Goal: Task Accomplishment & Management: Use online tool/utility

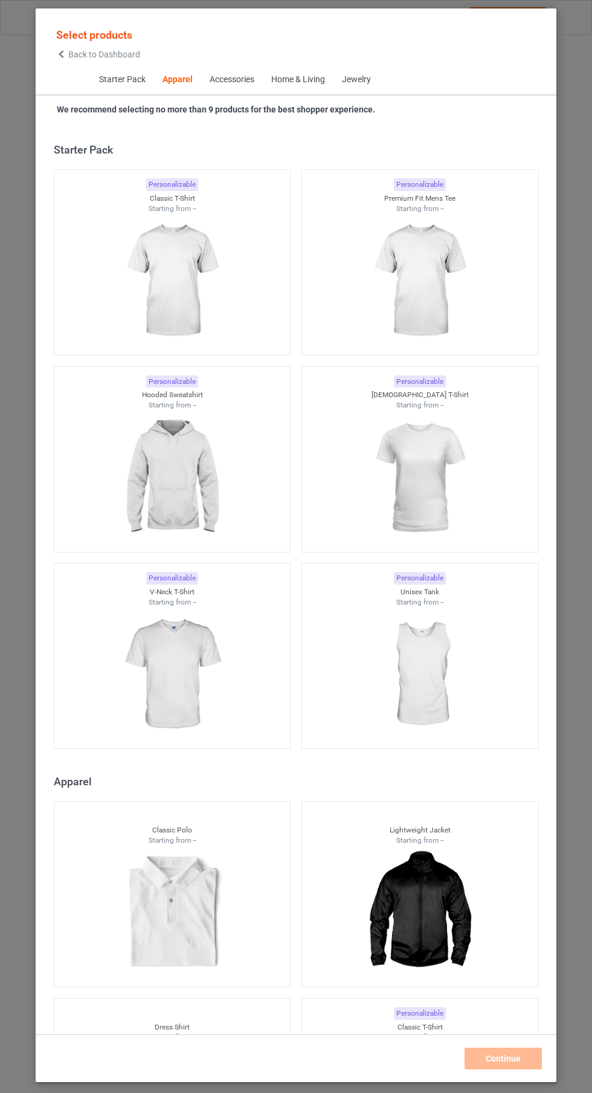
scroll to position [647, 0]
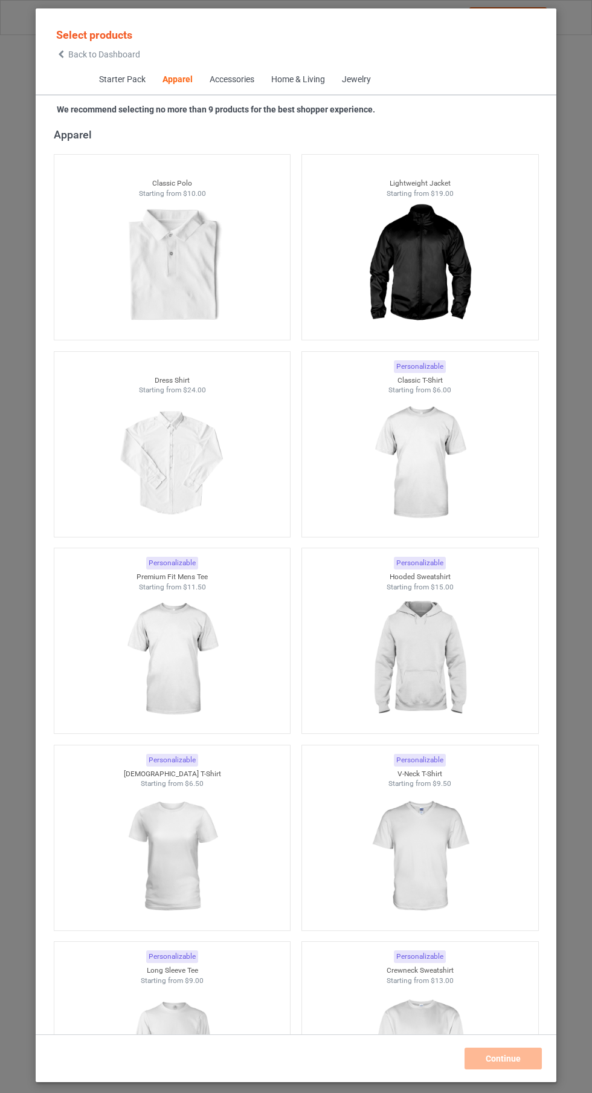
click at [438, 455] on img at bounding box center [420, 462] width 108 height 135
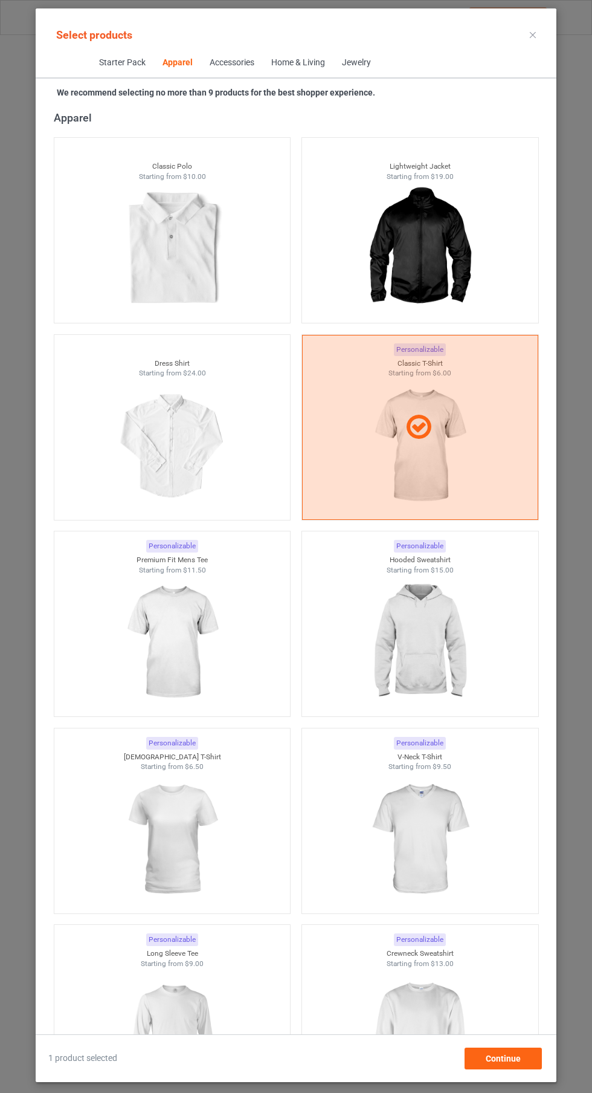
click at [212, 629] on img at bounding box center [172, 642] width 108 height 135
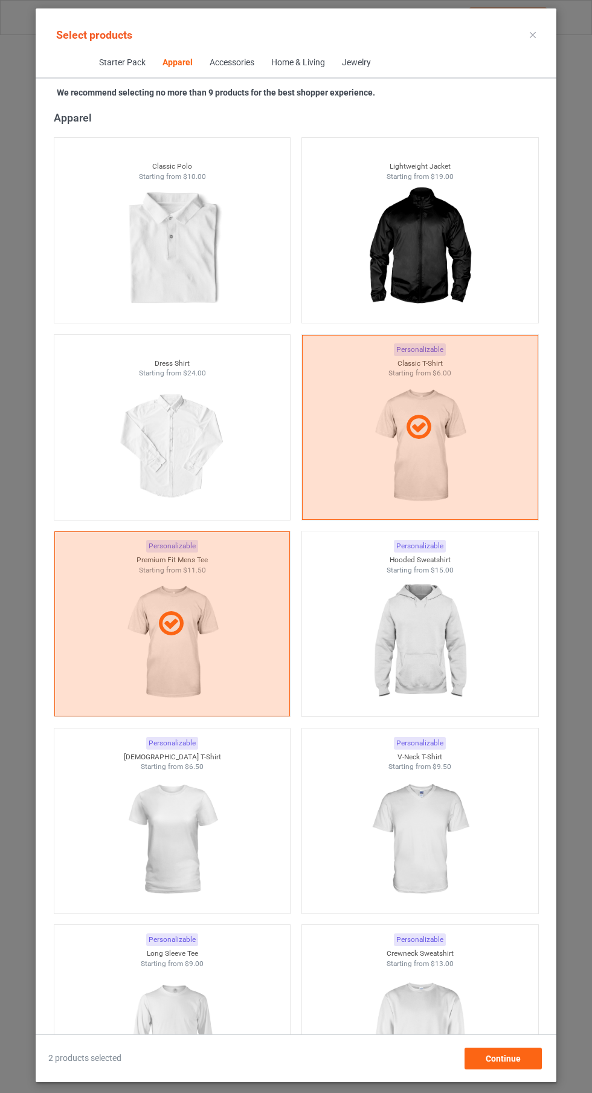
click at [436, 612] on img at bounding box center [420, 642] width 108 height 135
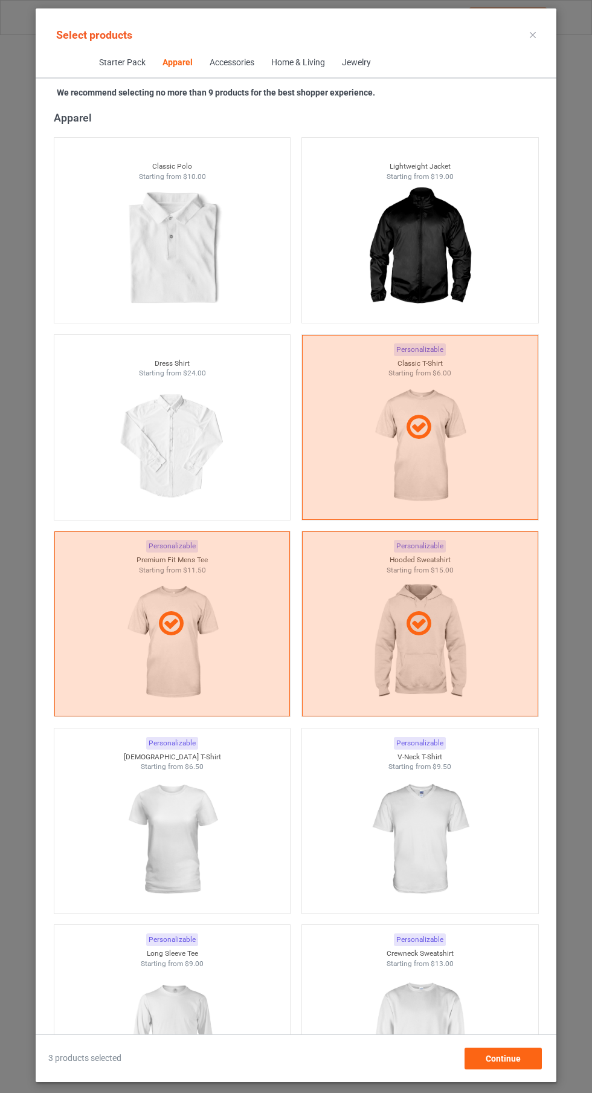
click at [432, 842] on img at bounding box center [420, 839] width 108 height 135
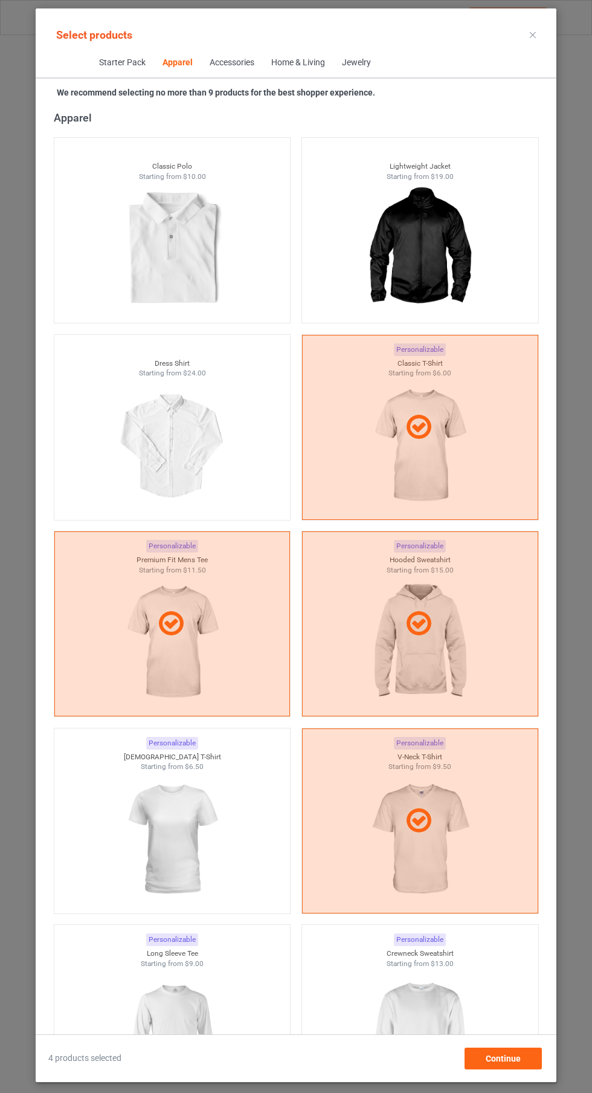
click at [190, 970] on img at bounding box center [172, 1035] width 108 height 135
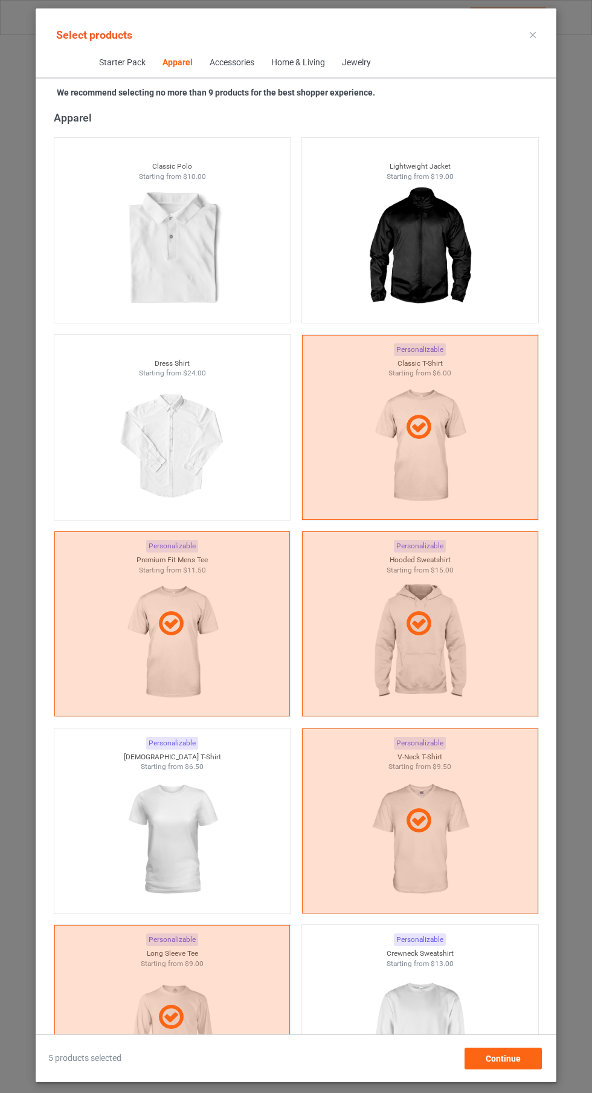
click at [409, 1014] on img at bounding box center [420, 1035] width 108 height 135
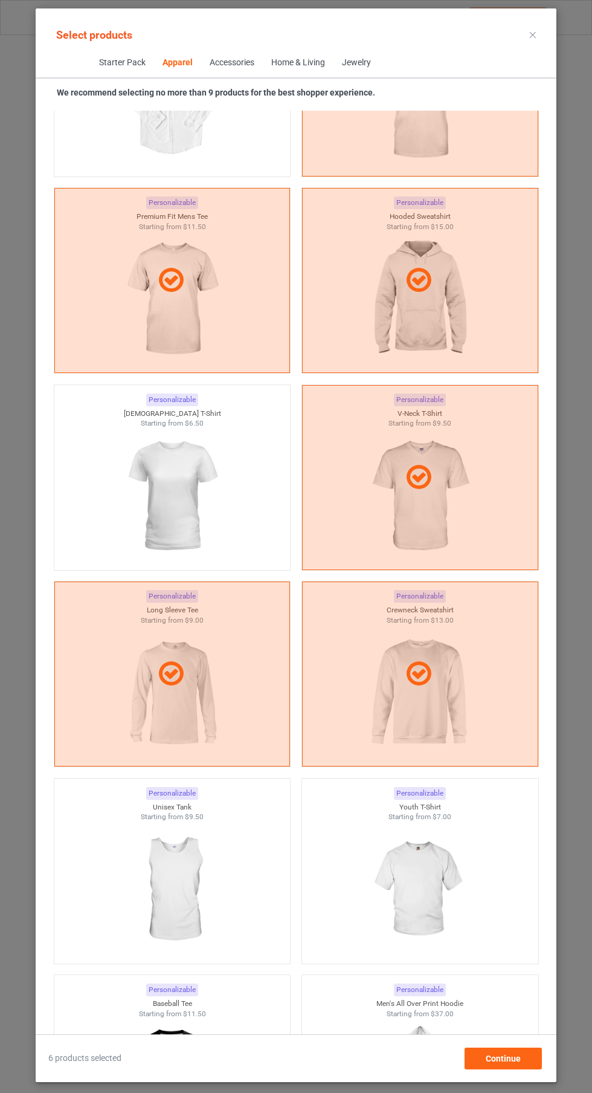
scroll to position [994, 0]
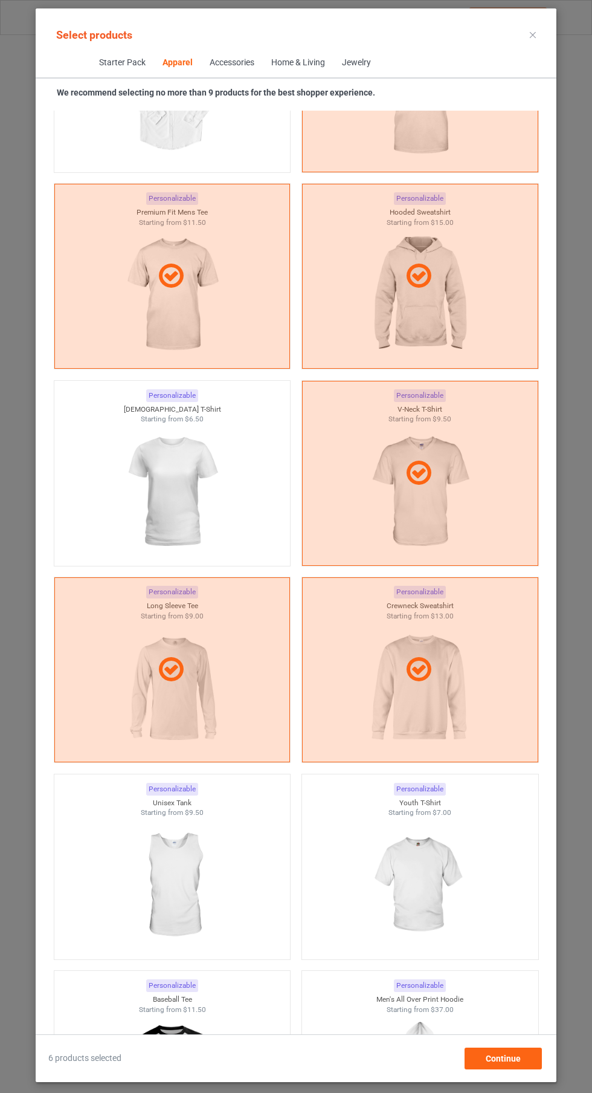
click at [196, 497] on img at bounding box center [172, 491] width 108 height 135
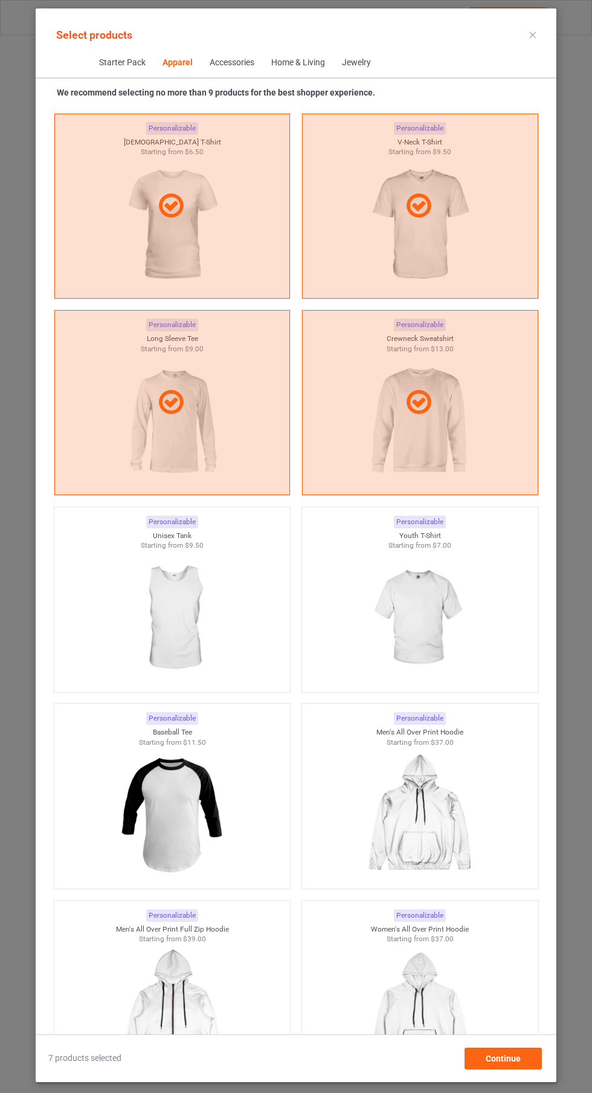
click at [172, 631] on img at bounding box center [172, 618] width 108 height 135
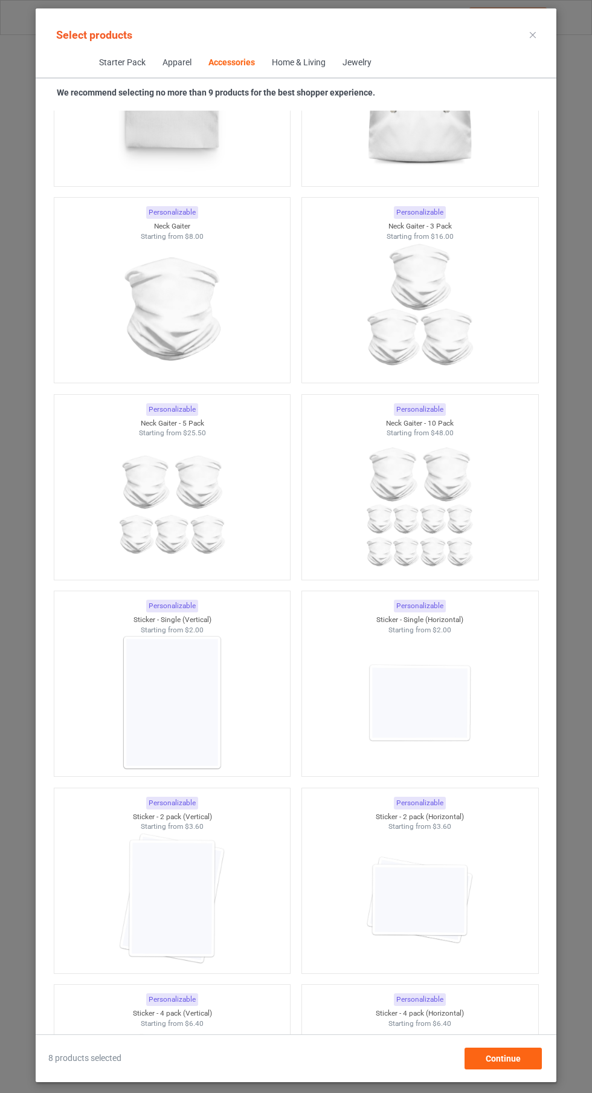
scroll to position [7513, 0]
click at [184, 681] on img at bounding box center [172, 704] width 108 height 135
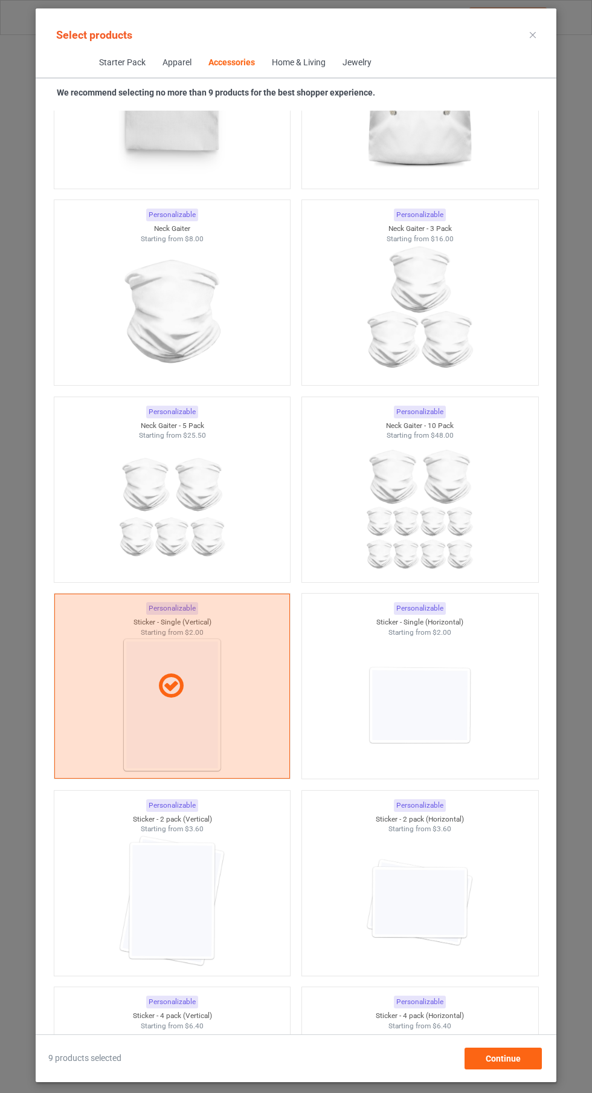
click at [185, 897] on img at bounding box center [172, 901] width 108 height 135
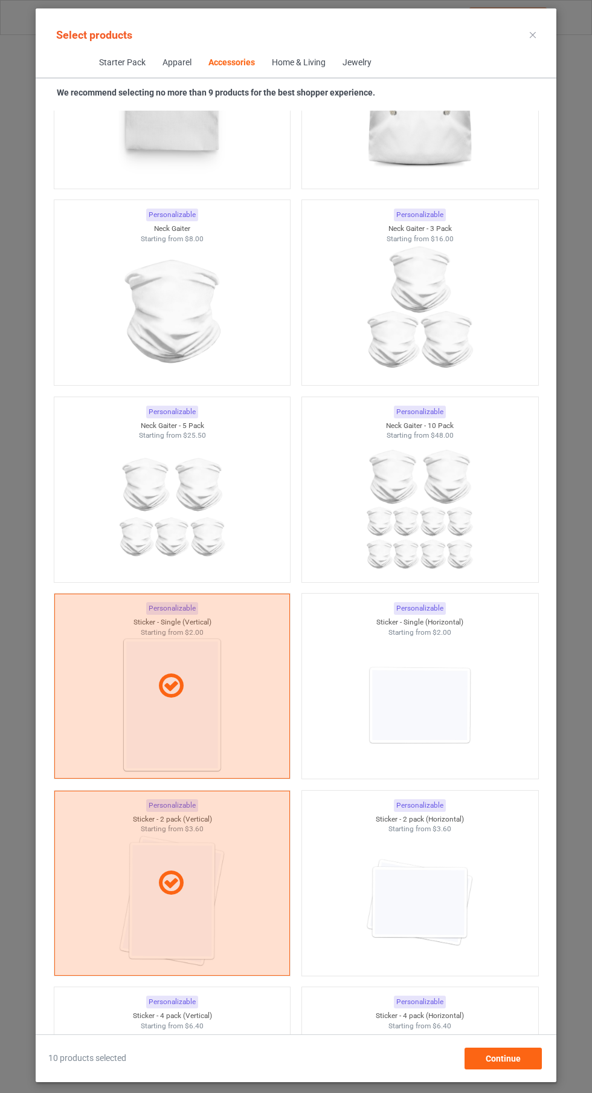
click at [186, 1040] on img at bounding box center [172, 1098] width 108 height 135
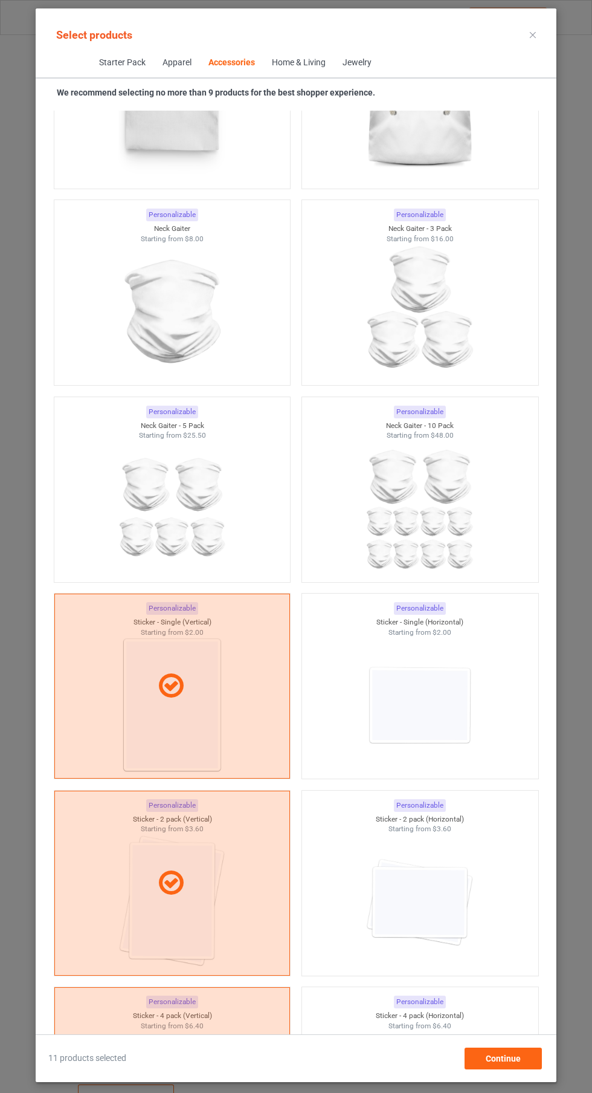
scroll to position [7869, 0]
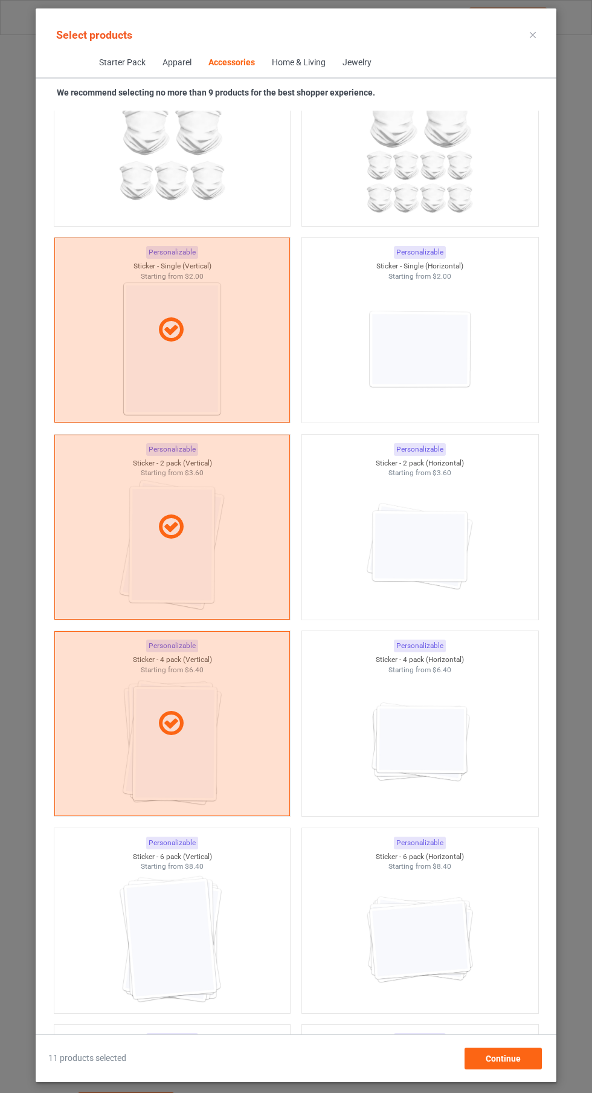
click at [199, 925] on img at bounding box center [172, 939] width 108 height 135
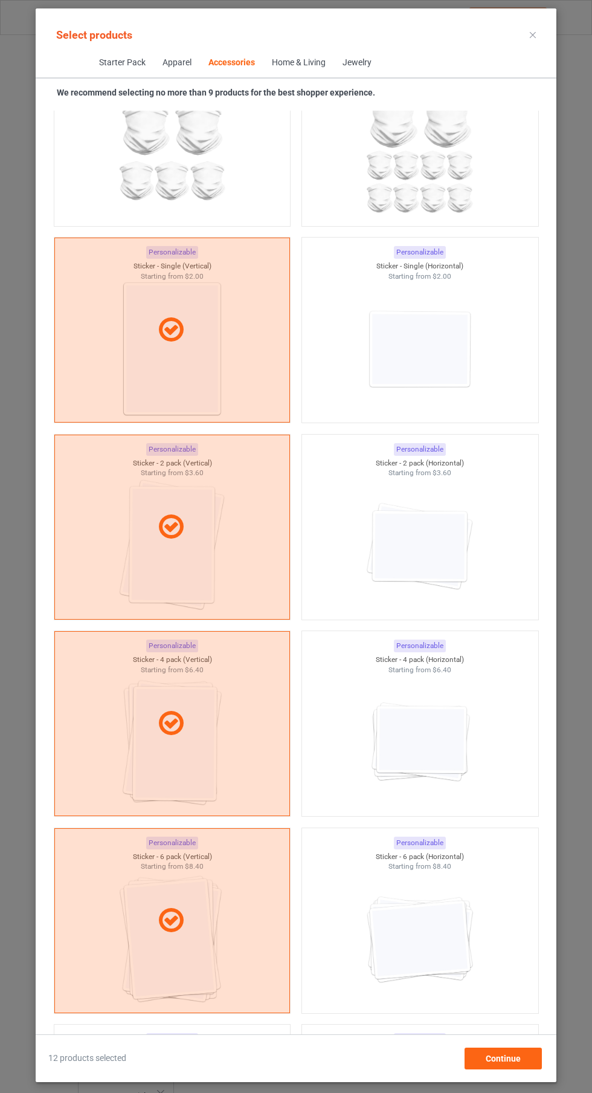
click at [533, 34] on icon at bounding box center [533, 35] width 6 height 6
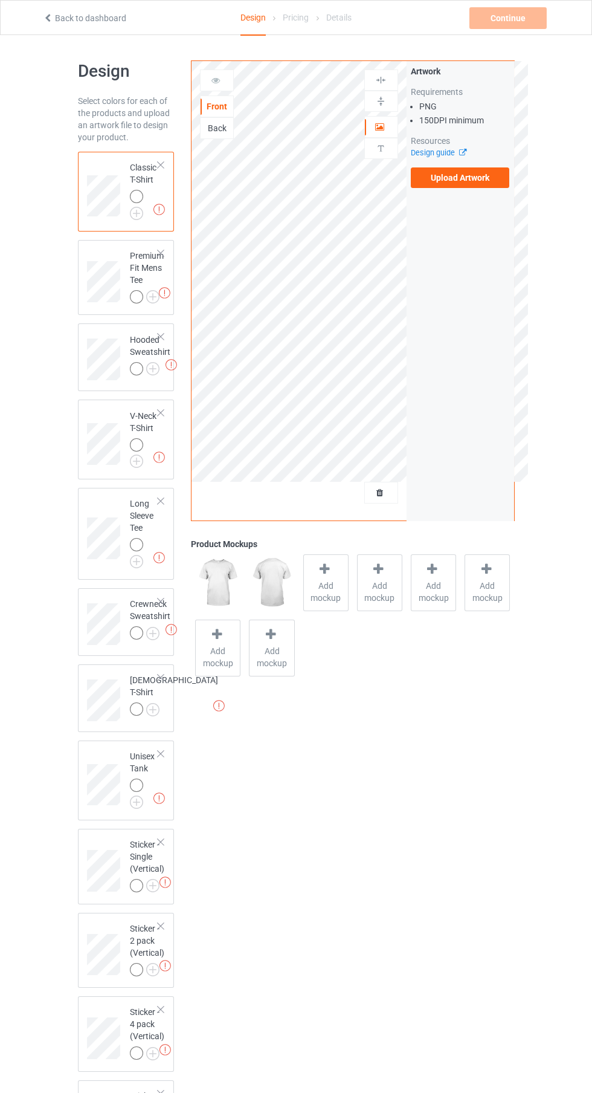
click at [495, 184] on label "Upload Artwork" at bounding box center [460, 177] width 99 height 21
click at [0, 0] on input "Upload Artwork" at bounding box center [0, 0] width 0 height 0
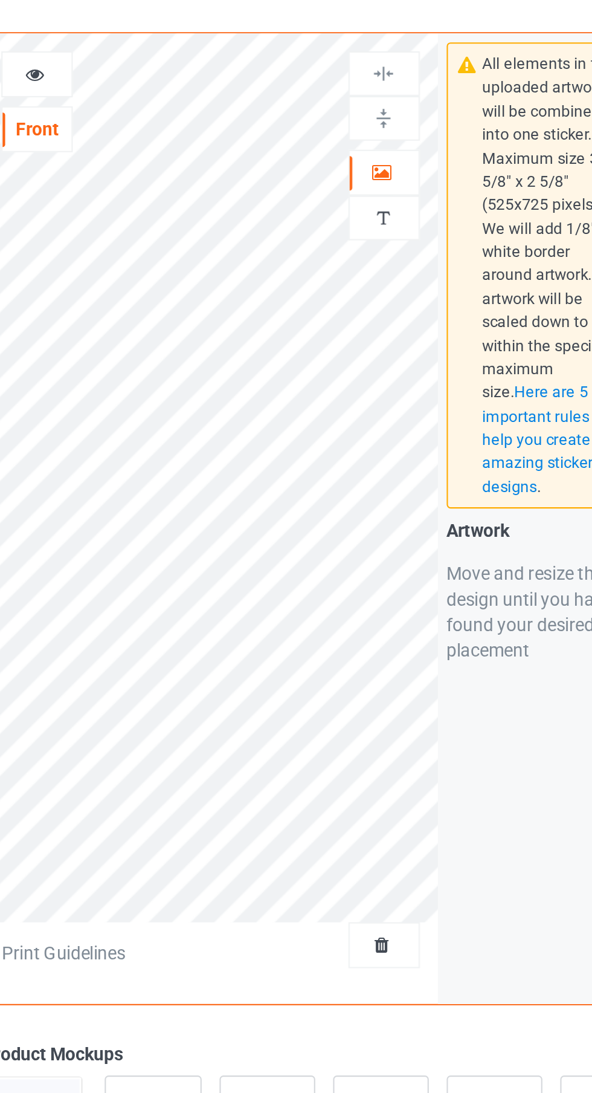
click at [386, 125] on div at bounding box center [381, 127] width 33 height 12
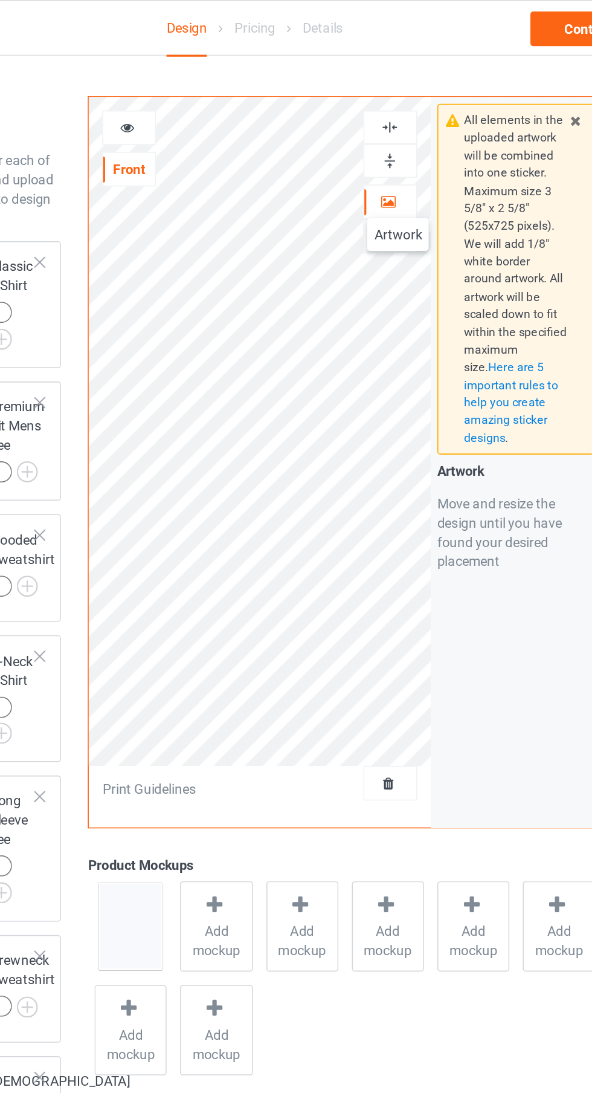
click at [376, 79] on img at bounding box center [380, 79] width 11 height 11
click at [391, 106] on div at bounding box center [381, 101] width 33 height 11
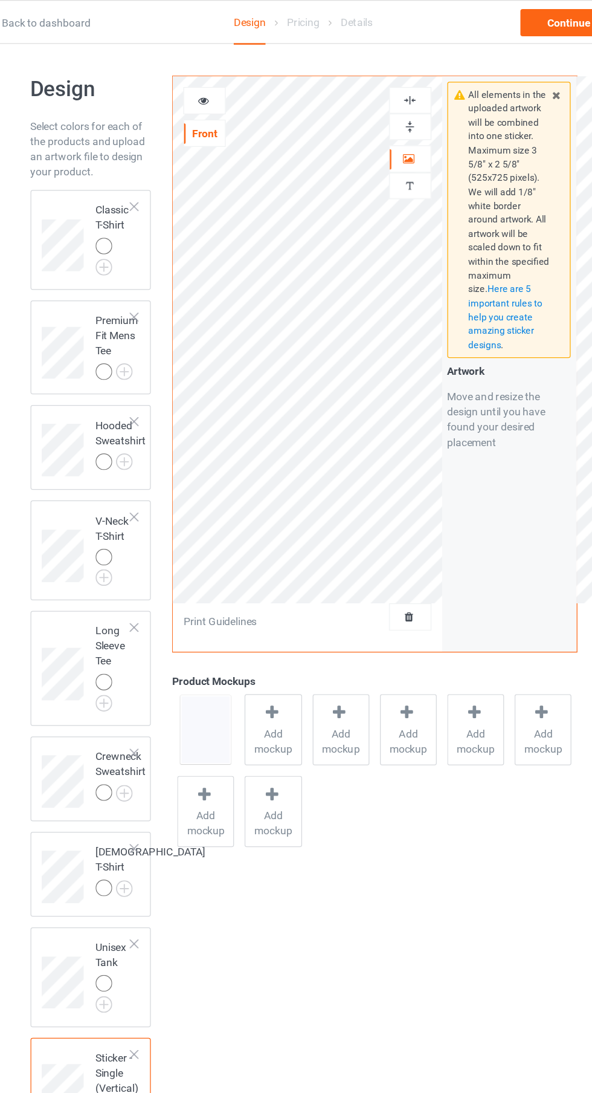
click at [285, 571] on div "Add mockup" at bounding box center [271, 582] width 45 height 57
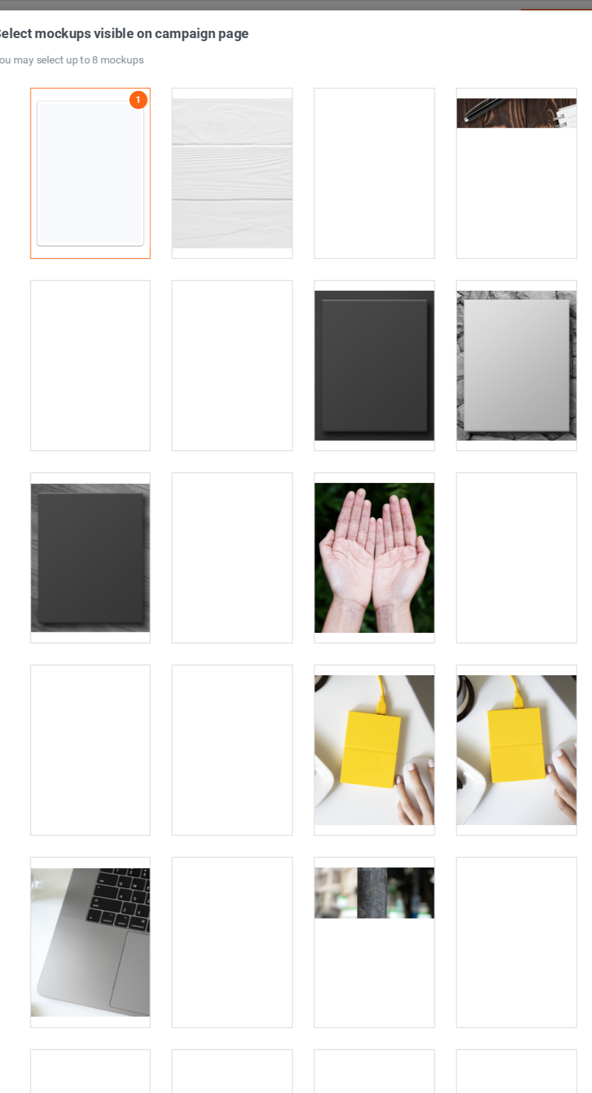
click at [353, 122] on div at bounding box center [353, 138] width 96 height 135
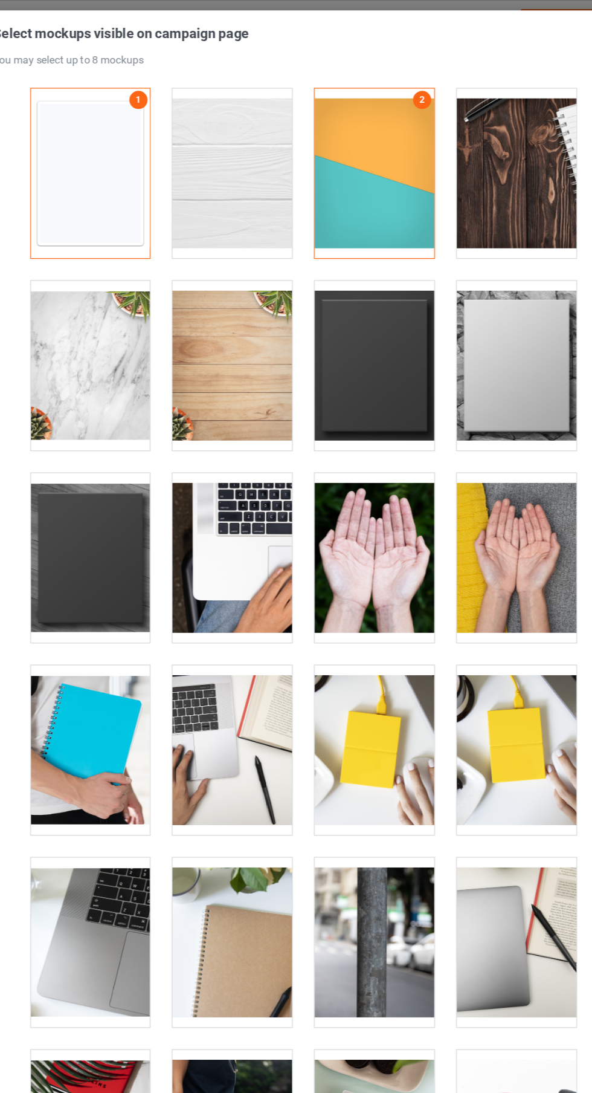
click at [259, 144] on div at bounding box center [240, 138] width 96 height 135
click at [464, 160] on div at bounding box center [467, 138] width 96 height 135
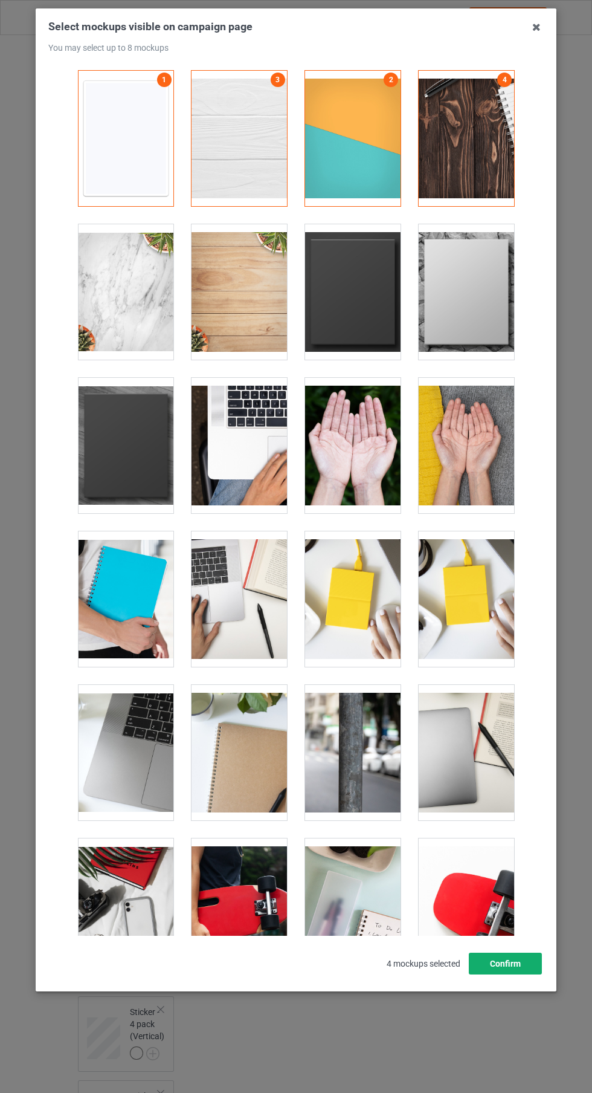
click at [517, 975] on button "Confirm" at bounding box center [505, 964] width 73 height 22
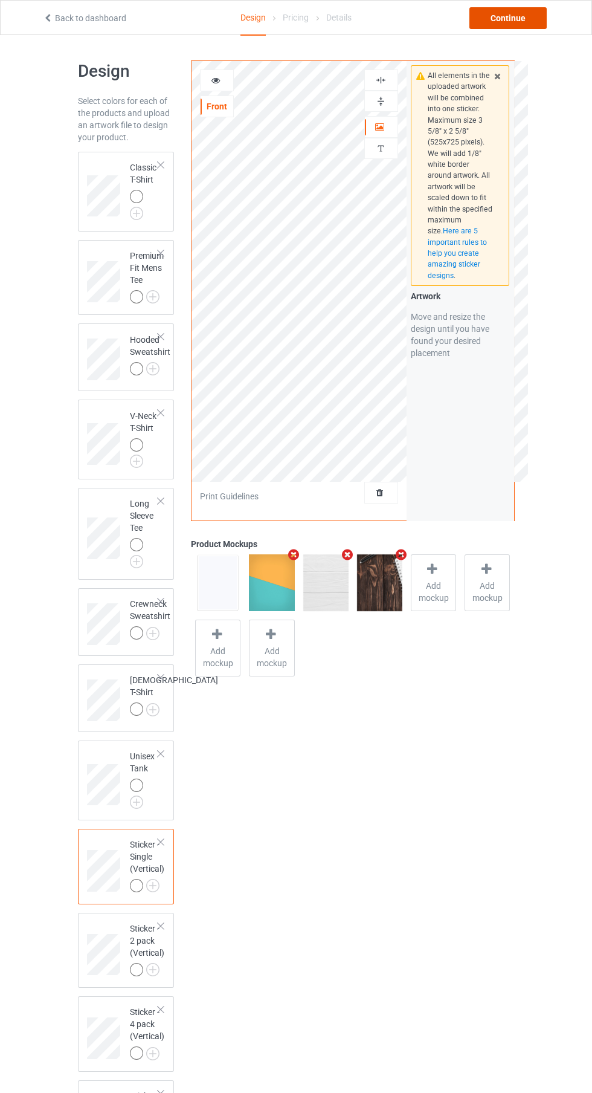
click at [525, 25] on div "Continue" at bounding box center [508, 18] width 77 height 22
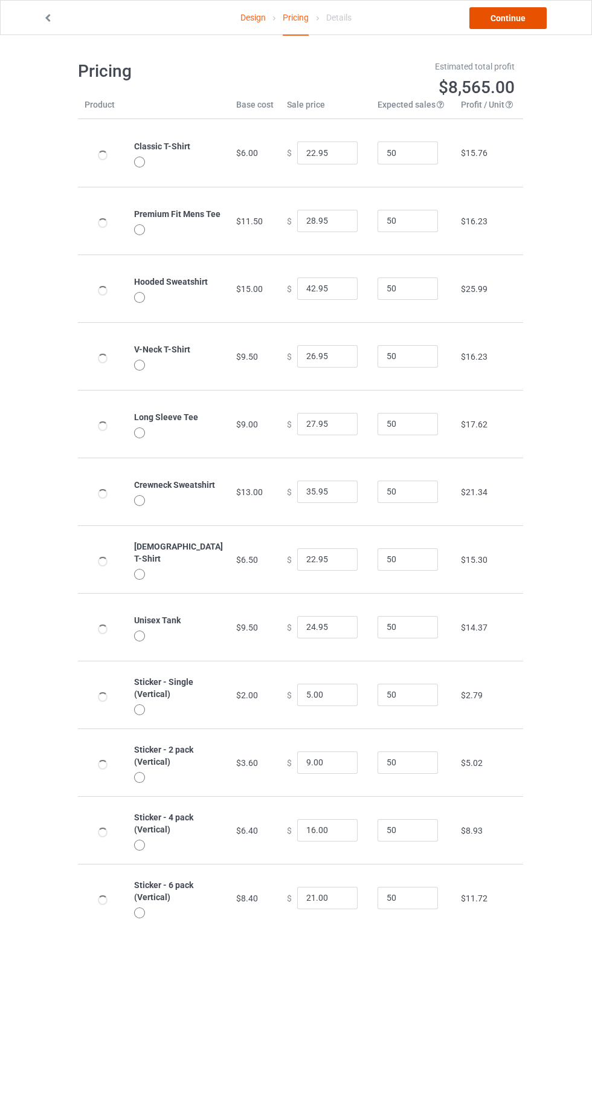
click at [530, 22] on link "Continue" at bounding box center [508, 18] width 77 height 22
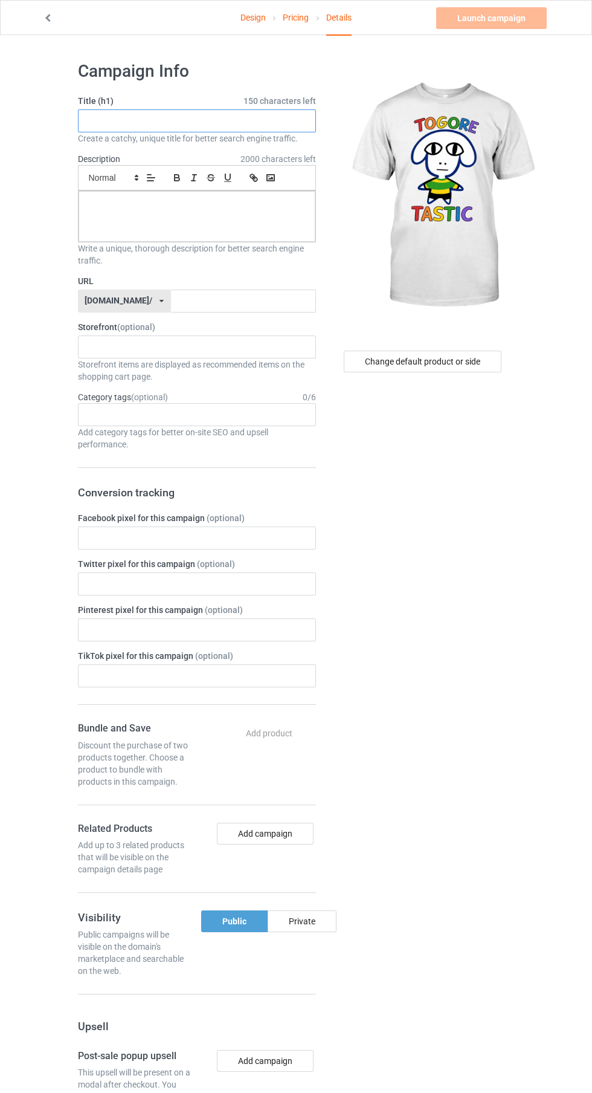
click at [234, 121] on input "text" at bounding box center [197, 120] width 238 height 23
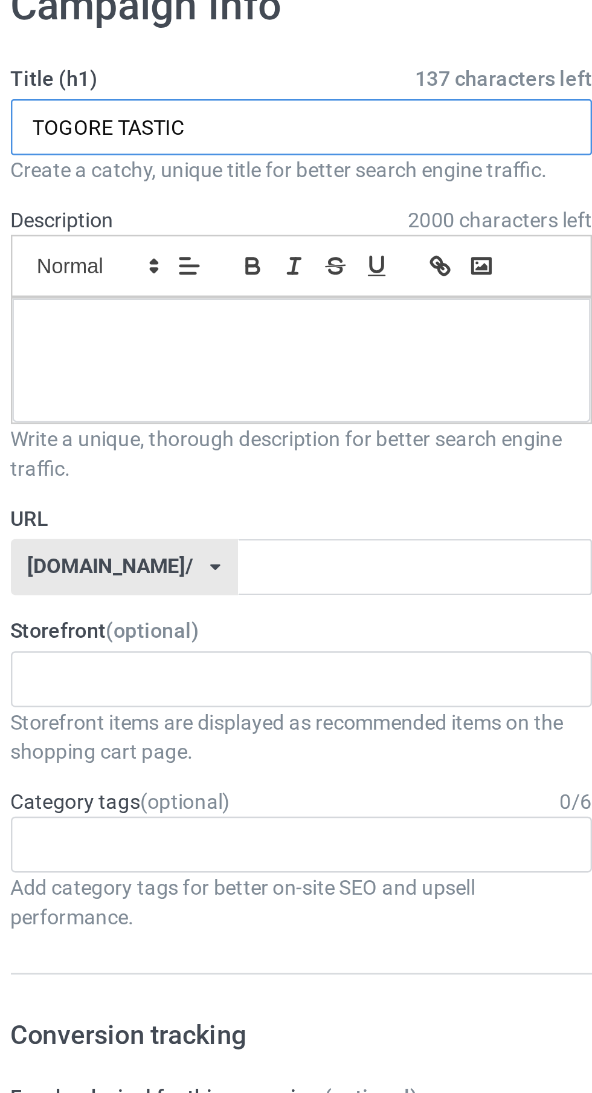
type input "TOGORE TASTIC"
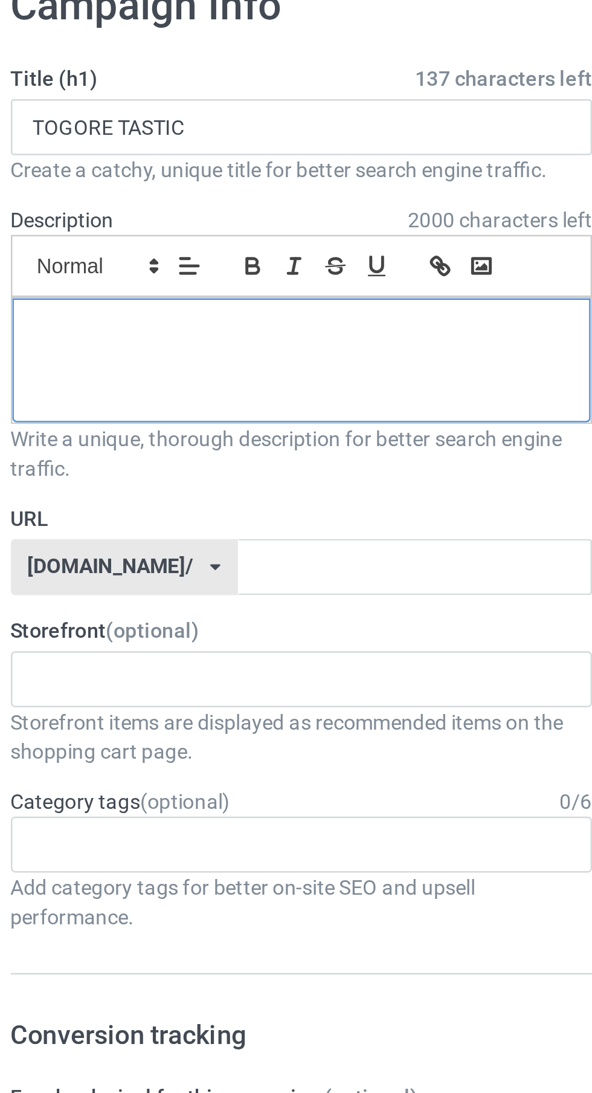
click at [183, 213] on div at bounding box center [197, 216] width 237 height 51
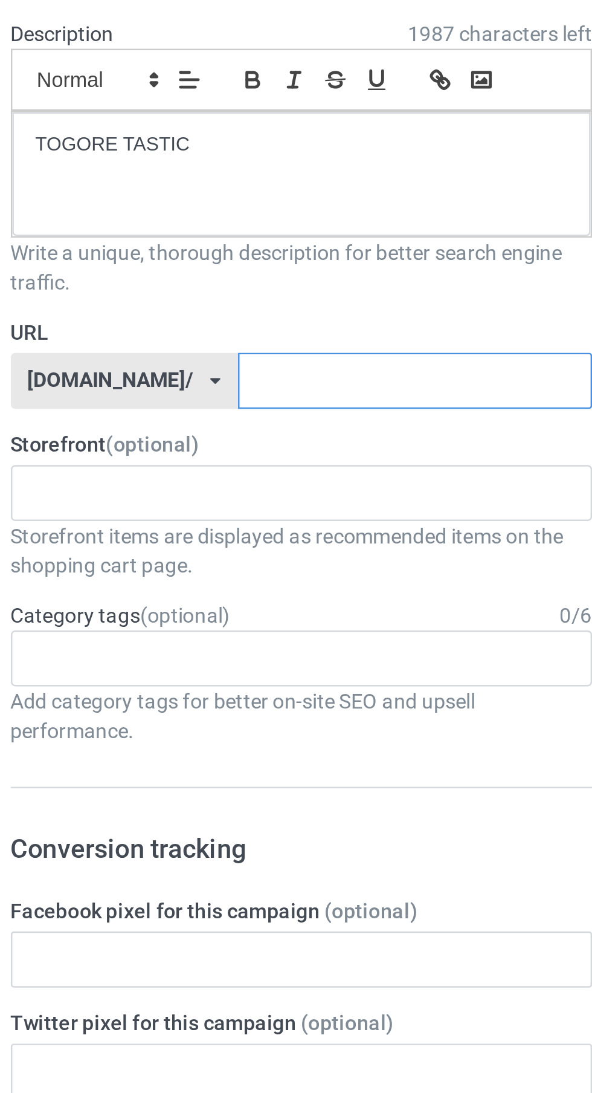
click at [225, 303] on input "text" at bounding box center [243, 301] width 145 height 23
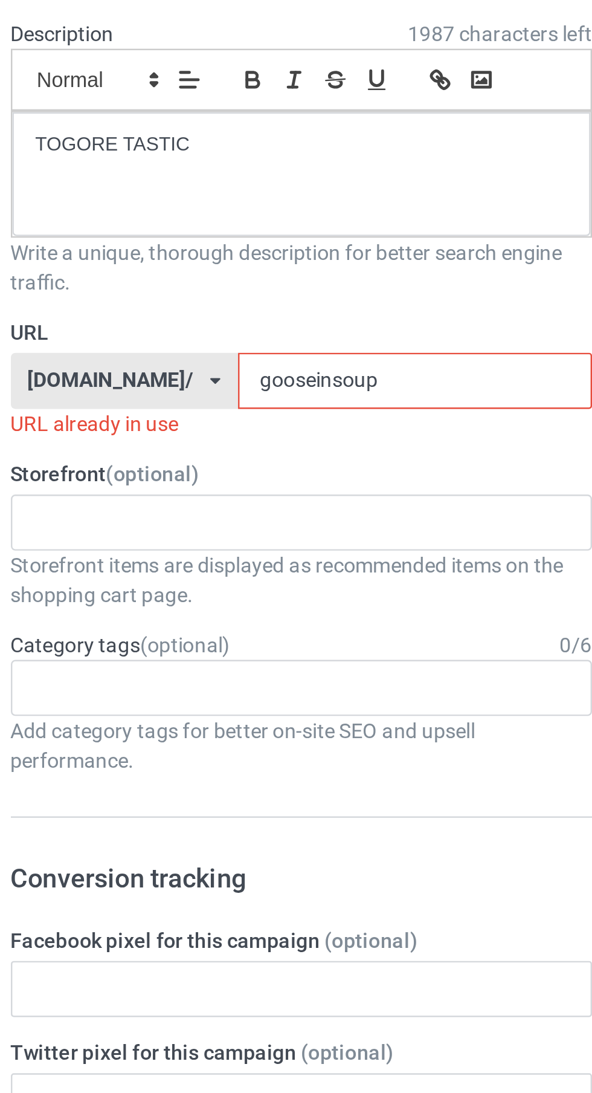
click at [249, 304] on input "gooseinsoup" at bounding box center [243, 301] width 145 height 23
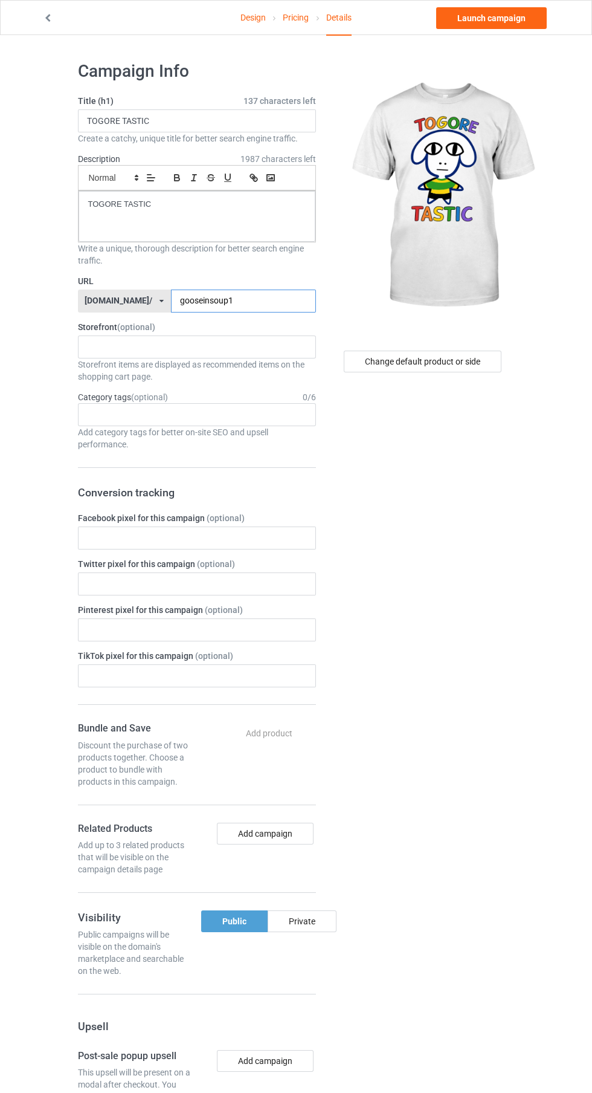
type input "gooseinsoup1"
click at [455, 359] on div "Change default product or side" at bounding box center [423, 362] width 158 height 22
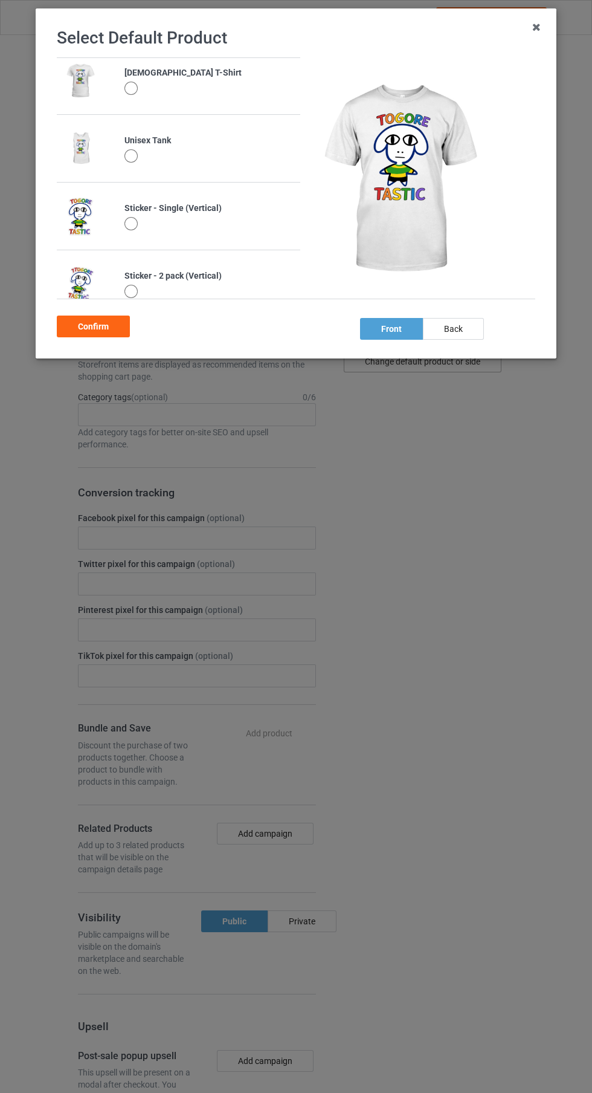
scroll to position [438, 0]
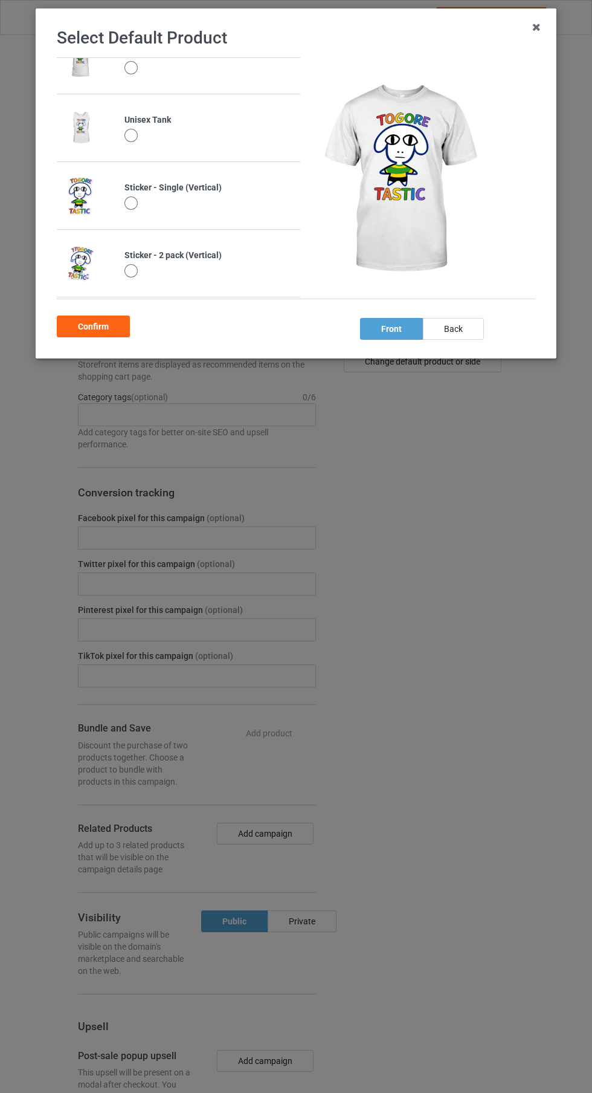
click at [137, 204] on div at bounding box center [131, 202] width 13 height 13
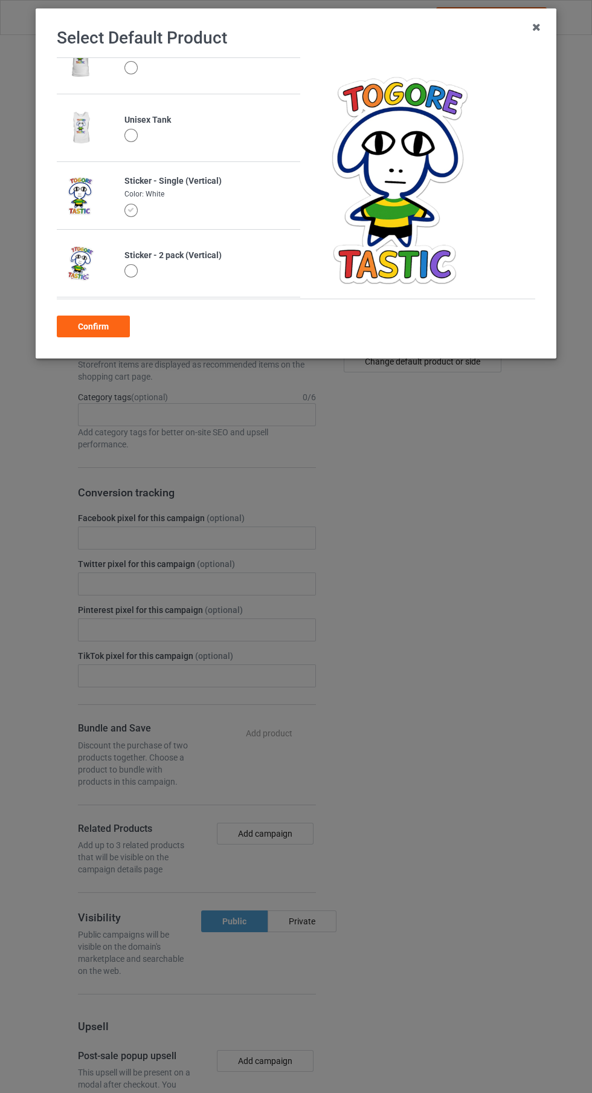
click at [133, 272] on div at bounding box center [131, 270] width 13 height 13
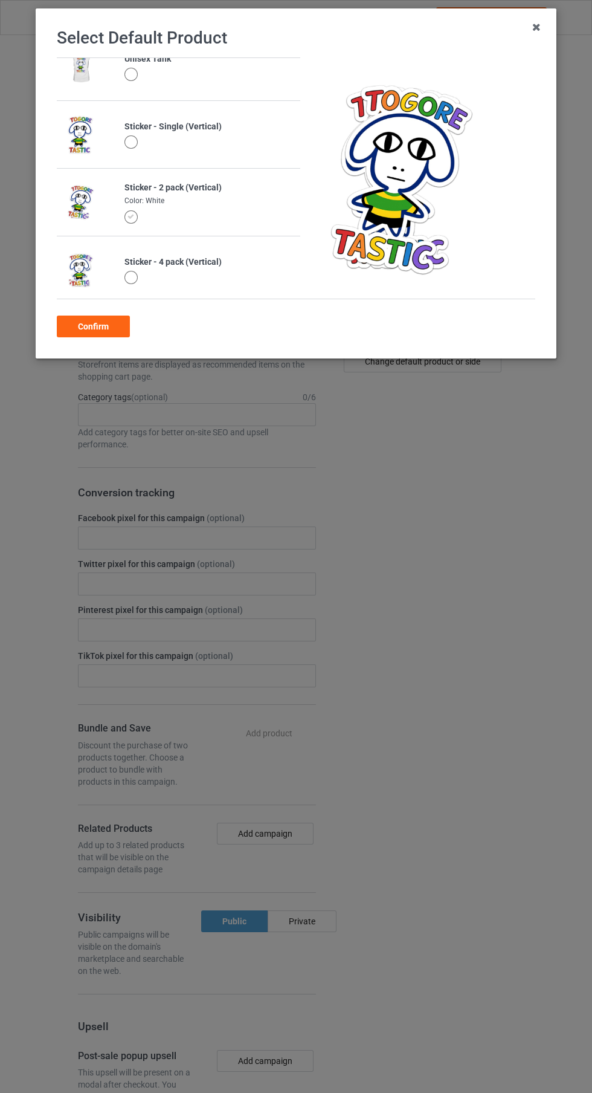
scroll to position [505, 0]
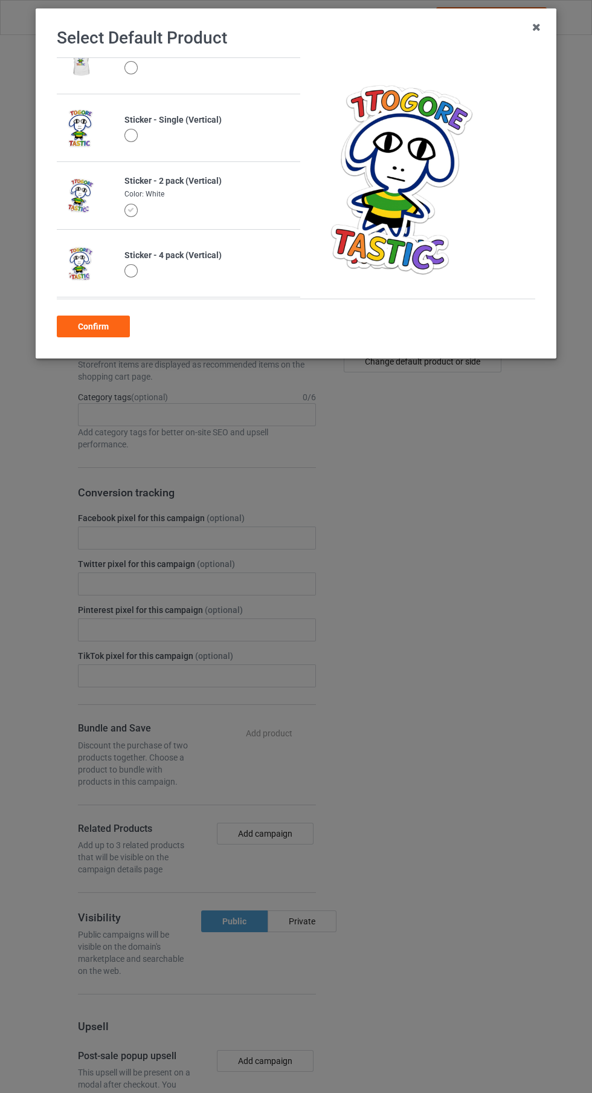
click at [131, 277] on div at bounding box center [131, 270] width 13 height 13
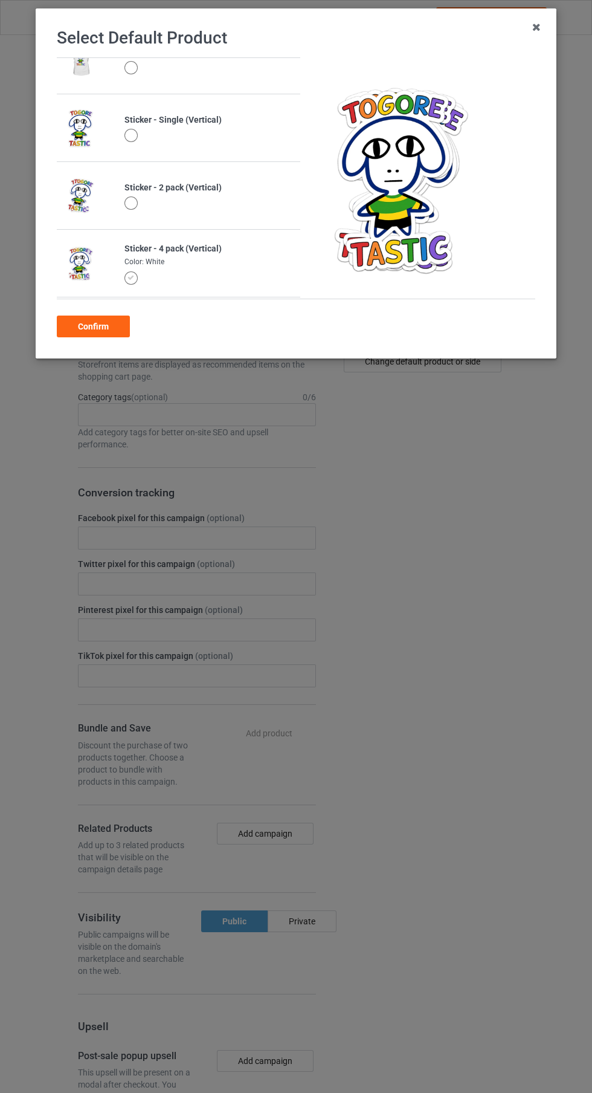
click at [120, 319] on div "Confirm" at bounding box center [93, 327] width 73 height 22
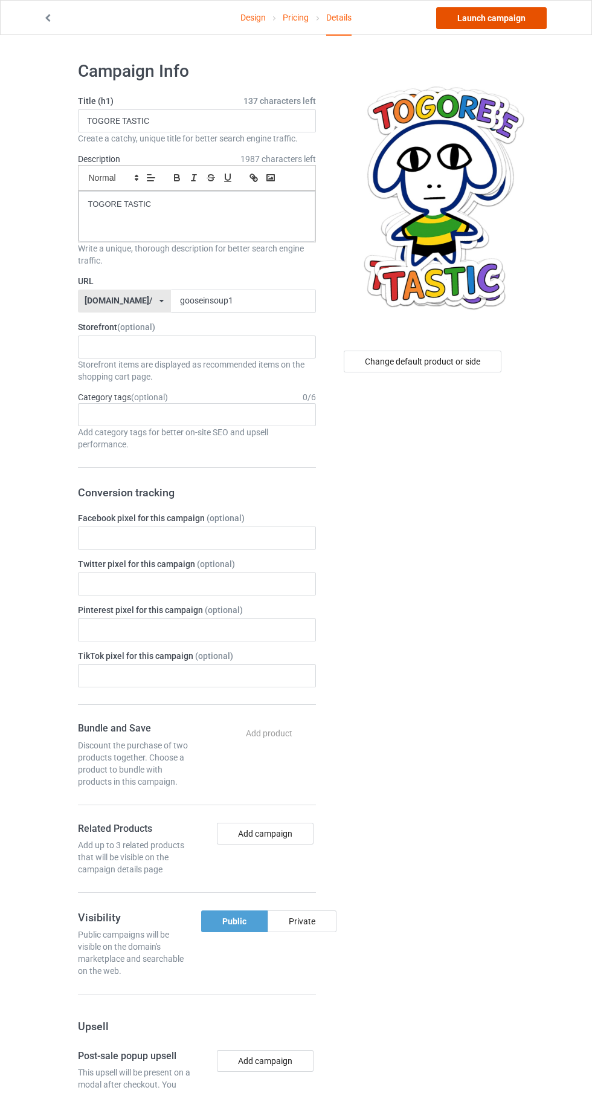
click at [507, 20] on link "Launch campaign" at bounding box center [491, 18] width 111 height 22
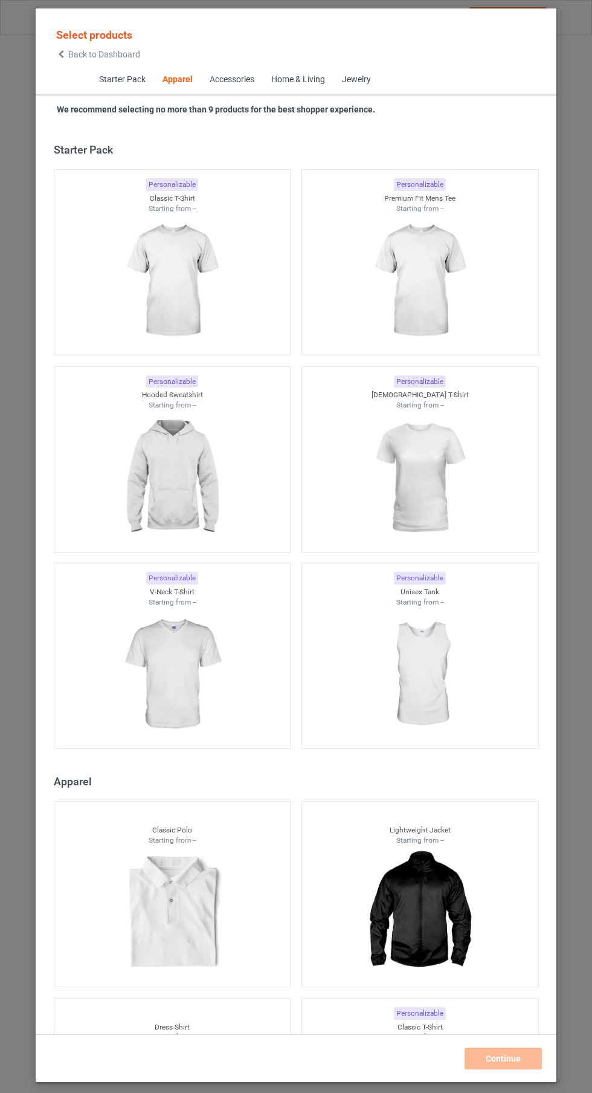
scroll to position [647, 0]
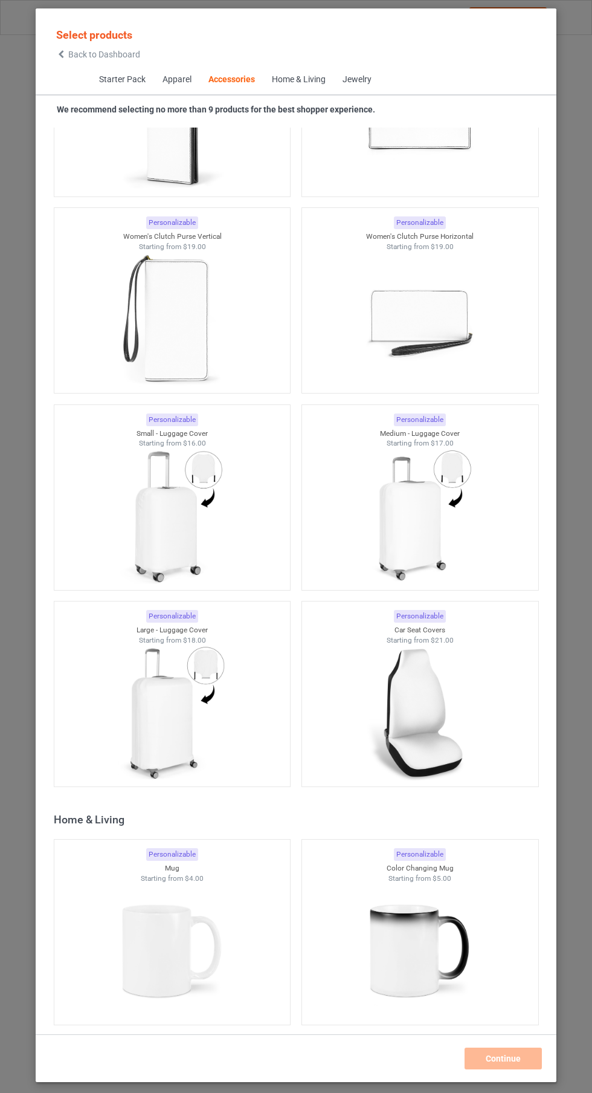
scroll to position [9897, 0]
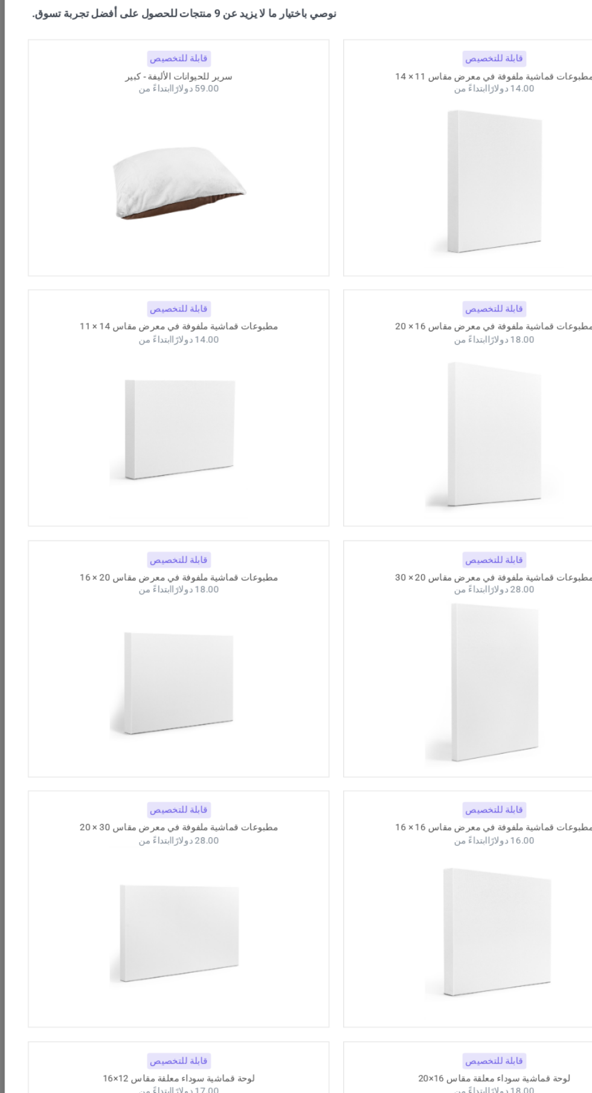
scroll to position [15515, 0]
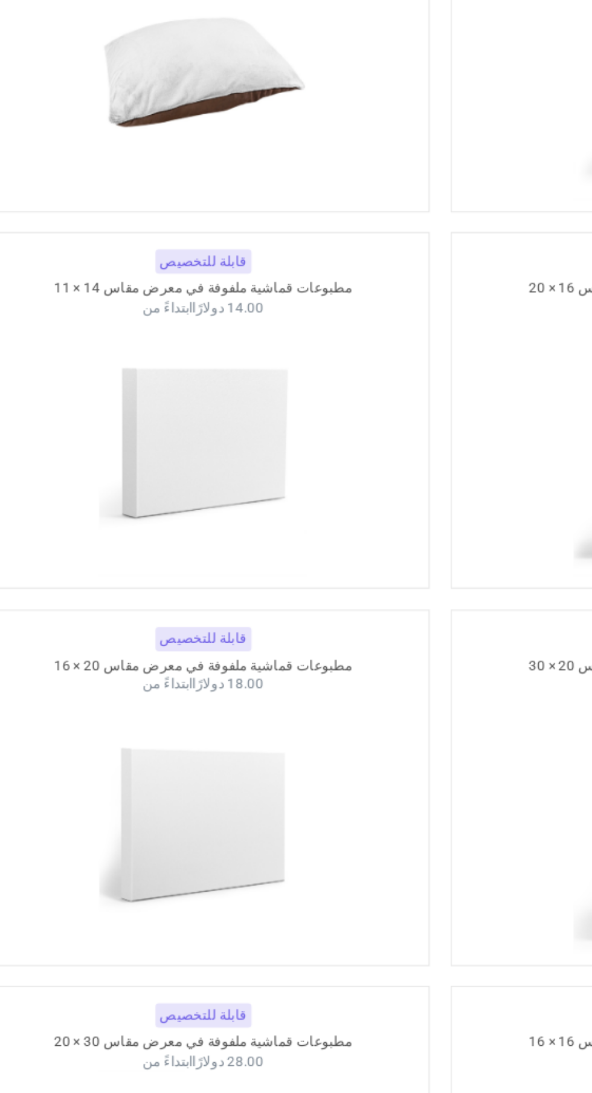
click at [212, 433] on img at bounding box center [172, 435] width 108 height 135
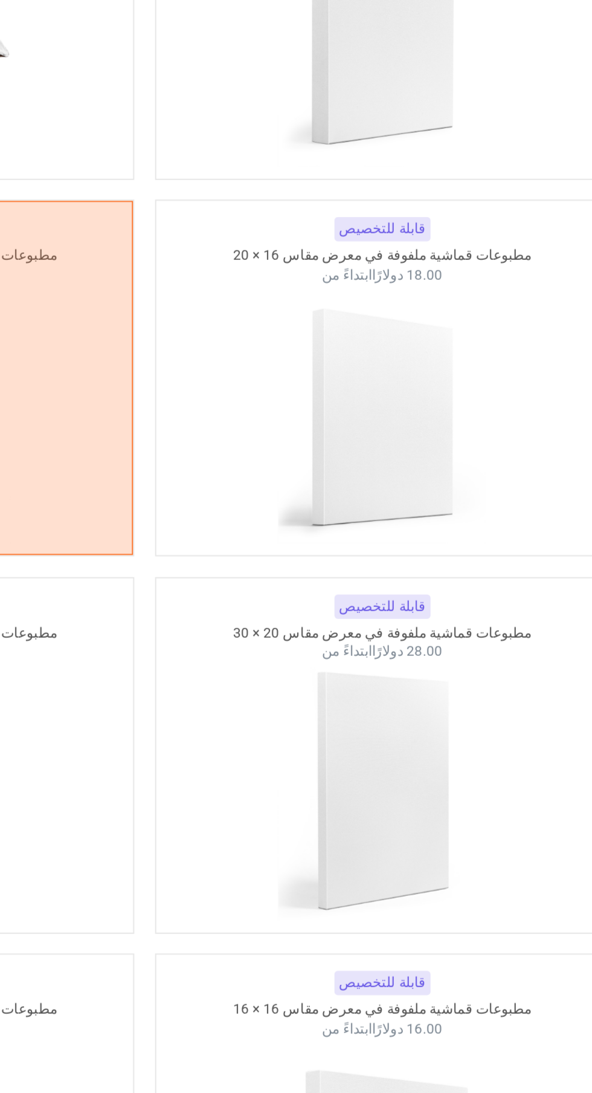
click at [443, 447] on img at bounding box center [420, 418] width 108 height 135
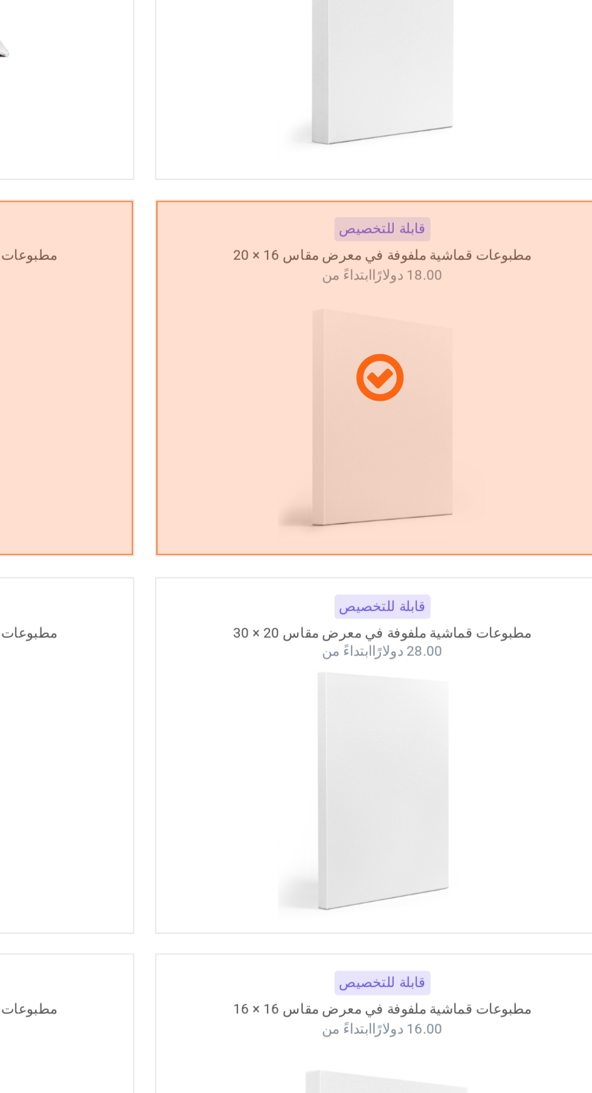
scroll to position [15515, 0]
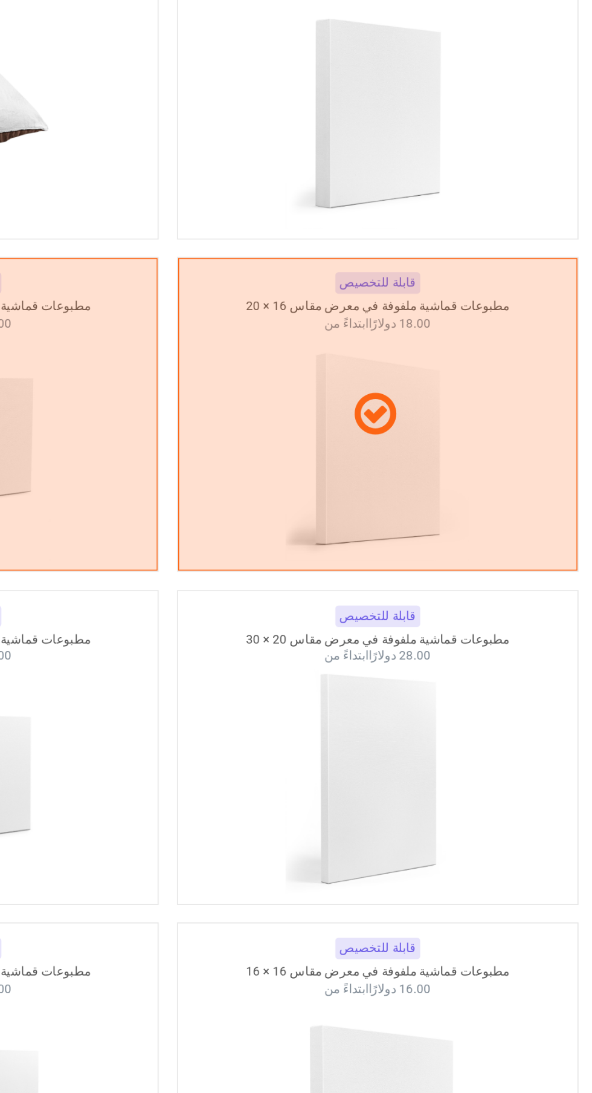
click at [469, 446] on div at bounding box center [420, 400] width 236 height 185
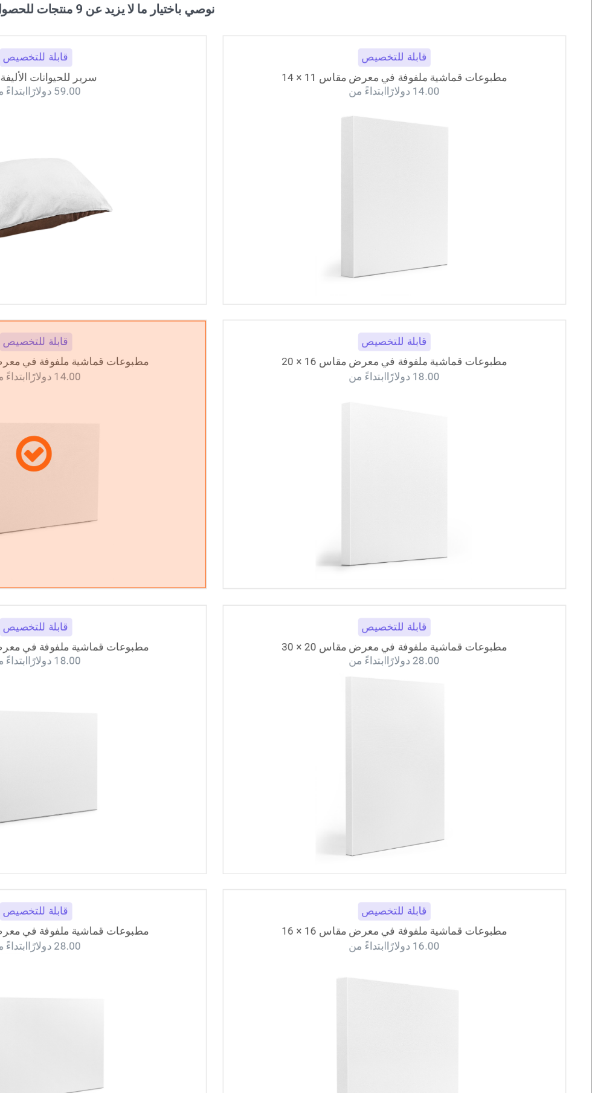
scroll to position [15517, 0]
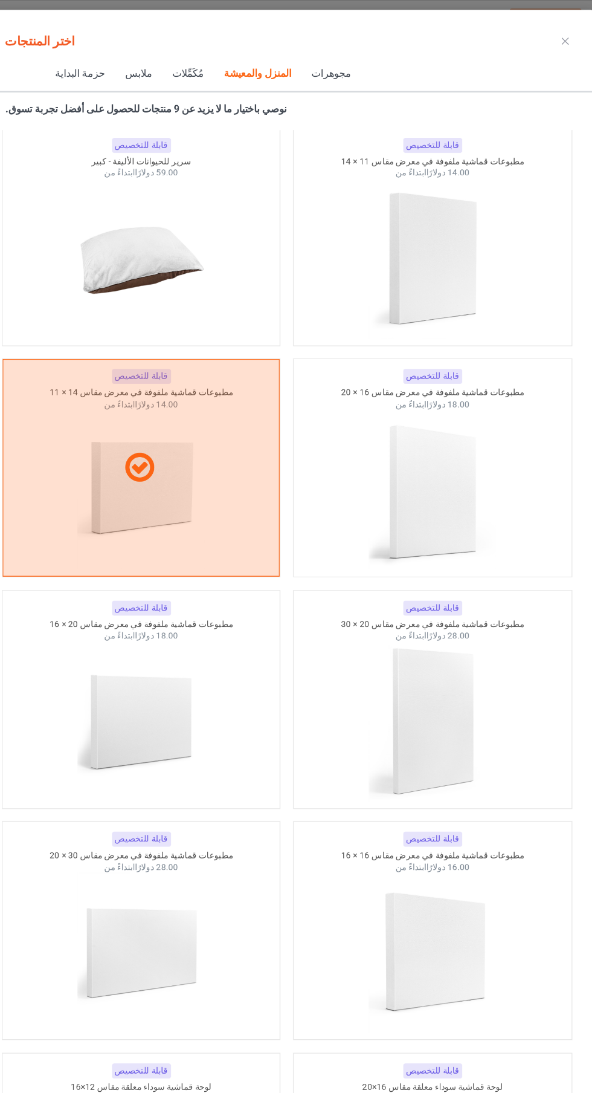
click at [265, 645] on div at bounding box center [172, 613] width 236 height 135
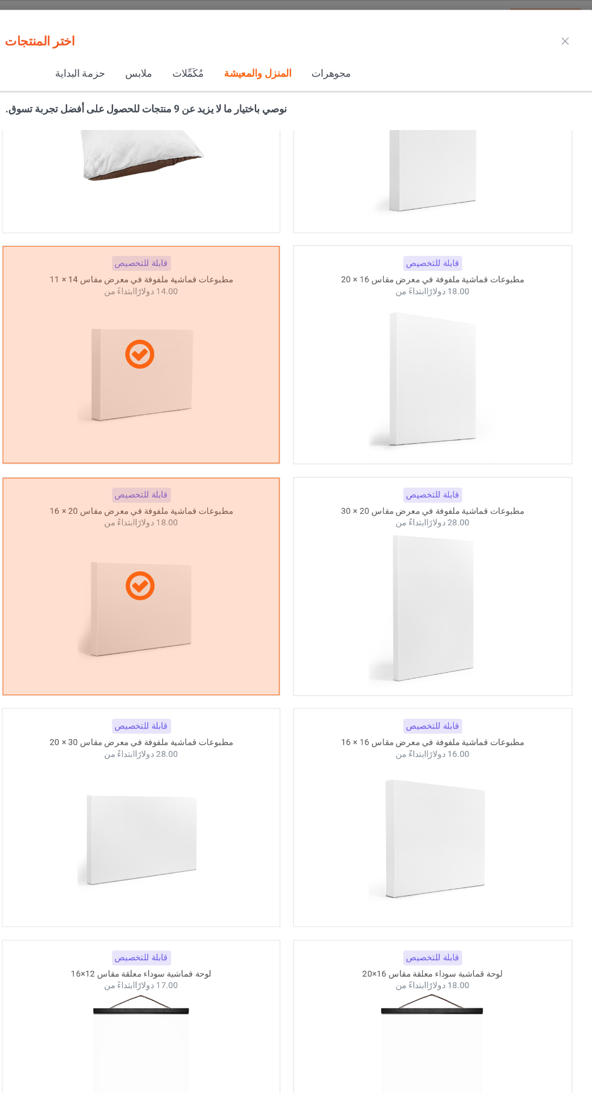
scroll to position [15646, 0]
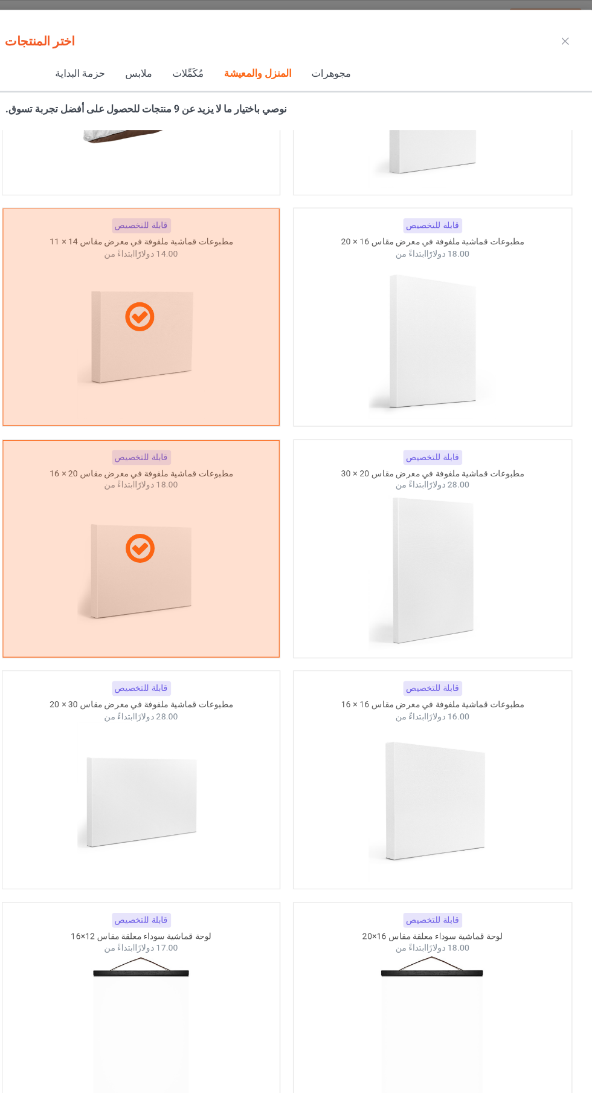
click at [256, 683] on div at bounding box center [172, 681] width 236 height 135
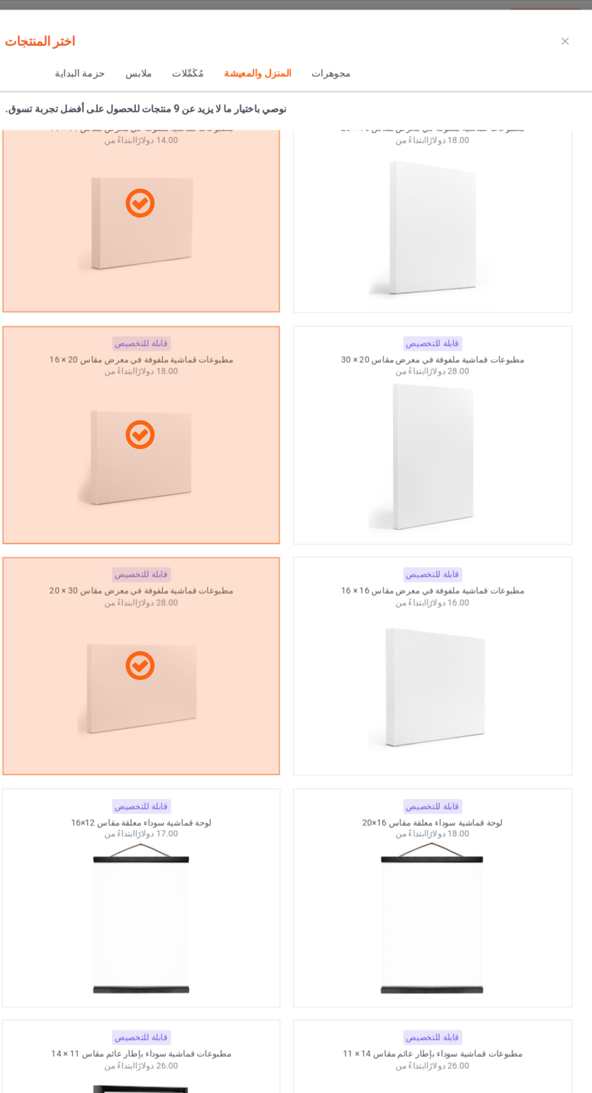
scroll to position [15744, 0]
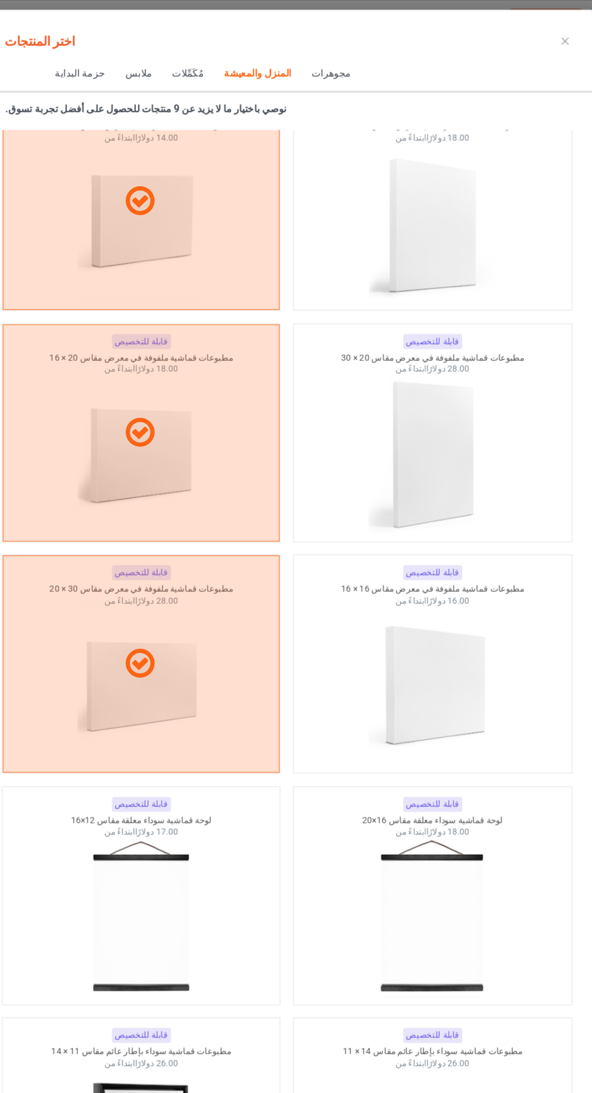
click at [464, 634] on img at bounding box center [420, 583] width 108 height 135
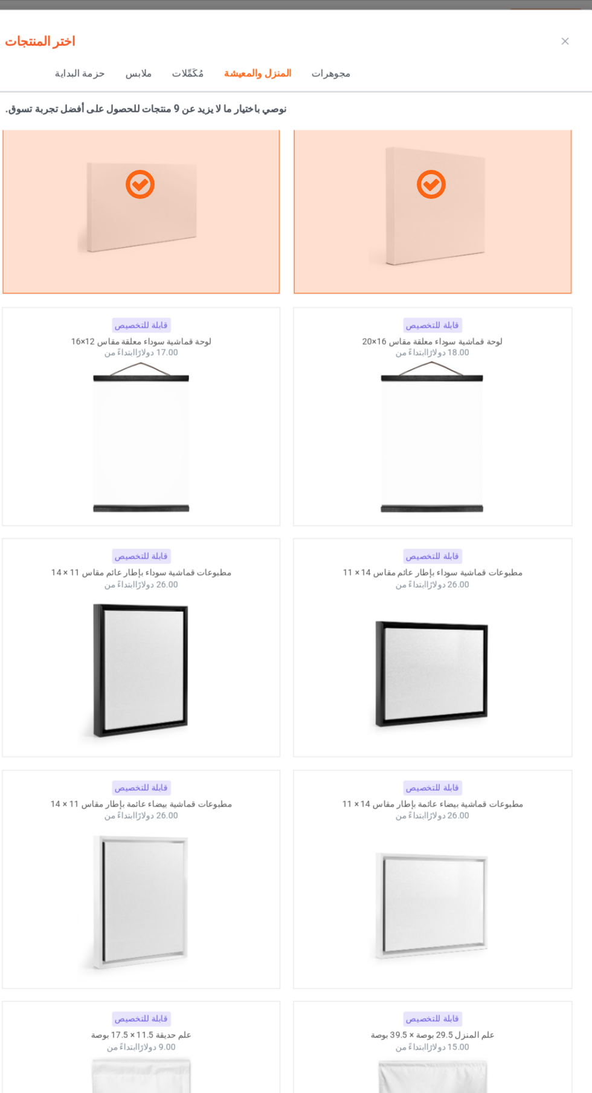
scroll to position [16153, 0]
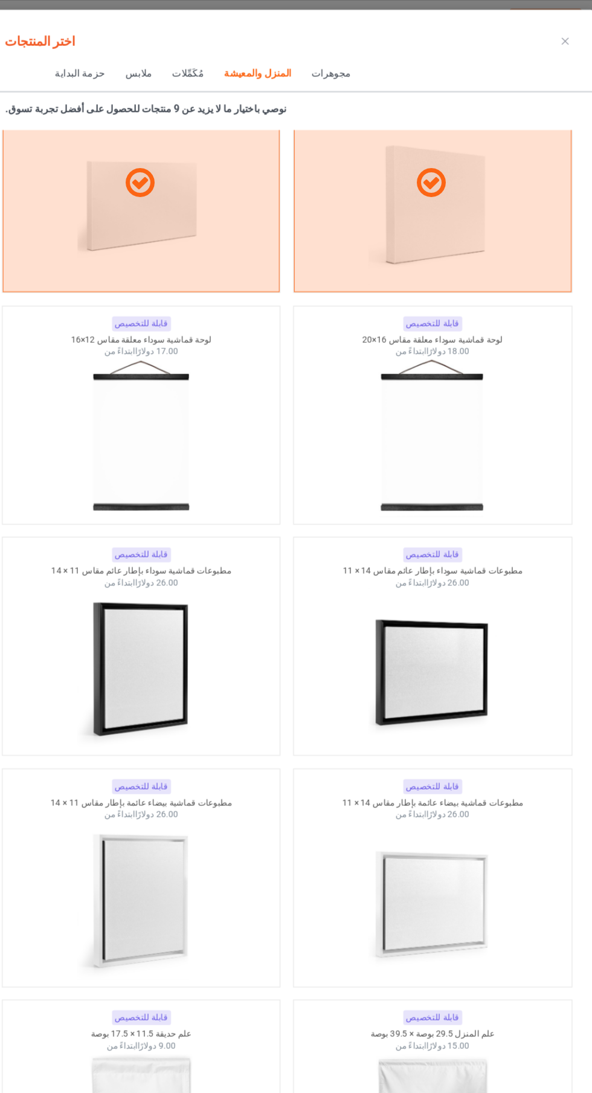
click at [452, 782] on img at bounding box center [420, 765] width 108 height 135
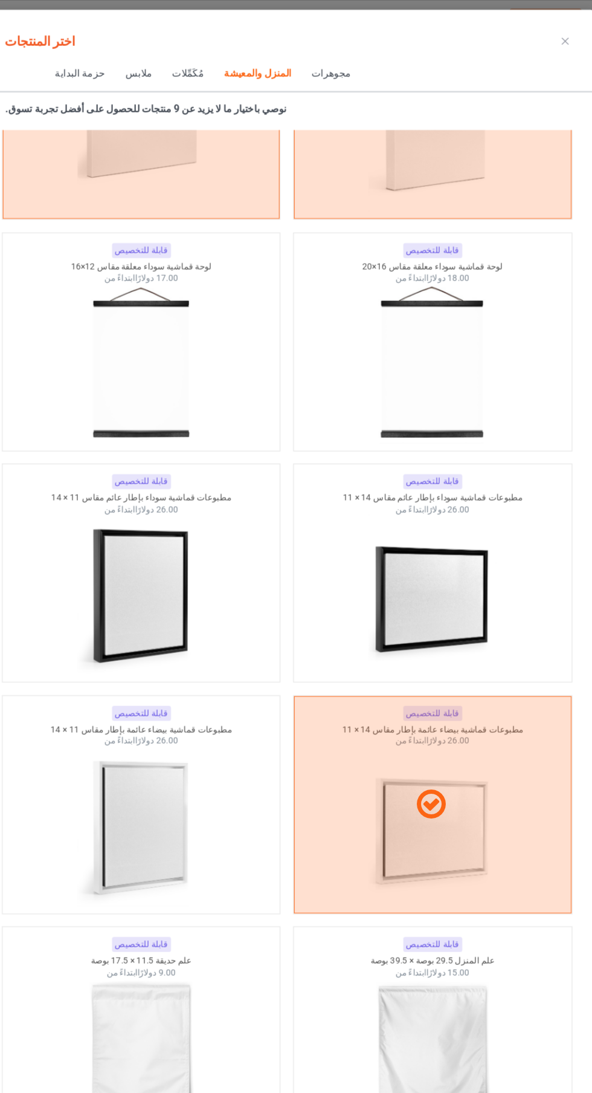
scroll to position [16243, 0]
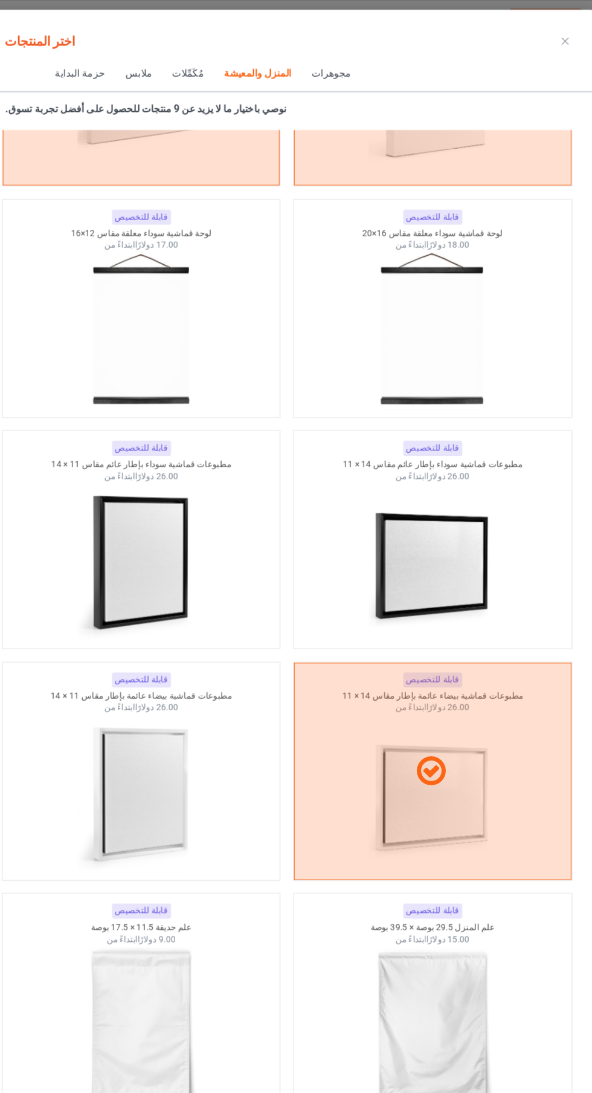
click at [477, 501] on div at bounding box center [420, 477] width 236 height 135
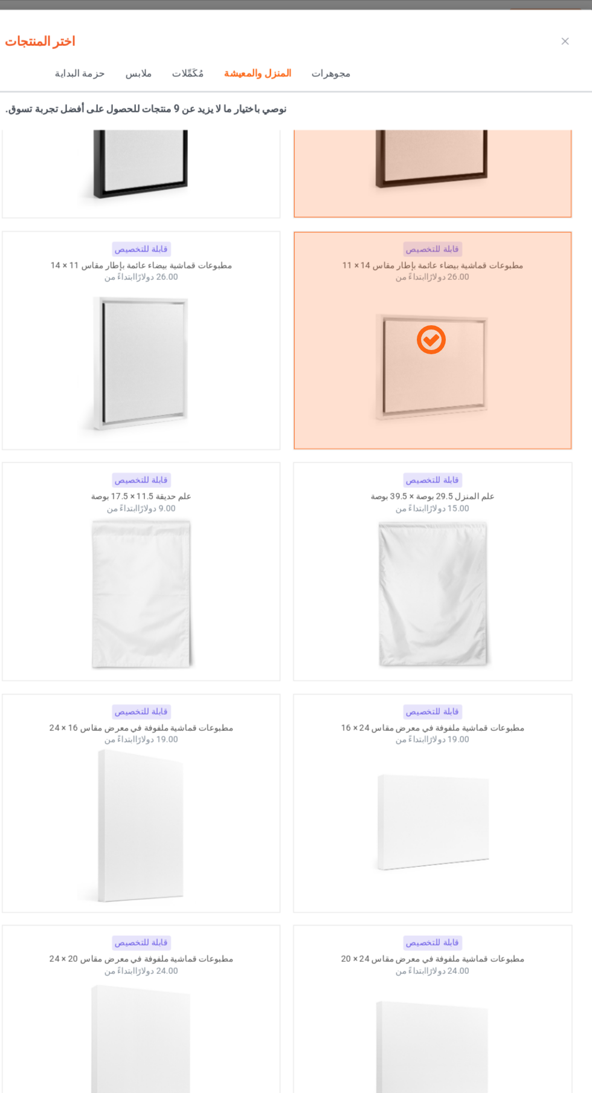
scroll to position [16614, 0]
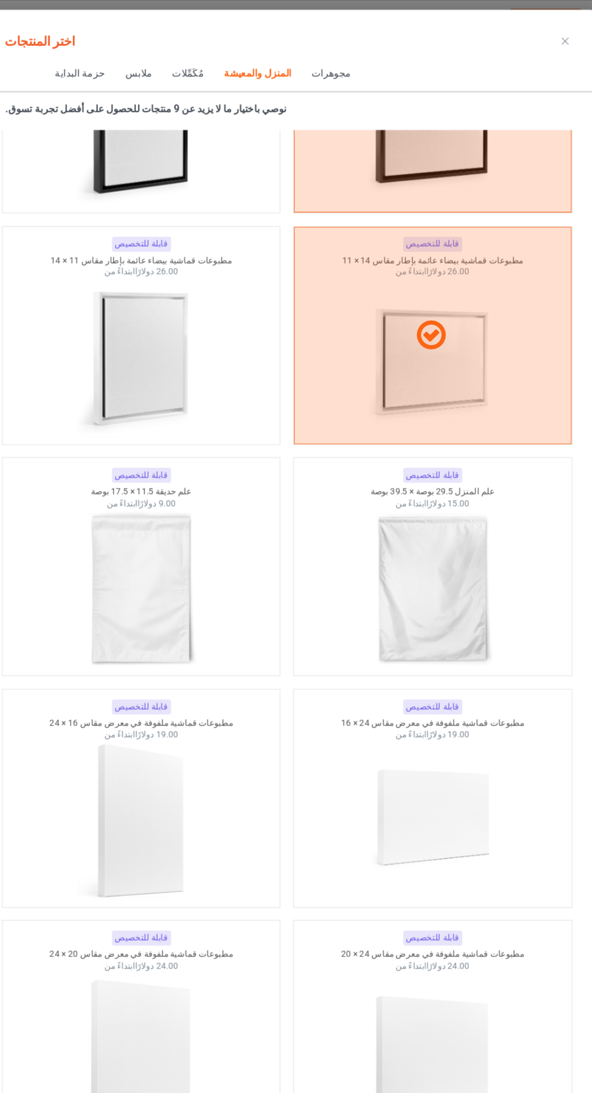
click at [455, 698] on img at bounding box center [420, 697] width 108 height 135
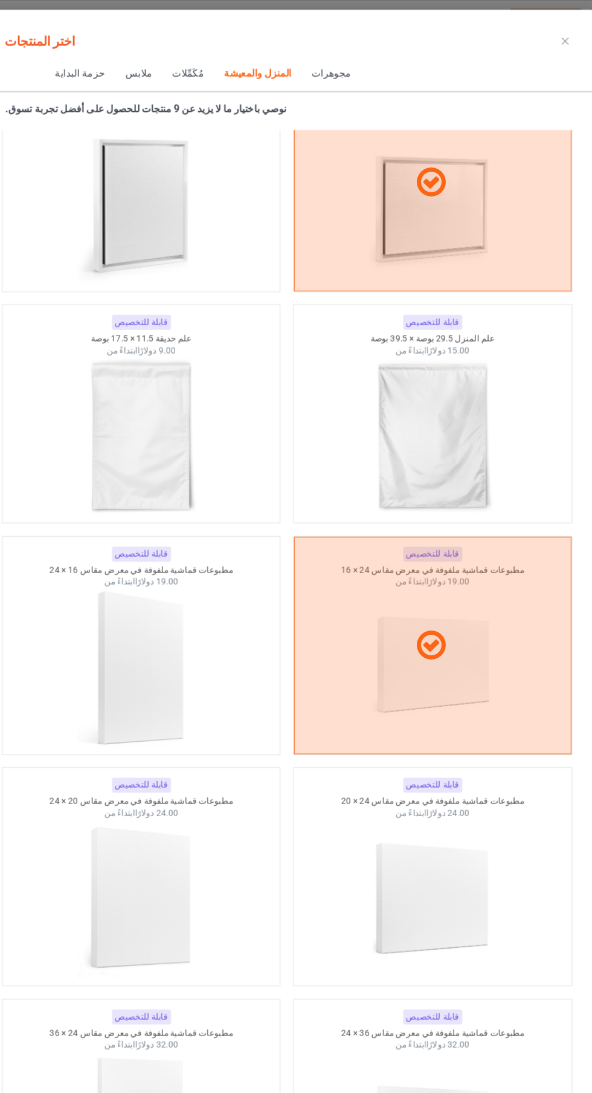
scroll to position [16757, 0]
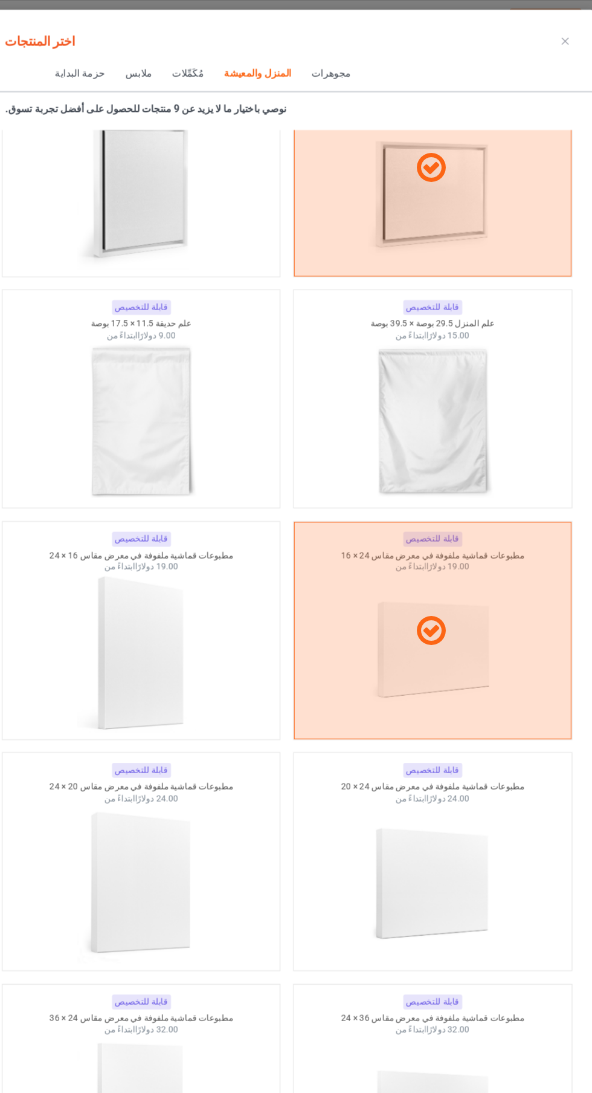
click at [459, 731] on img at bounding box center [420, 751] width 108 height 135
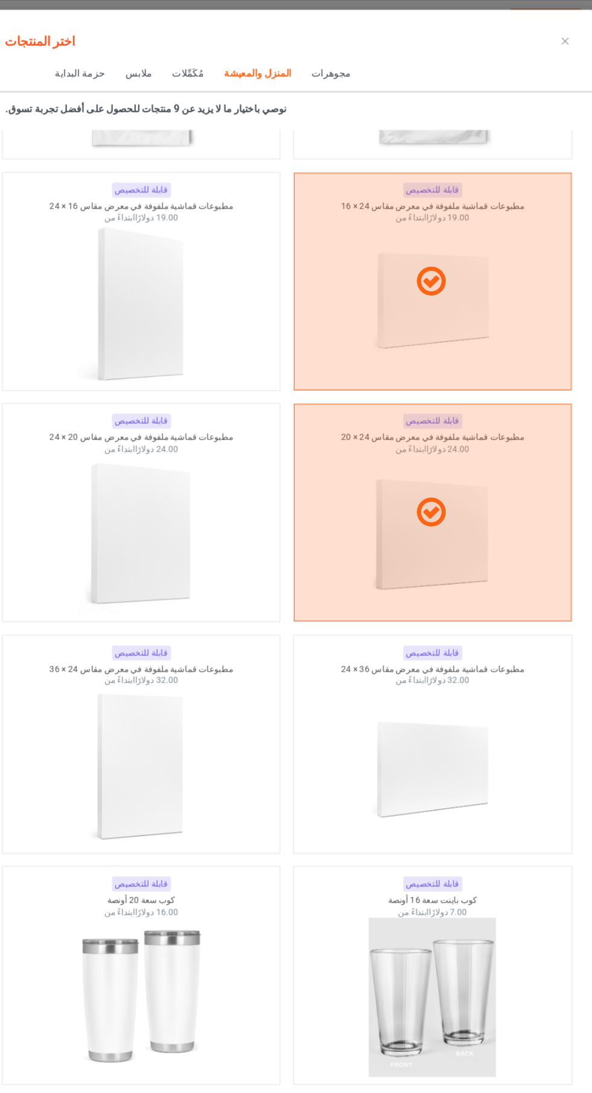
scroll to position [17066, 0]
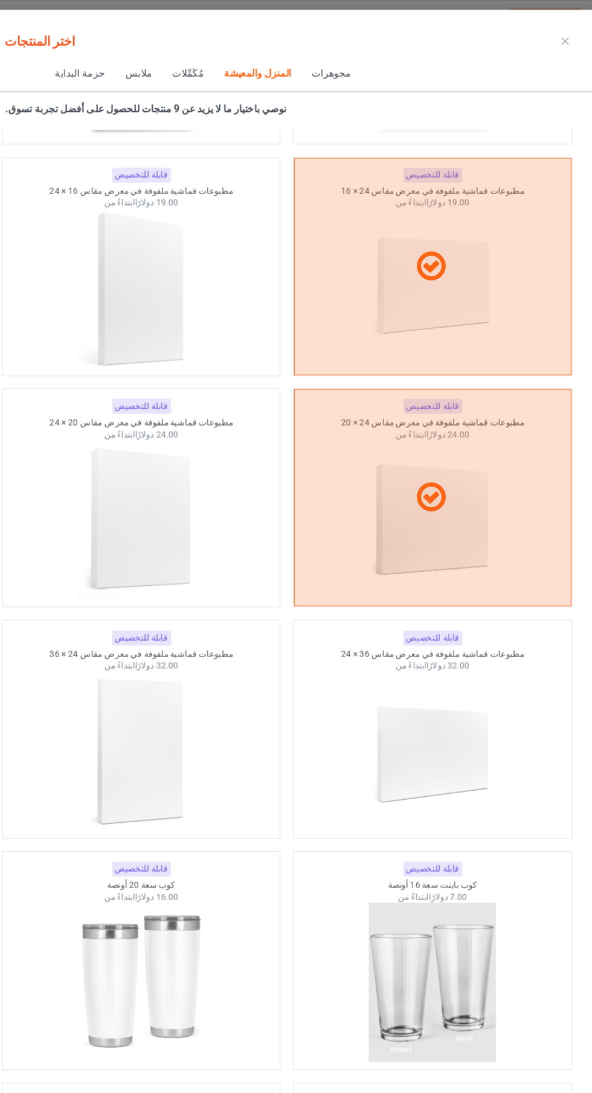
click at [450, 639] on img at bounding box center [420, 638] width 108 height 135
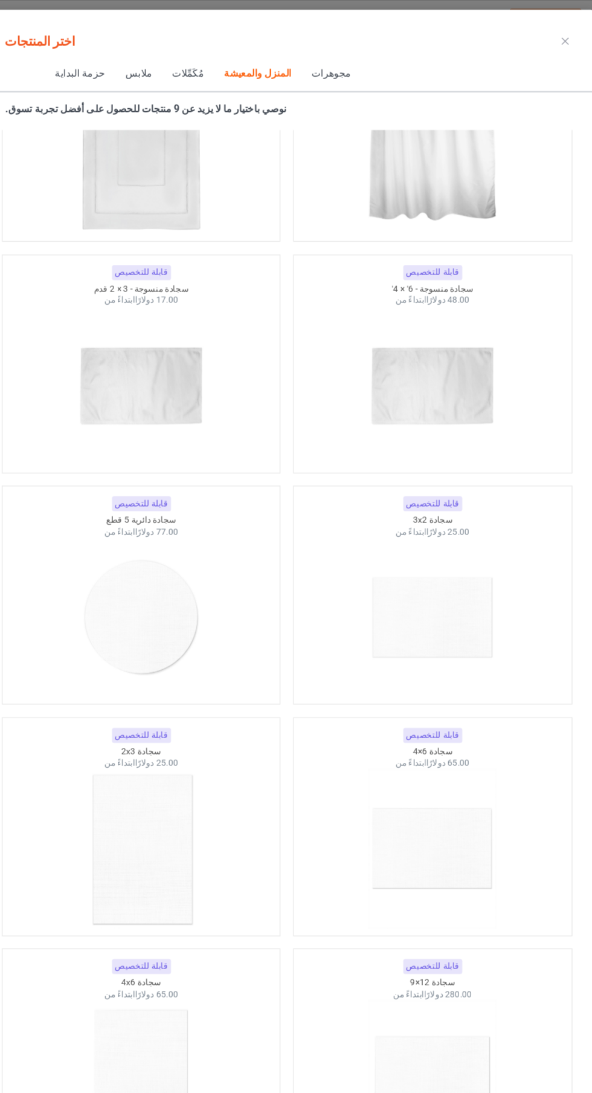
scroll to position [12521, 0]
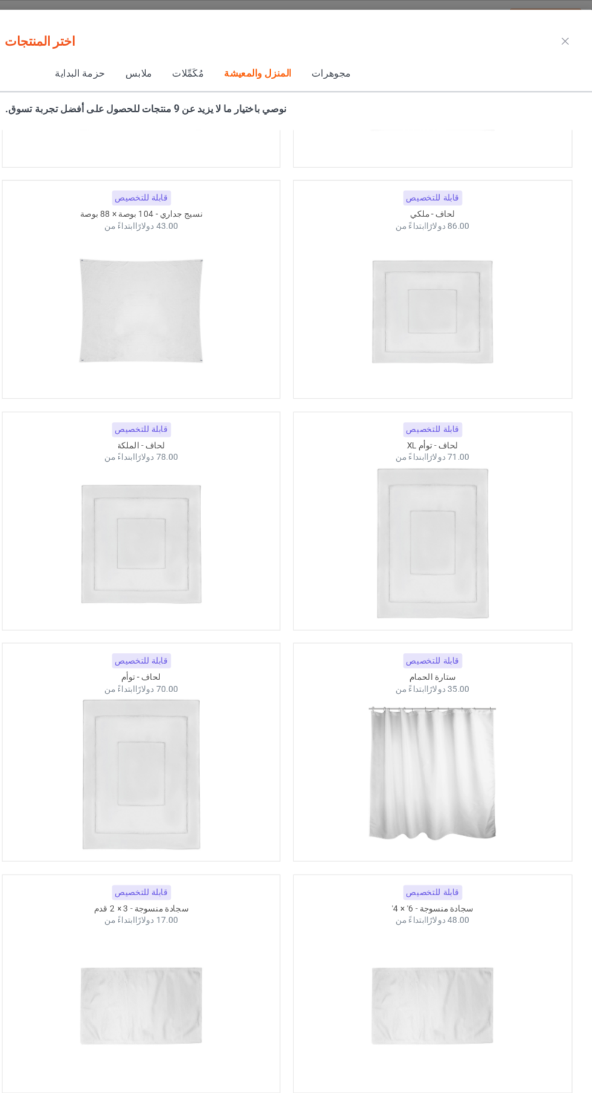
click at [533, 36] on icon at bounding box center [533, 35] width 6 height 6
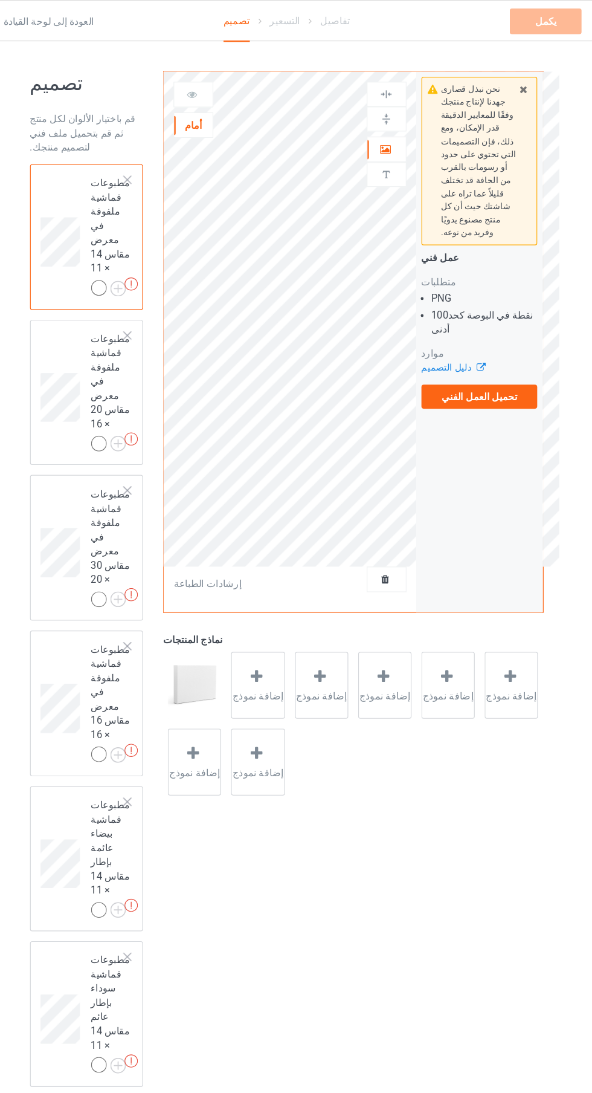
click at [480, 327] on label "تحميل العمل الفني" at bounding box center [460, 337] width 99 height 21
click at [0, 0] on input "تحميل العمل الفني" at bounding box center [0, 0] width 0 height 0
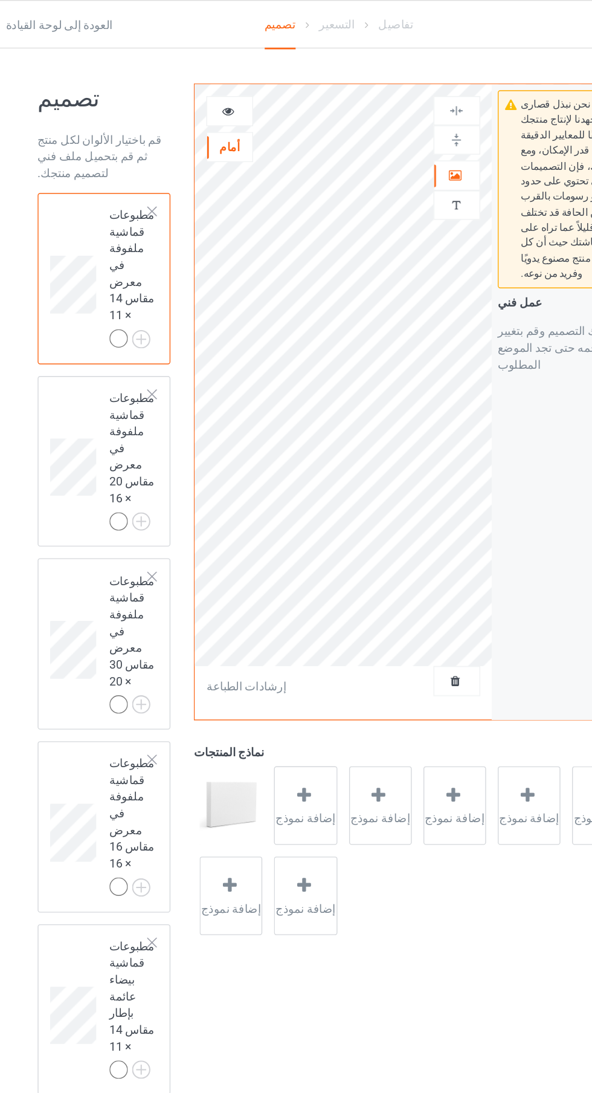
click at [162, 153] on div at bounding box center [161, 153] width 8 height 8
click at [161, 153] on div at bounding box center [161, 153] width 8 height 8
click at [380, 127] on icon at bounding box center [380, 125] width 10 height 8
click at [384, 80] on img at bounding box center [380, 79] width 11 height 11
click at [395, 100] on div at bounding box center [381, 101] width 33 height 11
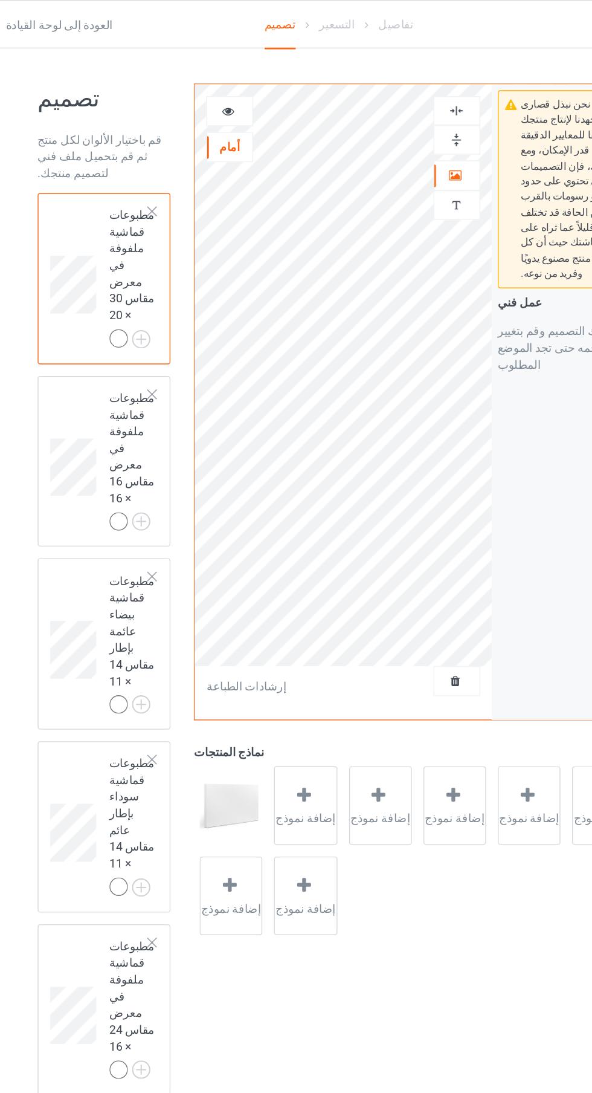
click at [386, 99] on img at bounding box center [380, 101] width 11 height 11
click at [392, 83] on div at bounding box center [381, 79] width 33 height 11
click at [221, 81] on div at bounding box center [217, 80] width 33 height 12
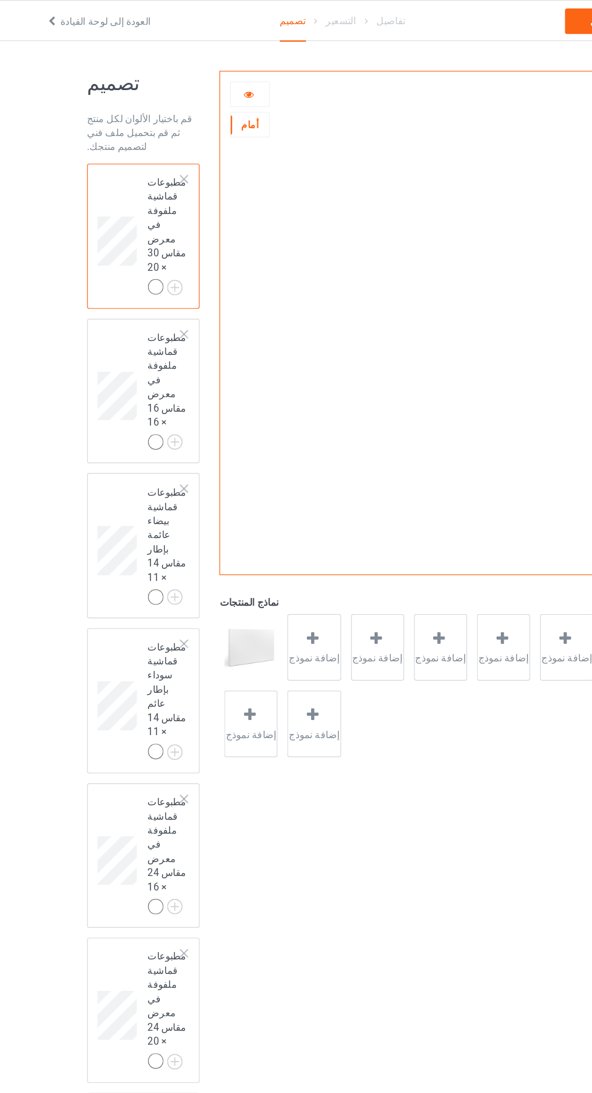
click at [0, 0] on img at bounding box center [0, 0] width 0 height 0
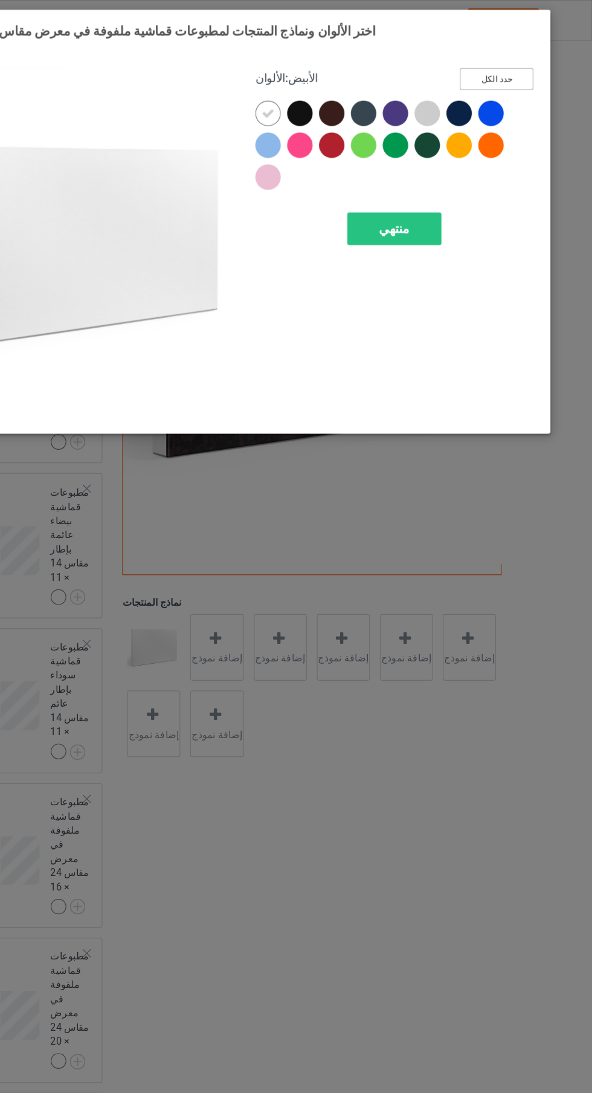
click at [524, 73] on button "حدد الكل" at bounding box center [510, 67] width 63 height 19
click at [452, 187] on div "منتهي" at bounding box center [423, 195] width 80 height 28
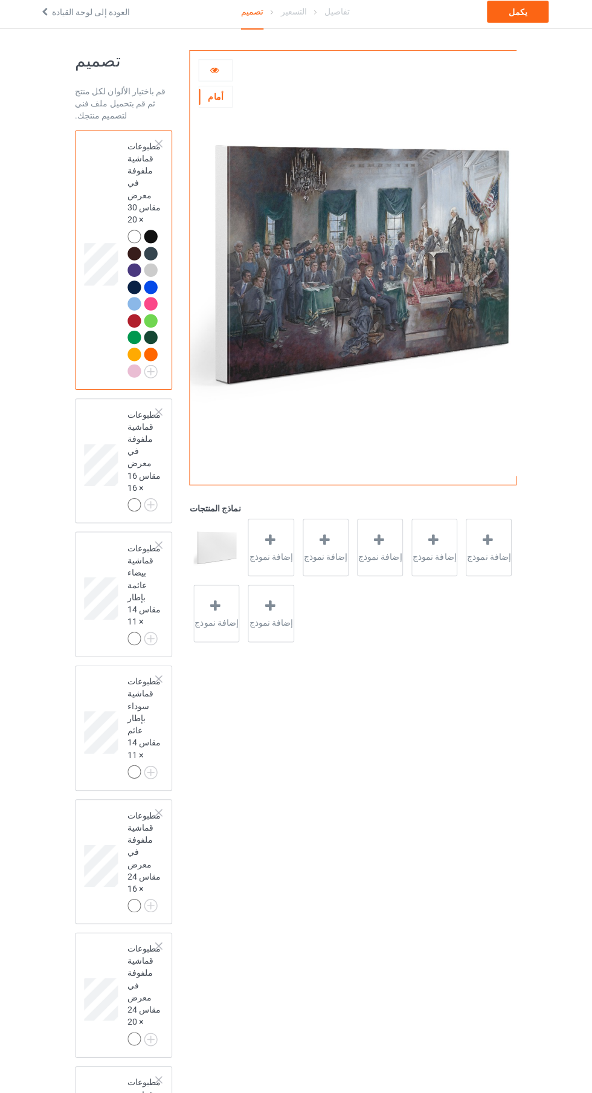
scroll to position [5, 0]
click at [146, 250] on div at bounding box center [154, 241] width 17 height 17
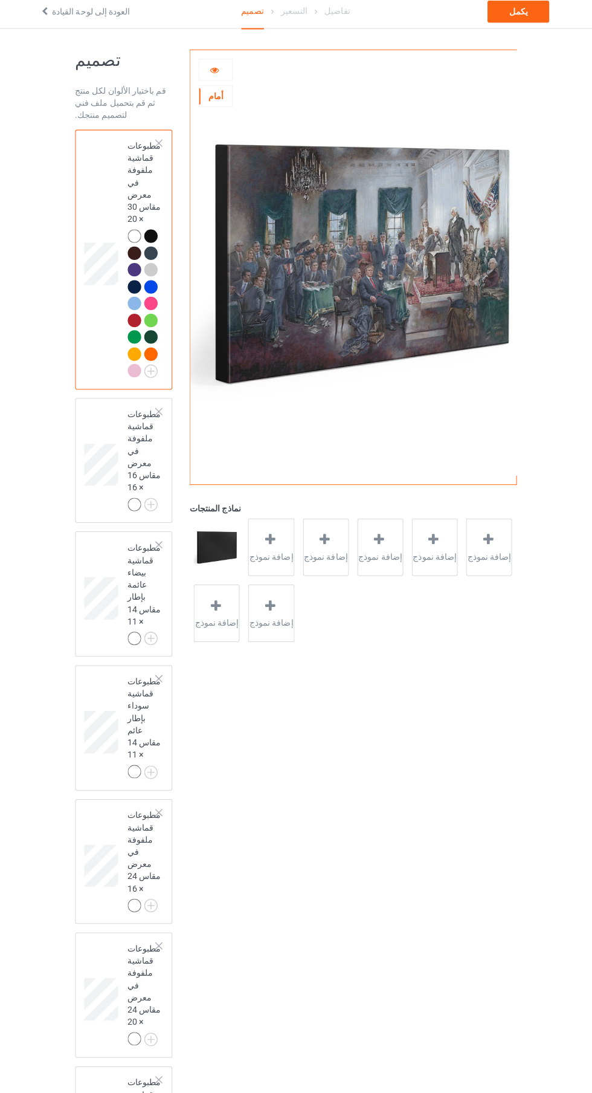
click at [271, 539] on icon at bounding box center [271, 540] width 15 height 13
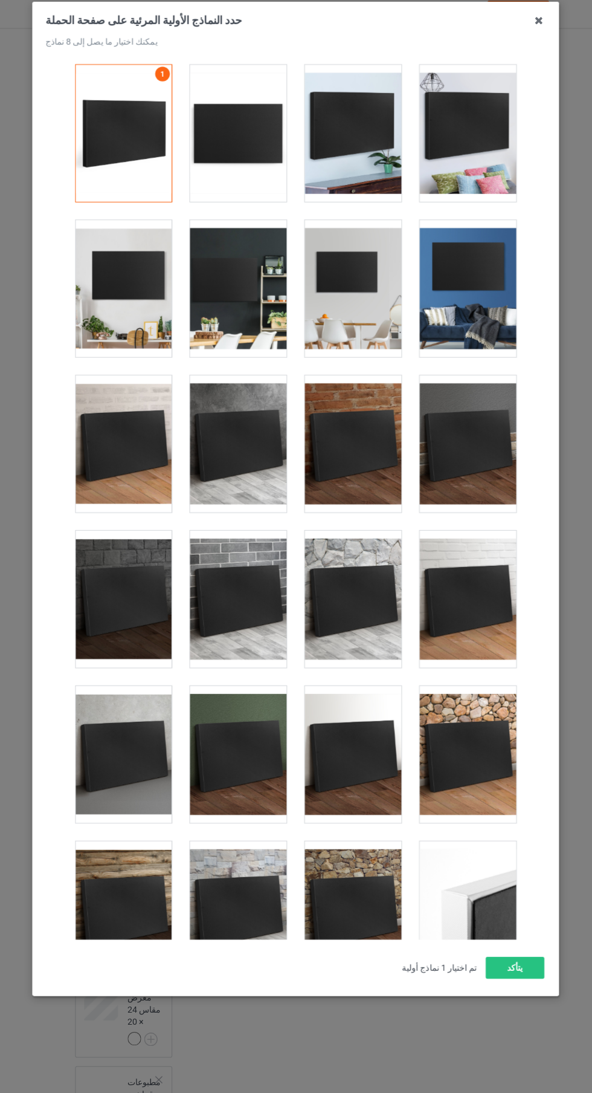
click at [360, 315] on div at bounding box center [353, 291] width 96 height 135
click at [281, 157] on div at bounding box center [240, 138] width 96 height 135
click at [384, 164] on div at bounding box center [353, 138] width 96 height 135
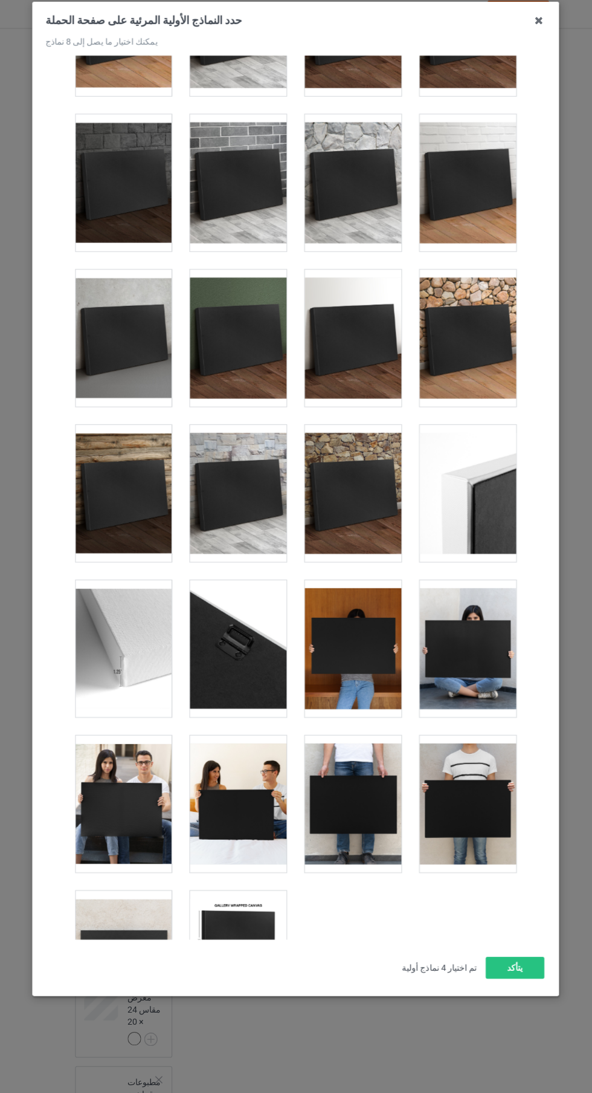
scroll to position [422, 0]
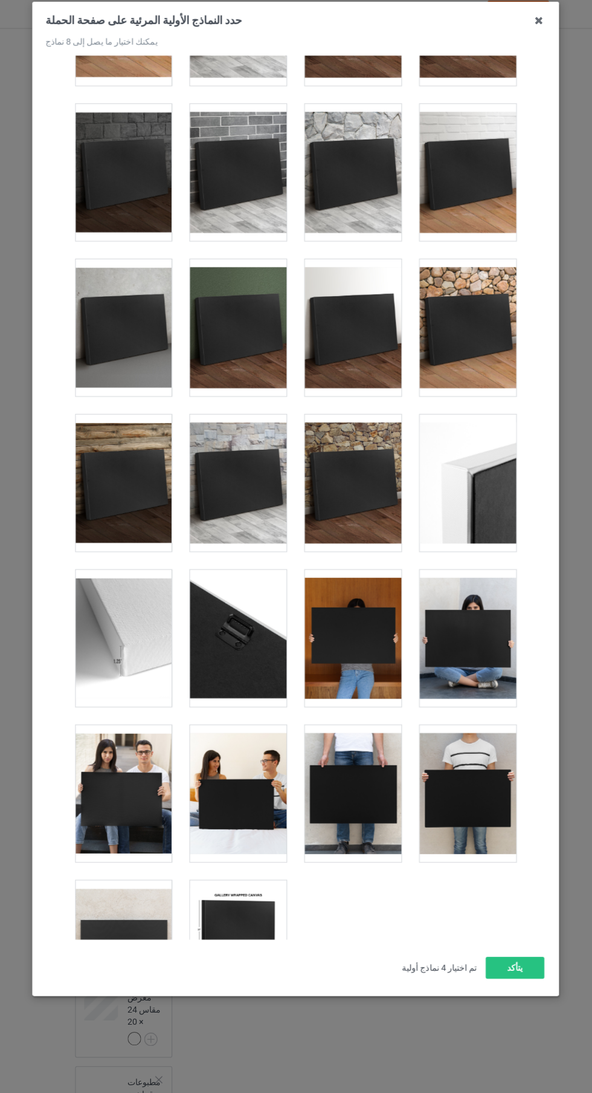
click at [372, 663] on div at bounding box center [353, 637] width 96 height 135
click at [379, 813] on div at bounding box center [353, 791] width 96 height 135
click at [527, 975] on button "يتأكد" at bounding box center [513, 964] width 58 height 22
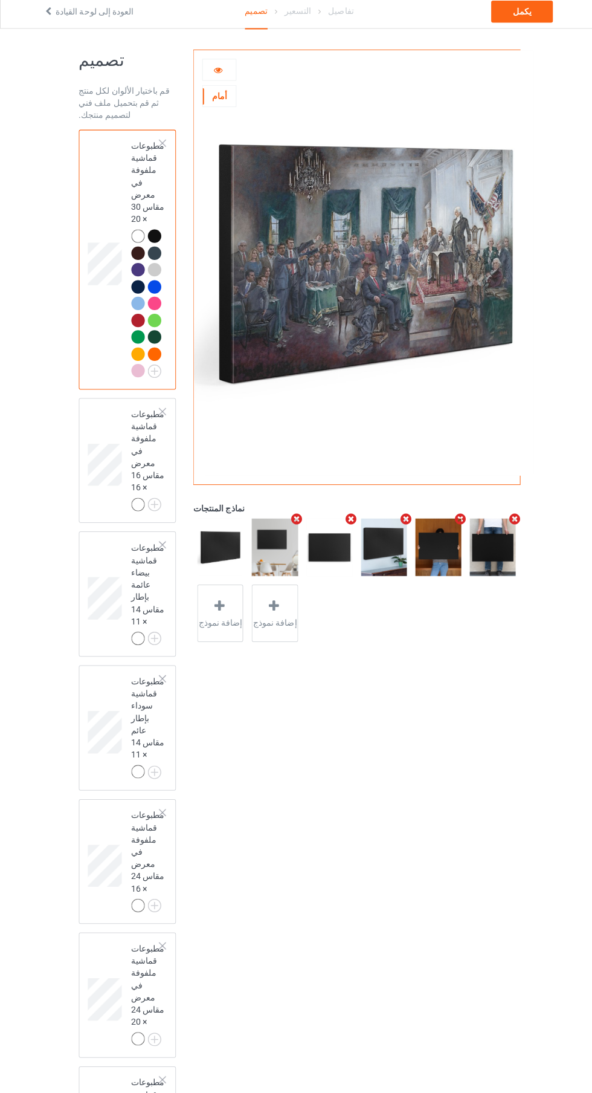
click at [149, 493] on font "مطبوعات قماشية ملفوفة في معرض مقاس 16 × 16" at bounding box center [146, 452] width 33 height 82
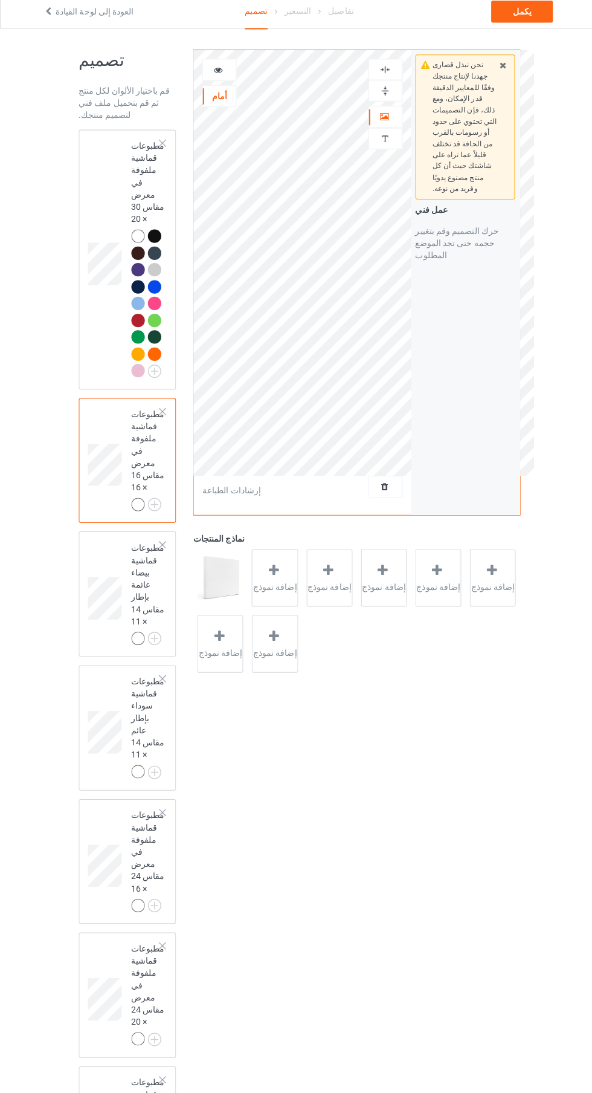
click at [161, 418] on div at bounding box center [161, 413] width 8 height 8
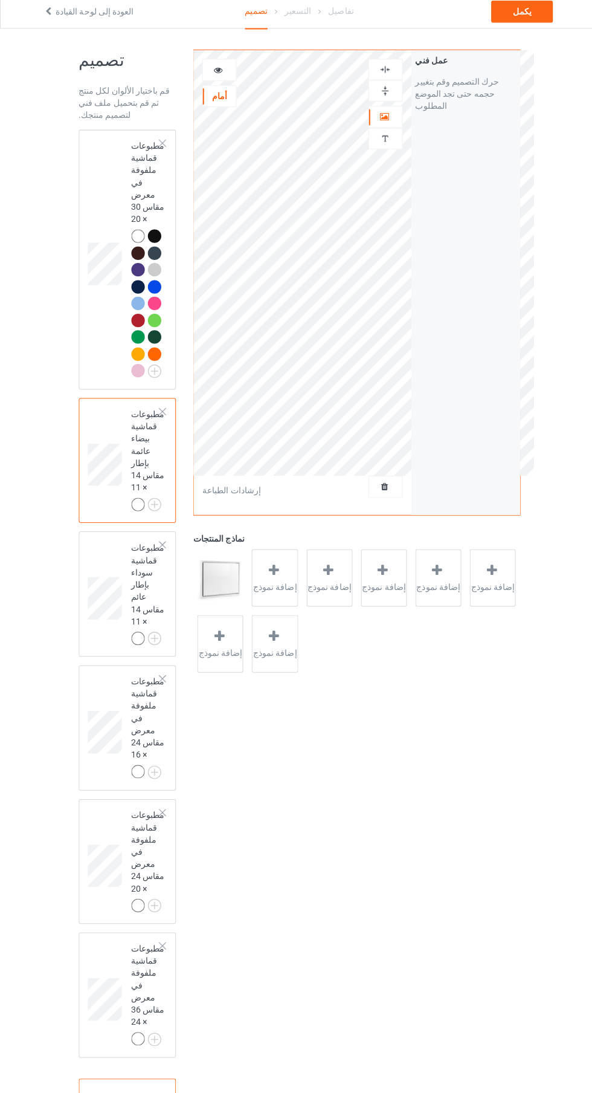
click at [160, 519] on td "مطبوعات قماشية بيضاء عائمة بإطار مقاس 14 × 11" at bounding box center [146, 462] width 47 height 114
click at [161, 418] on div at bounding box center [161, 413] width 8 height 8
click at [155, 511] on div "مطبوعات قماشية سوداء بإطار عائم مقاس 14 × 11" at bounding box center [146, 461] width 33 height 102
click at [163, 418] on div at bounding box center [161, 413] width 8 height 8
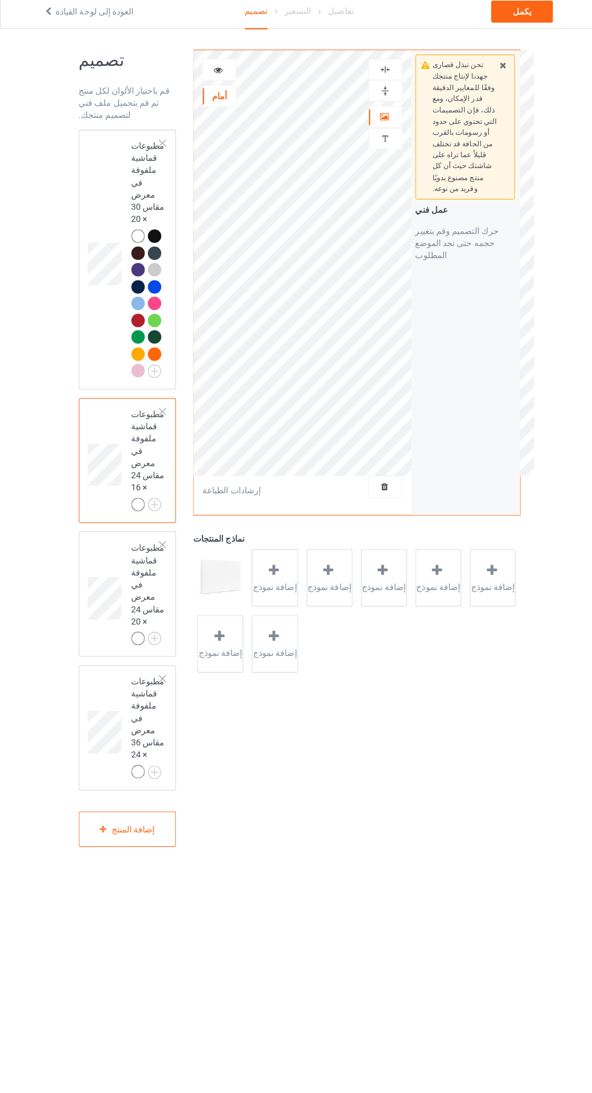
click at [392, 72] on div at bounding box center [381, 75] width 33 height 11
click at [216, 74] on icon at bounding box center [216, 74] width 10 height 8
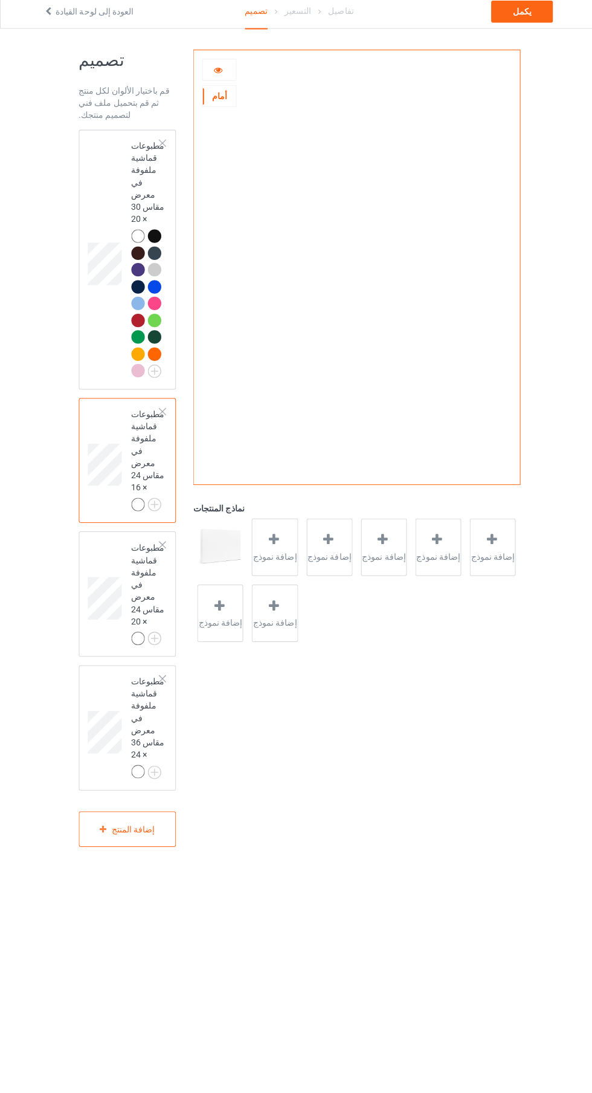
click at [0, 0] on img at bounding box center [0, 0] width 0 height 0
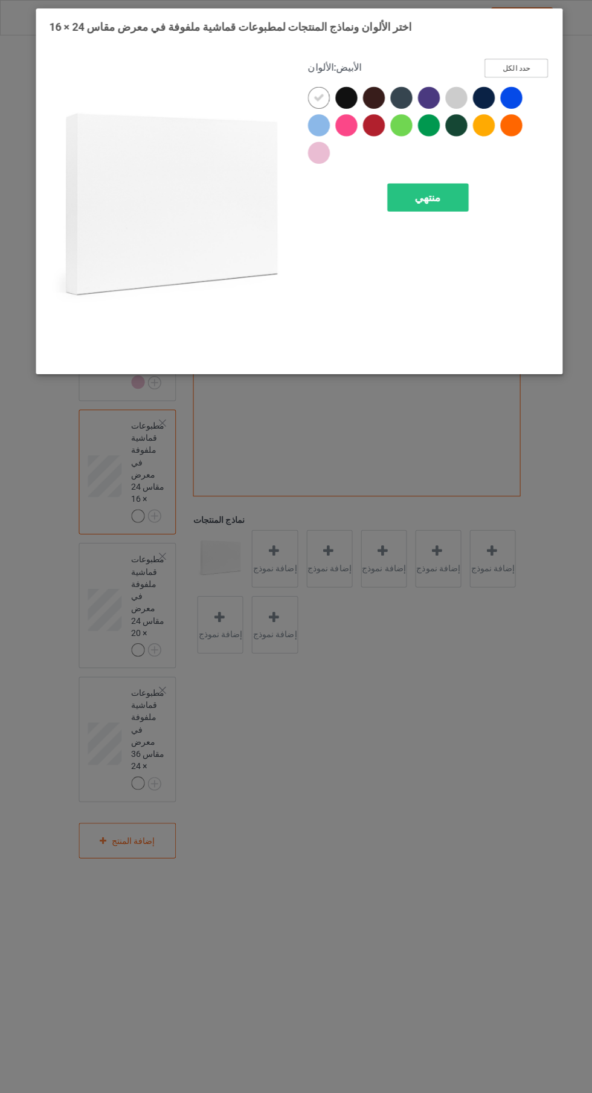
click at [523, 65] on font "حدد الكل" at bounding box center [511, 67] width 27 height 8
click at [447, 206] on div "منتهي" at bounding box center [423, 195] width 80 height 28
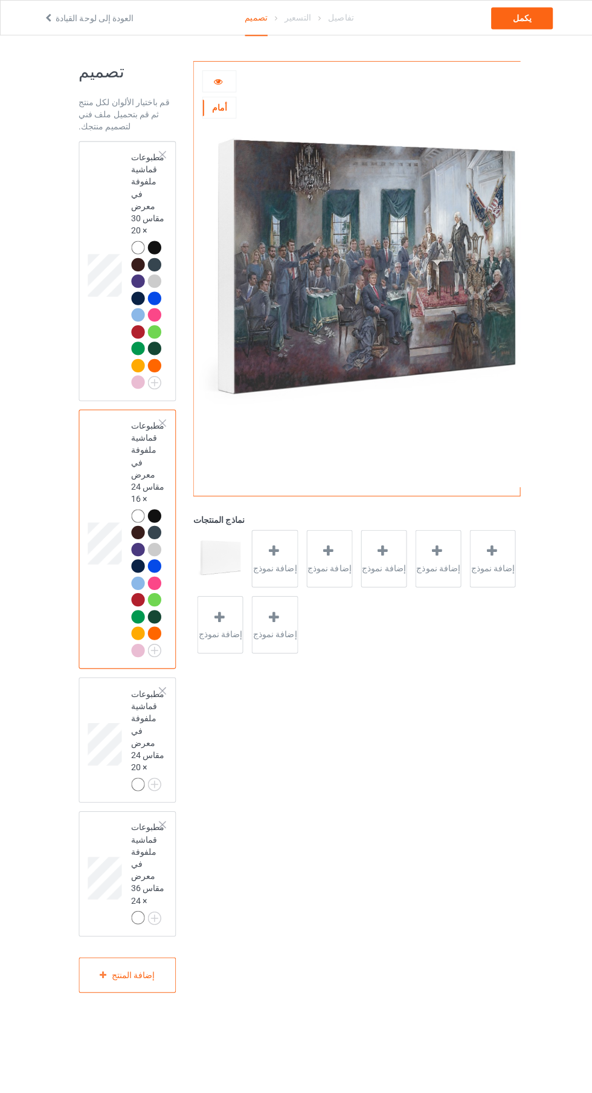
click at [277, 557] on font "إضافة نموذج" at bounding box center [272, 562] width 44 height 10
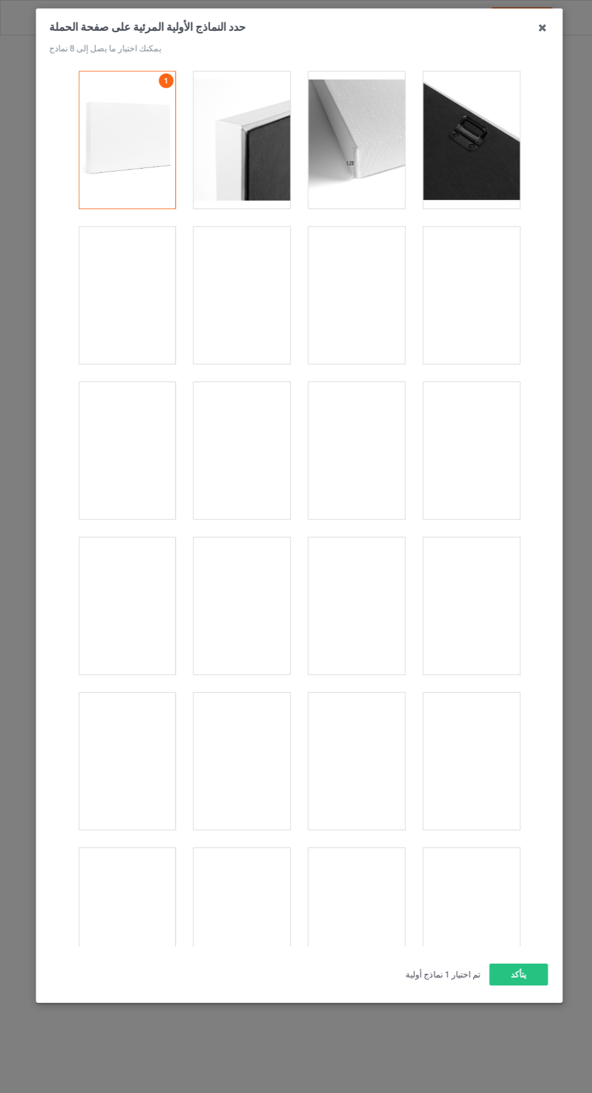
click at [468, 603] on div at bounding box center [467, 598] width 96 height 135
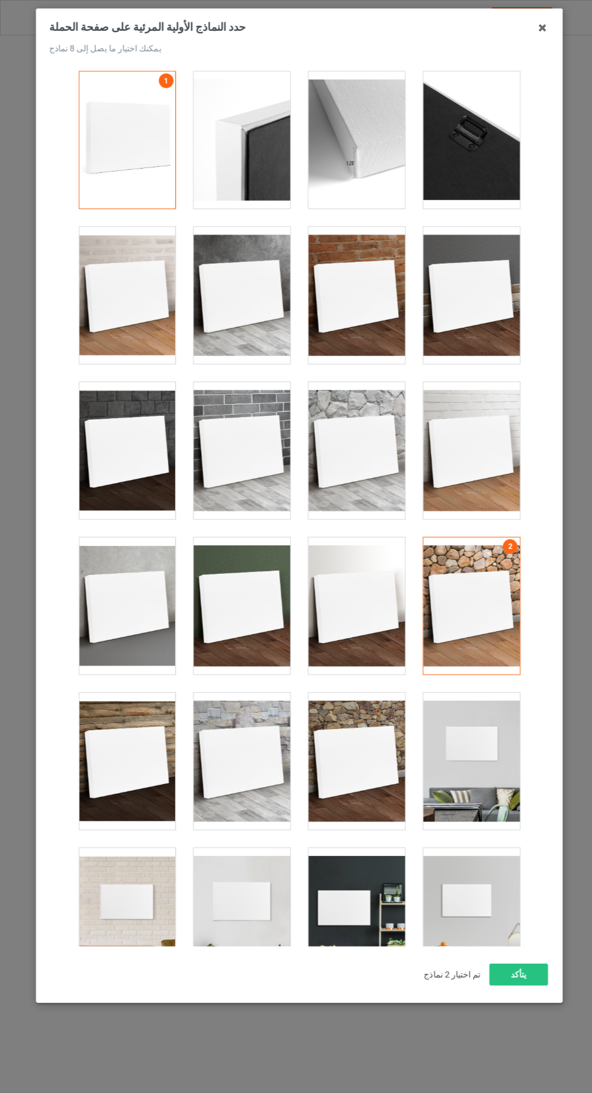
click at [382, 757] on div at bounding box center [353, 752] width 96 height 135
click at [267, 764] on div at bounding box center [240, 752] width 96 height 135
click at [251, 750] on div at bounding box center [240, 752] width 96 height 135
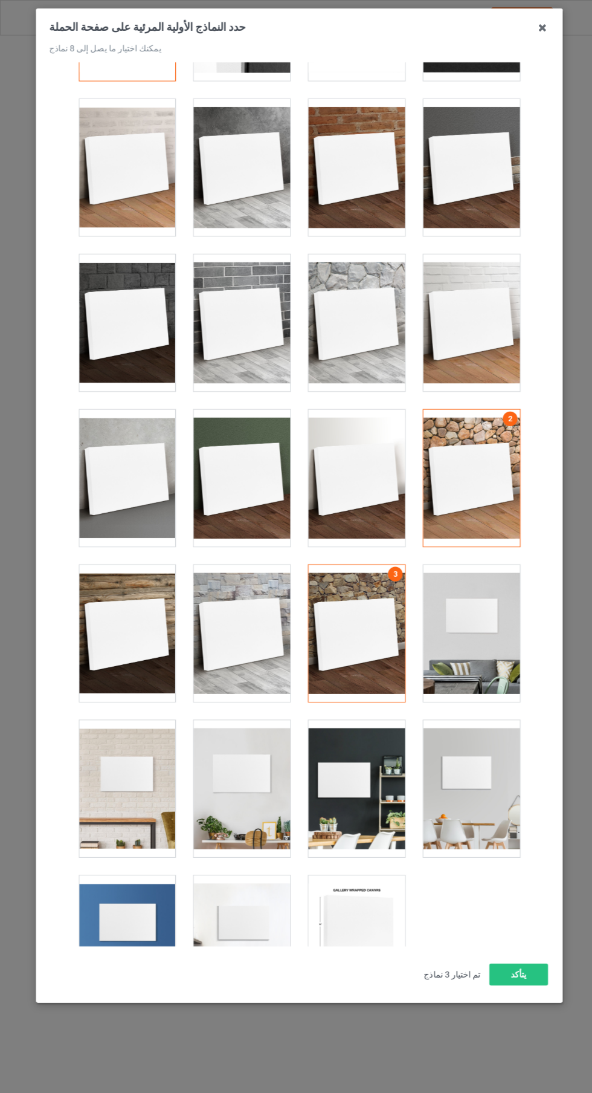
click at [482, 796] on div at bounding box center [467, 779] width 96 height 135
click at [274, 936] on div at bounding box center [240, 933] width 96 height 135
click at [521, 975] on button "يتأكد" at bounding box center [513, 964] width 58 height 22
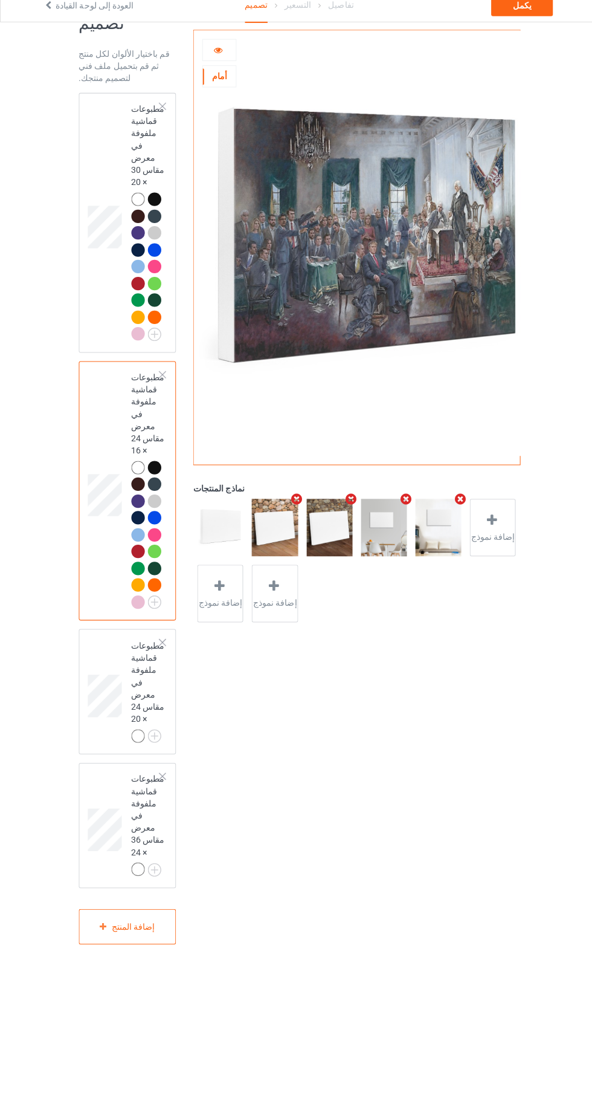
scroll to position [111, 0]
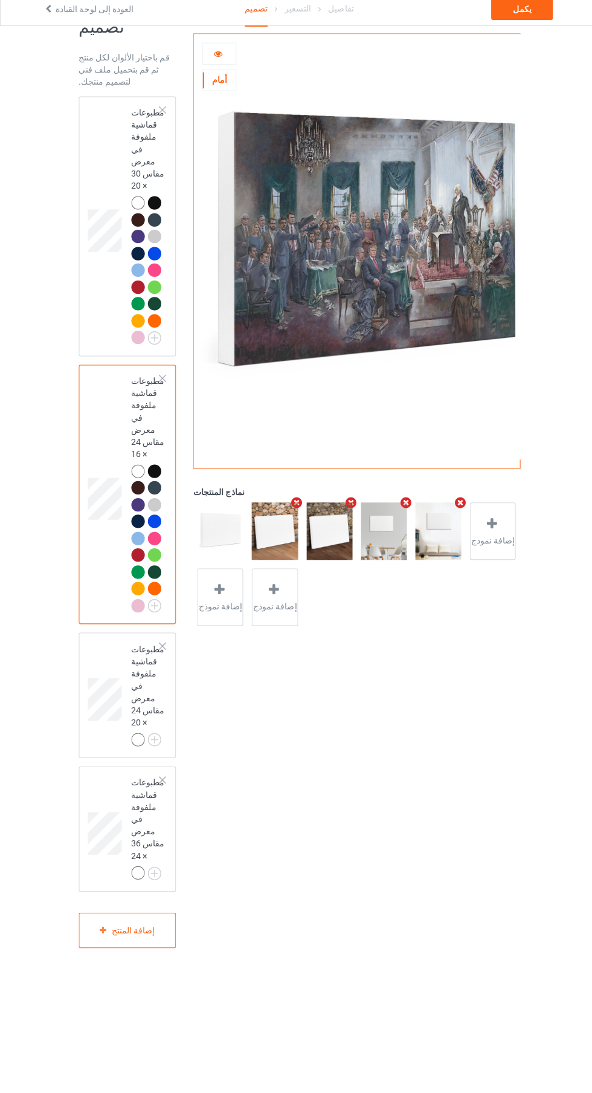
click at [146, 728] on font "مطبوعات قماشية ملفوفة في معرض مقاس 24 × 20" at bounding box center [146, 687] width 33 height 82
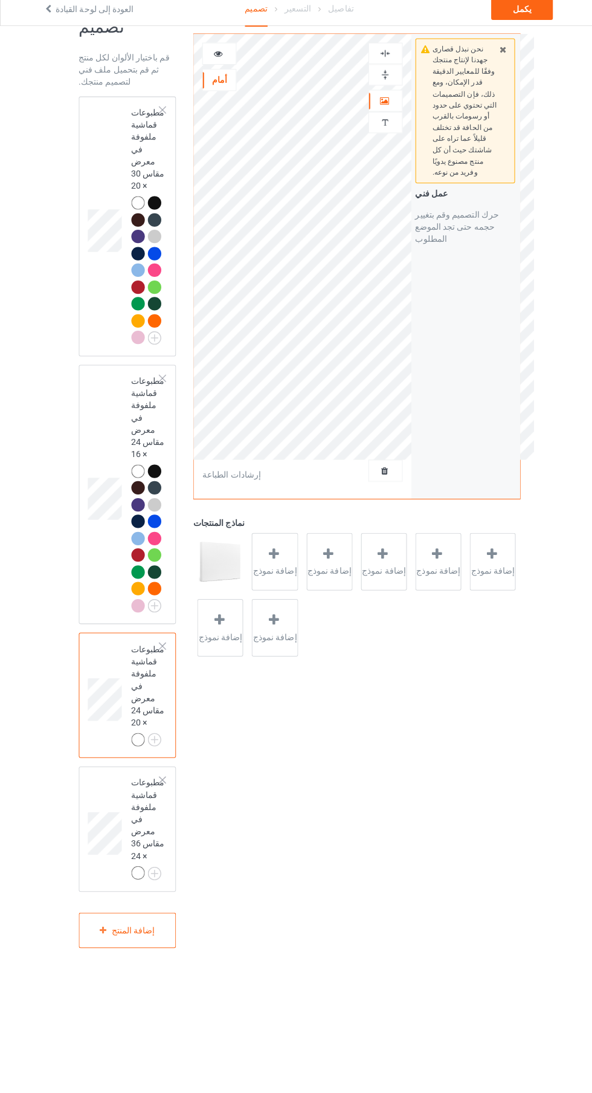
click at [161, 652] on div at bounding box center [161, 648] width 8 height 8
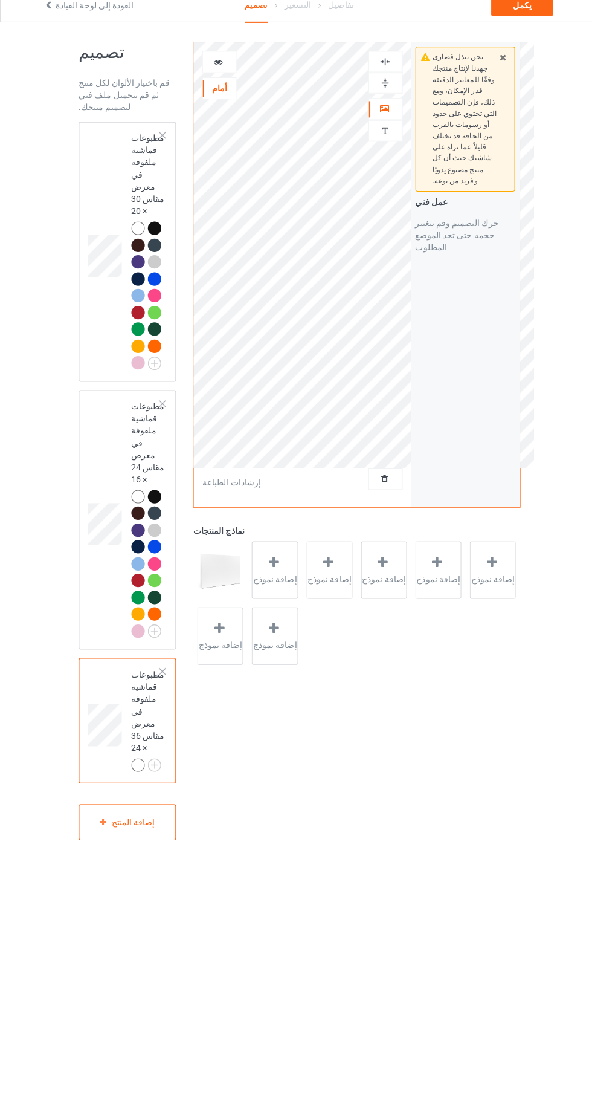
click at [140, 757] on font "مطبوعات قماشية ملفوفة في معرض مقاس 36 × 24" at bounding box center [146, 716] width 33 height 82
click at [392, 76] on div at bounding box center [381, 73] width 33 height 11
click at [397, 100] on div at bounding box center [381, 94] width 33 height 11
click at [0, 0] on img at bounding box center [0, 0] width 0 height 0
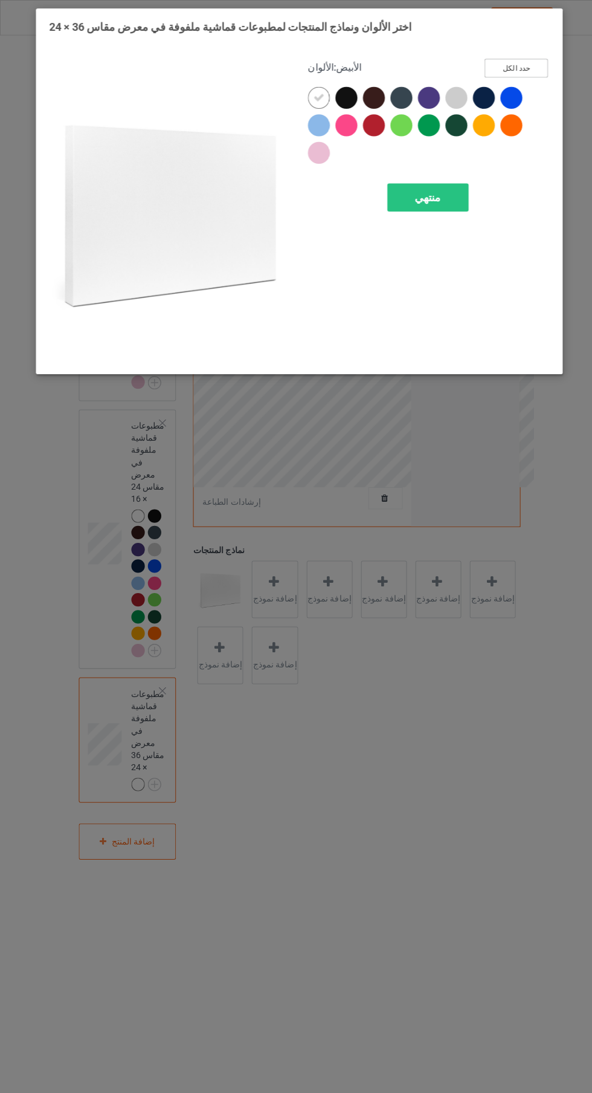
click at [532, 68] on button "حدد الكل" at bounding box center [510, 67] width 63 height 19
click at [449, 209] on div "منتهي" at bounding box center [423, 195] width 80 height 28
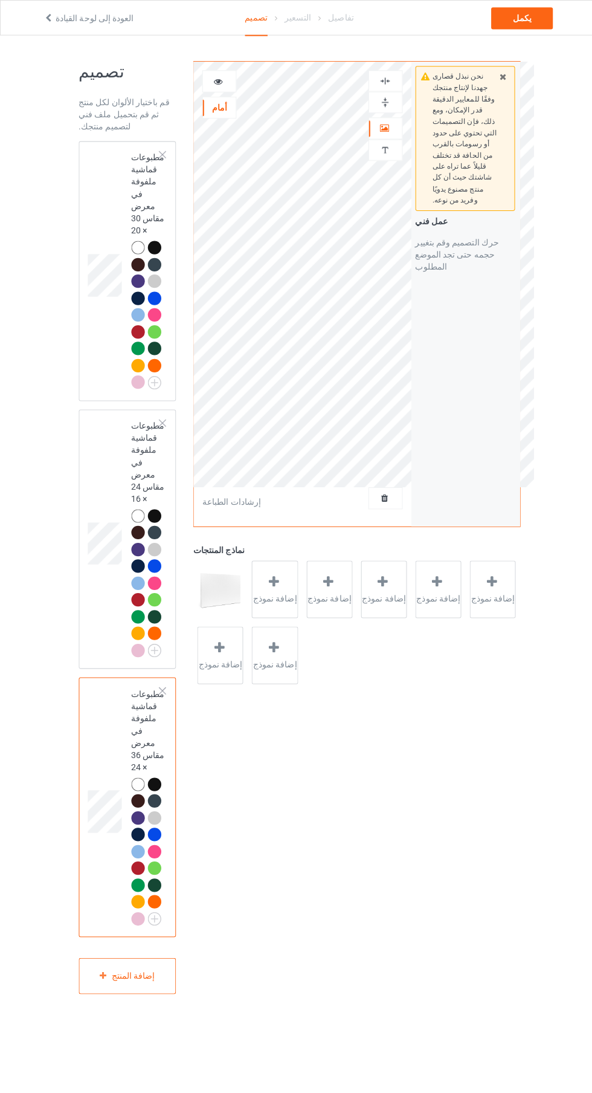
click at [281, 589] on font "إضافة نموذج" at bounding box center [272, 592] width 44 height 10
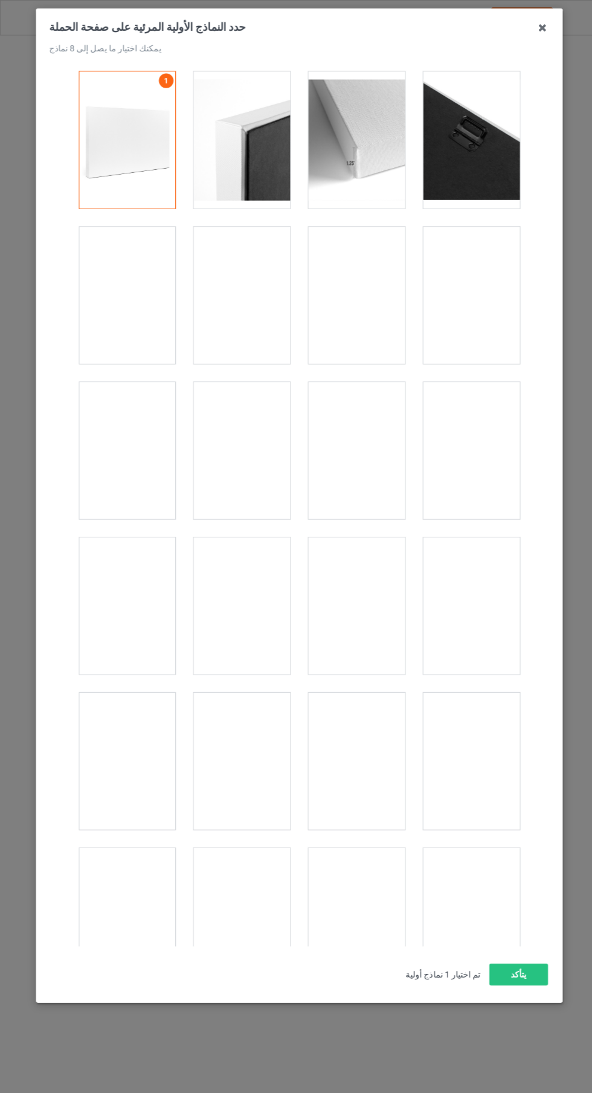
click at [375, 624] on div at bounding box center [353, 598] width 96 height 135
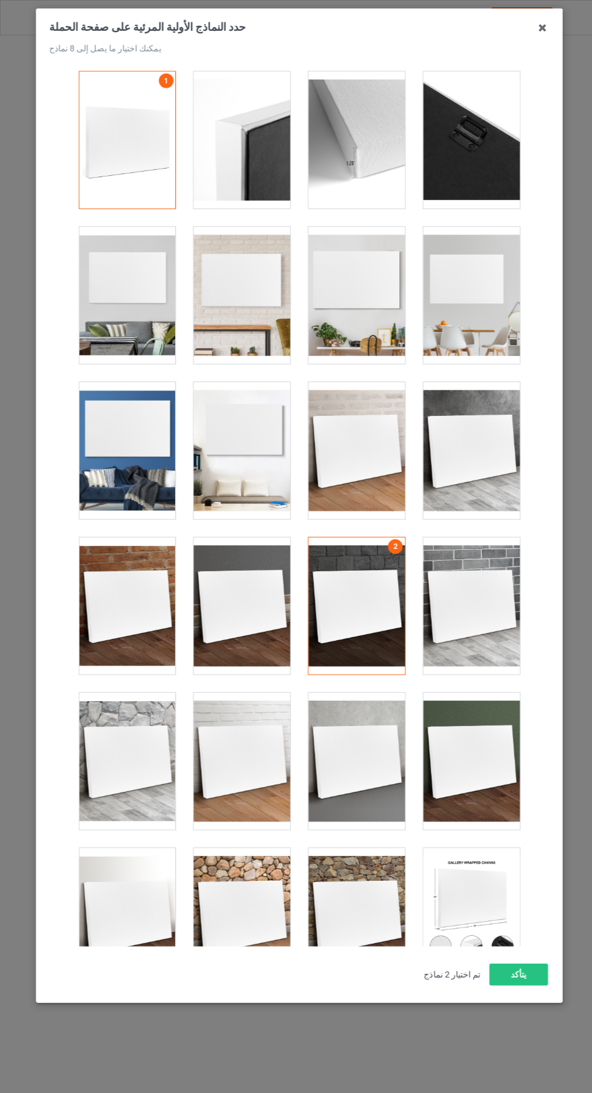
click at [368, 929] on div at bounding box center [353, 905] width 96 height 135
click at [491, 778] on div at bounding box center [467, 752] width 96 height 135
click at [530, 975] on button "يتأكد" at bounding box center [513, 964] width 58 height 22
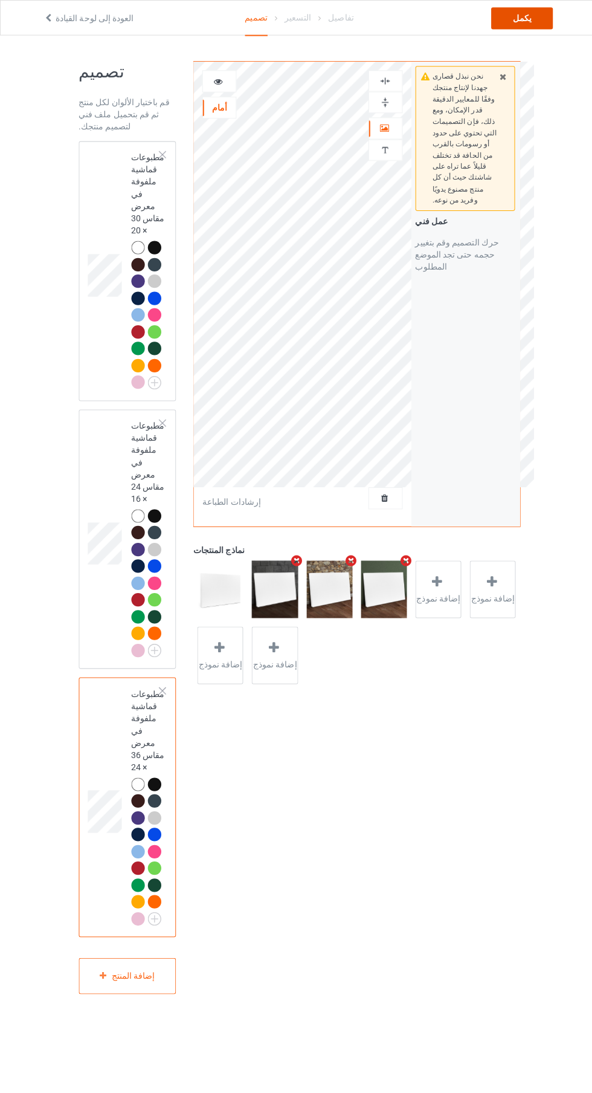
click at [520, 18] on font "يكمل" at bounding box center [516, 18] width 19 height 10
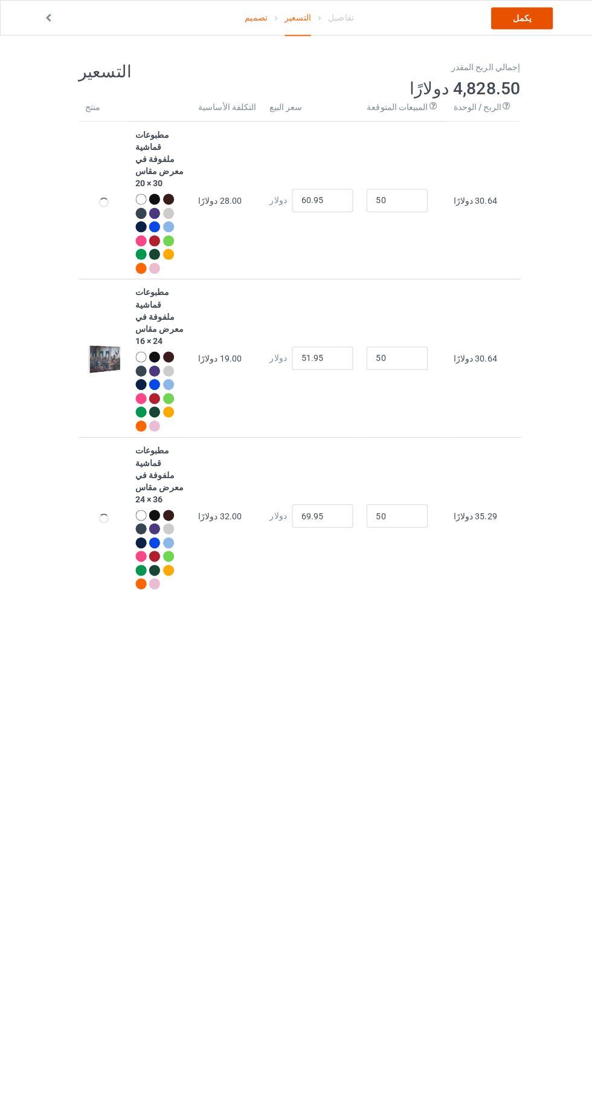
click at [530, 19] on link "يكمل" at bounding box center [516, 18] width 61 height 22
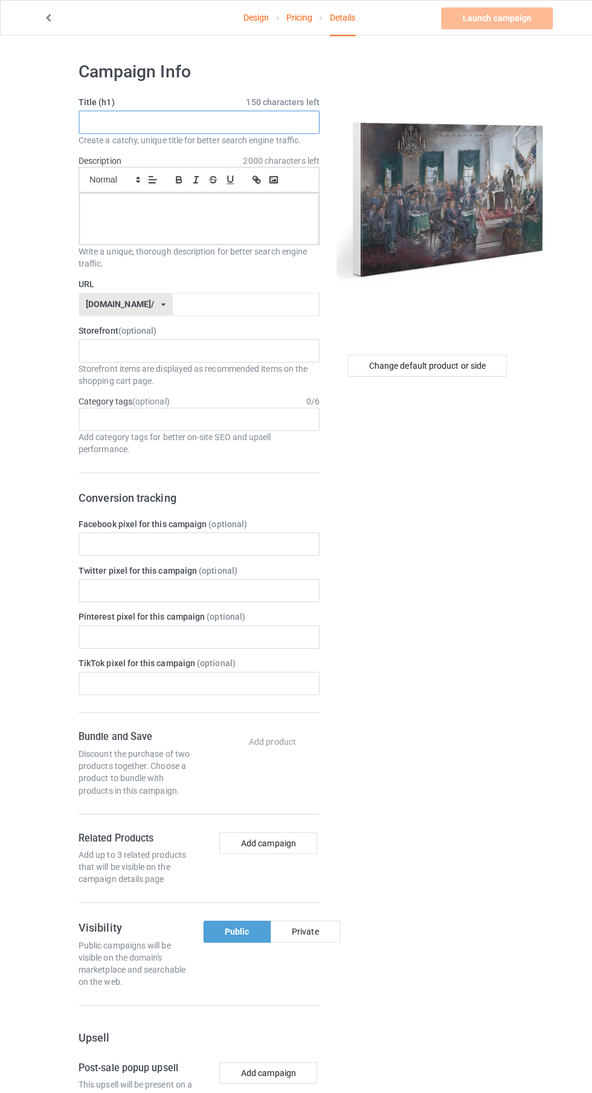
click at [212, 121] on input "text" at bounding box center [197, 120] width 238 height 23
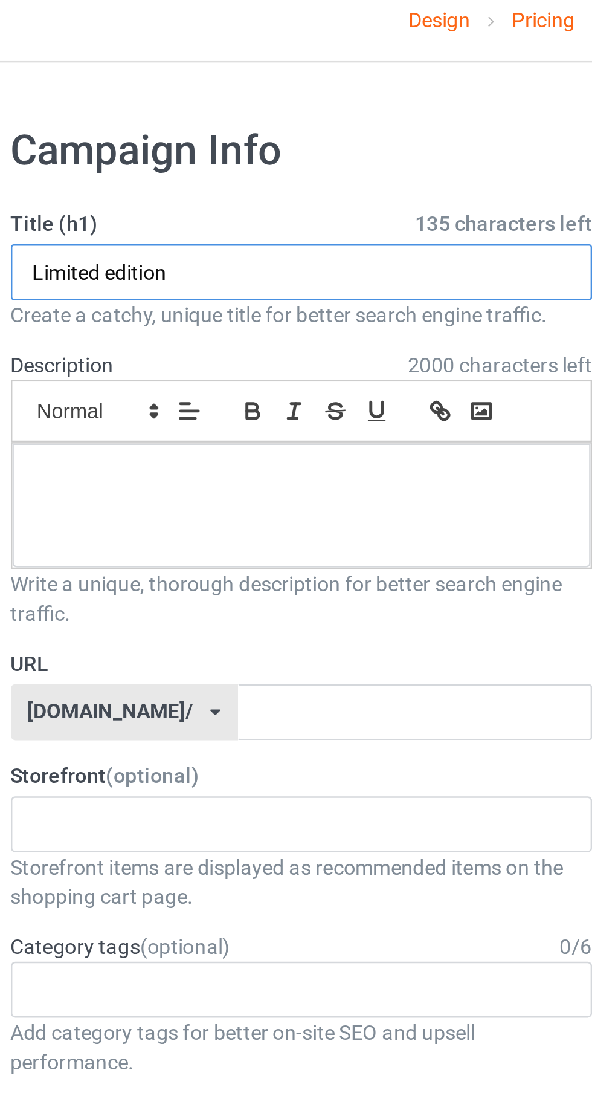
type input "Limited edition"
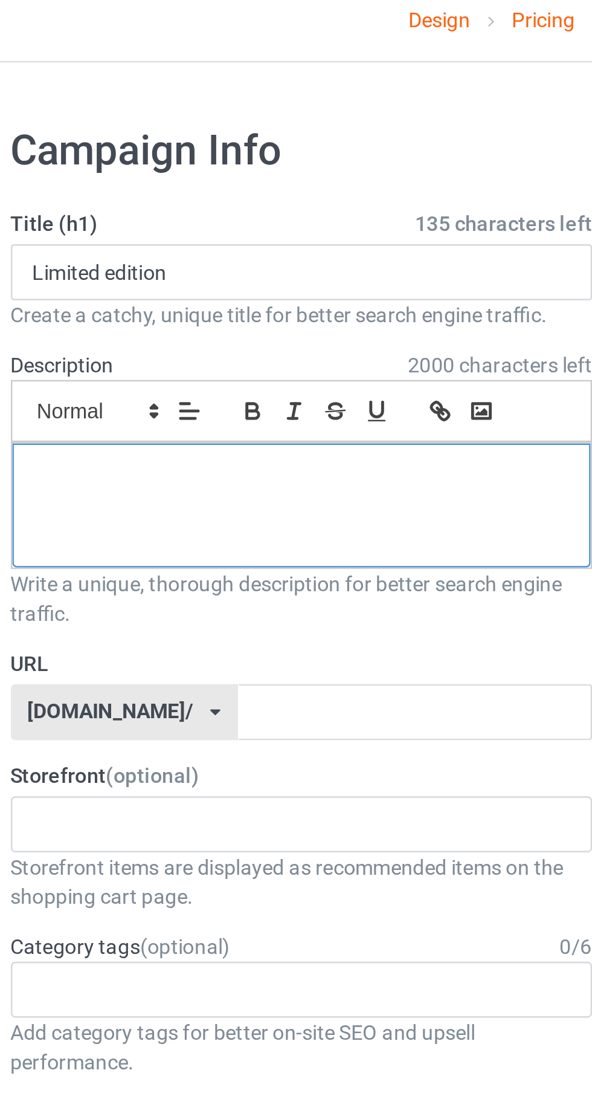
click at [239, 215] on div at bounding box center [197, 216] width 237 height 51
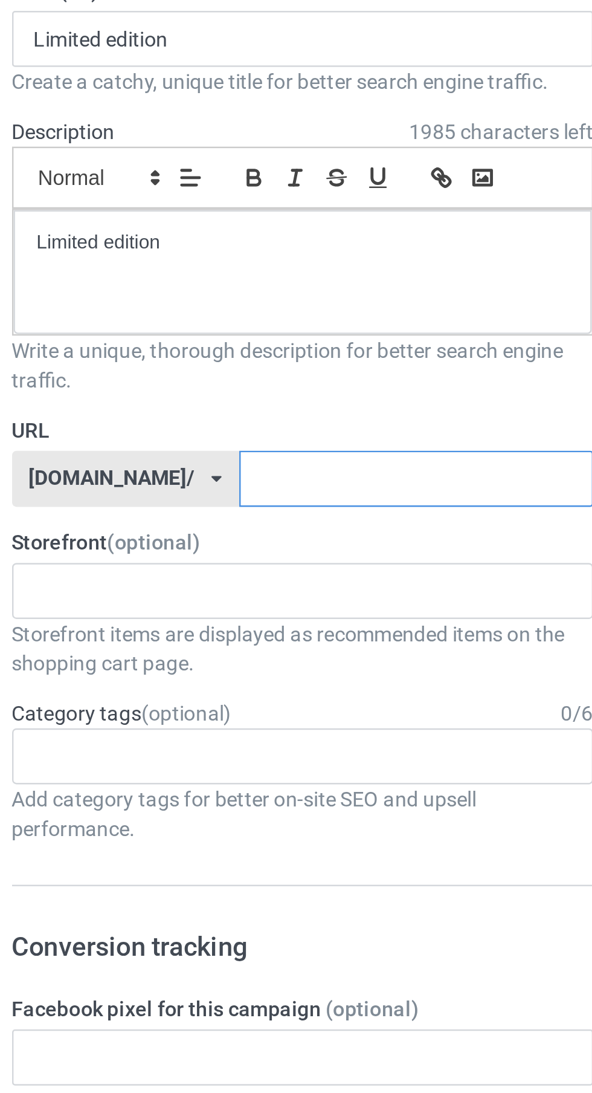
click at [236, 298] on input "text" at bounding box center [243, 301] width 145 height 23
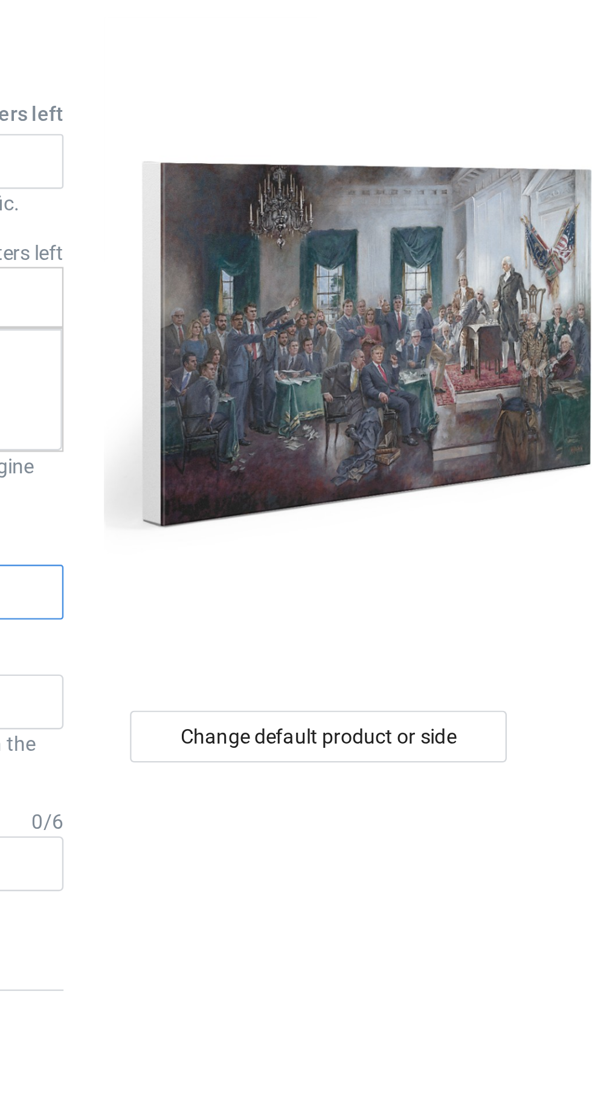
type input "Hn"
click at [441, 372] on div "Change default product or side" at bounding box center [423, 362] width 158 height 22
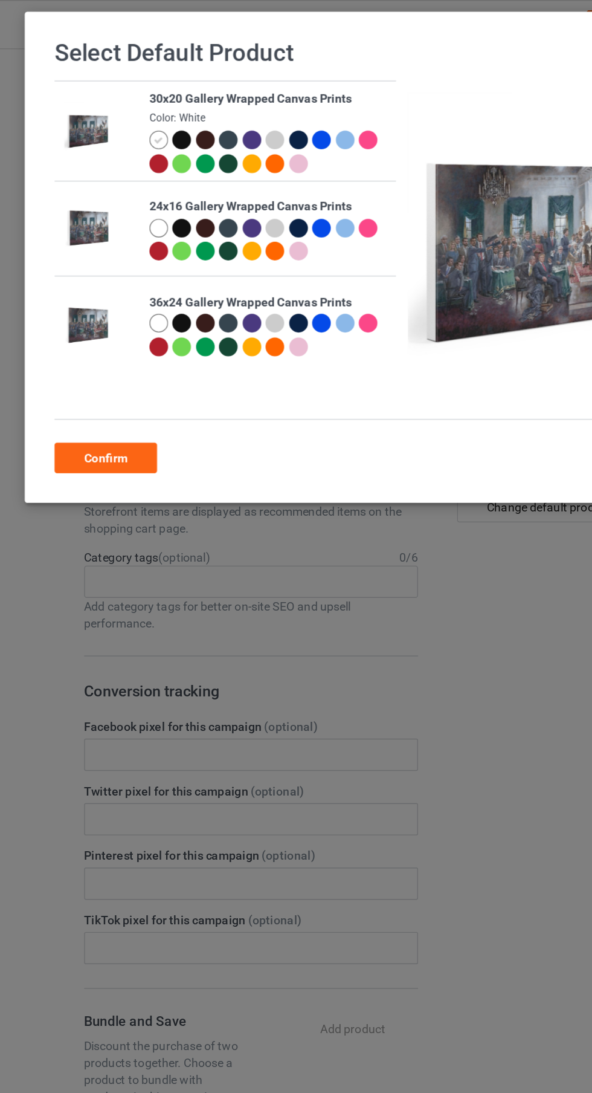
click at [163, 100] on div at bounding box center [164, 99] width 13 height 13
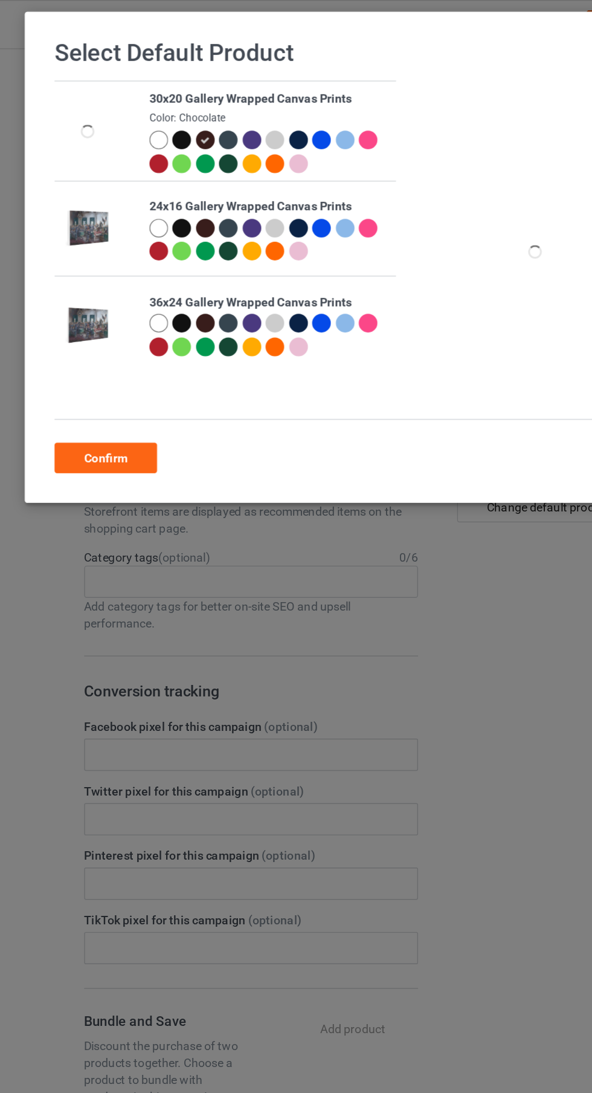
click at [112, 335] on div "Confirm" at bounding box center [93, 327] width 73 height 22
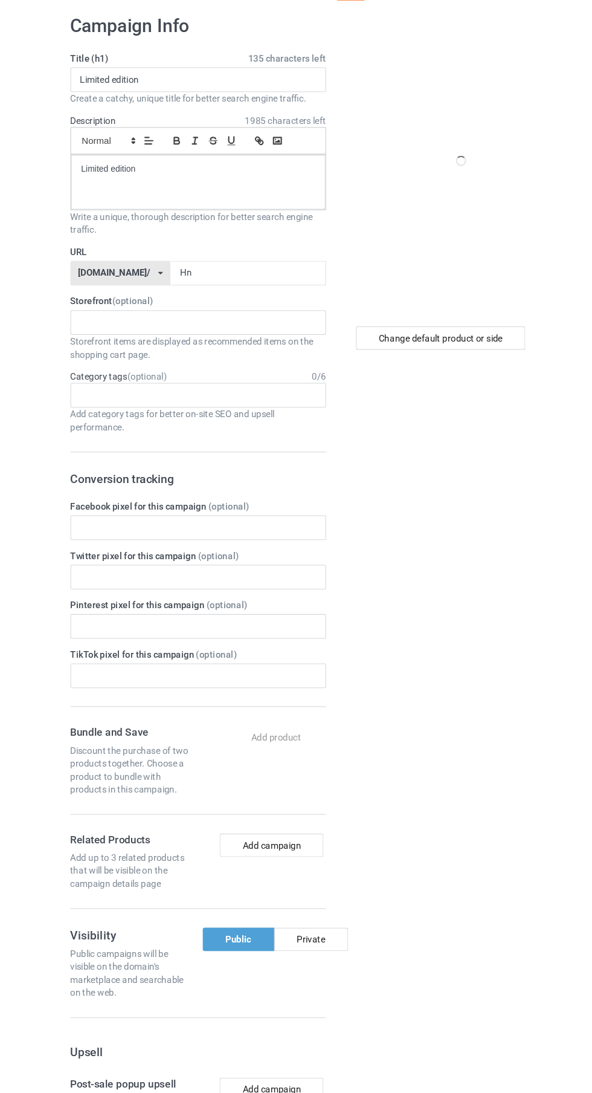
scroll to position [11, 0]
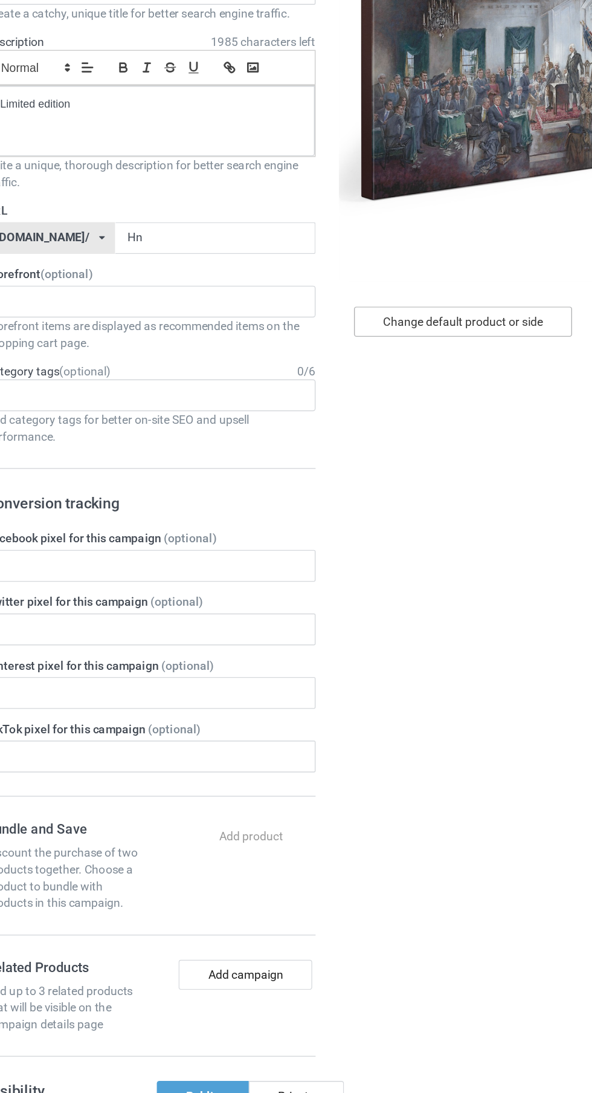
click at [437, 357] on div "Change default product or side" at bounding box center [423, 350] width 158 height 22
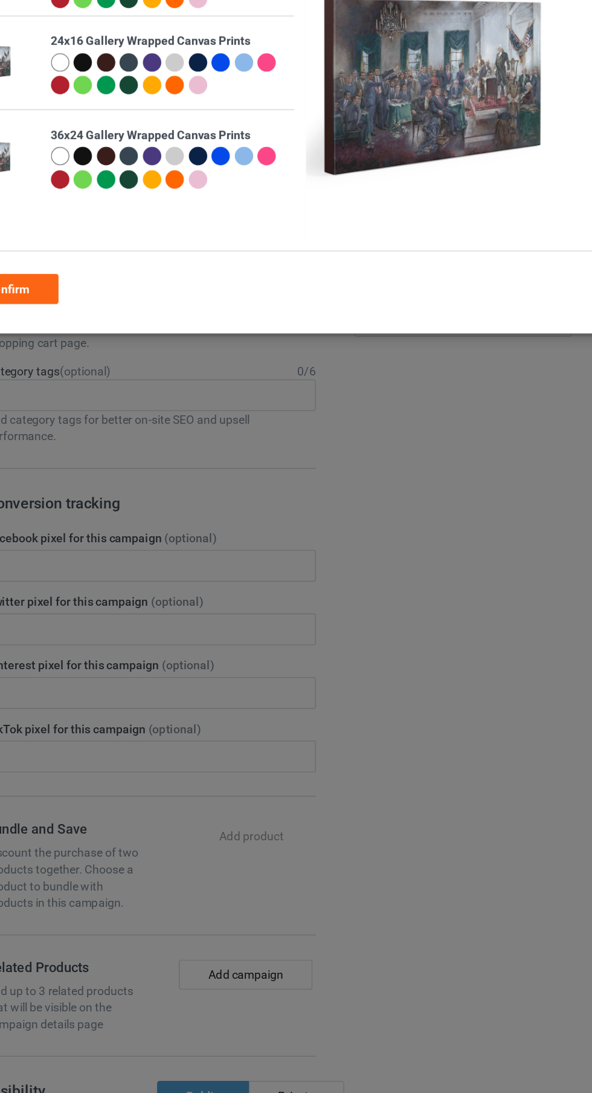
click at [398, 419] on div "Select Default Product 30x20 Gallery Wrapped Canvas Prints Color: Chocolate 24x…" at bounding box center [296, 546] width 592 height 1093
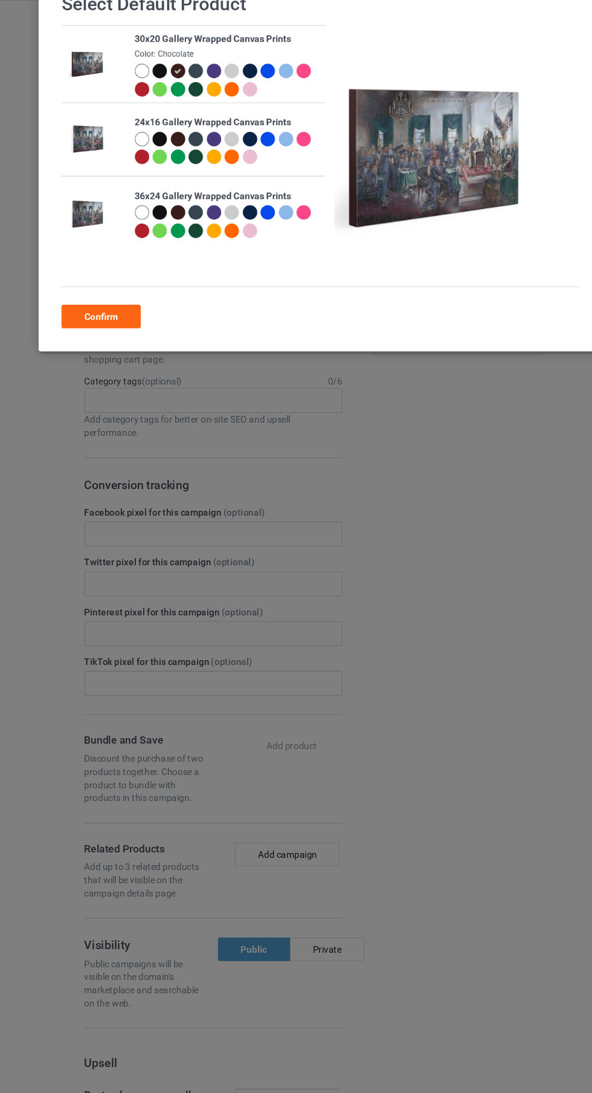
scroll to position [11, 0]
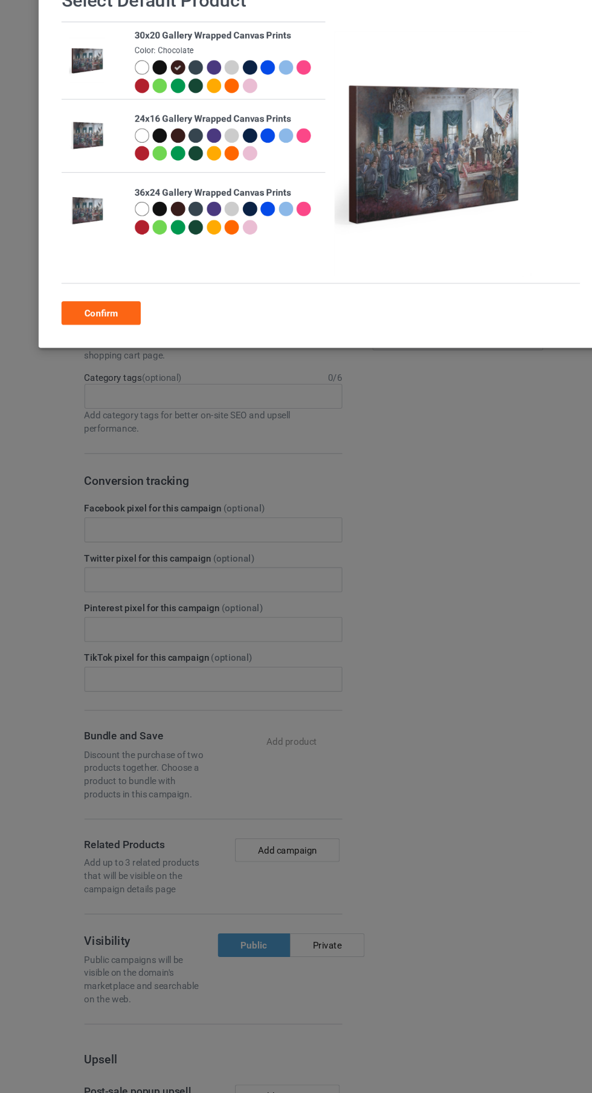
click at [108, 332] on div "Confirm" at bounding box center [93, 327] width 73 height 22
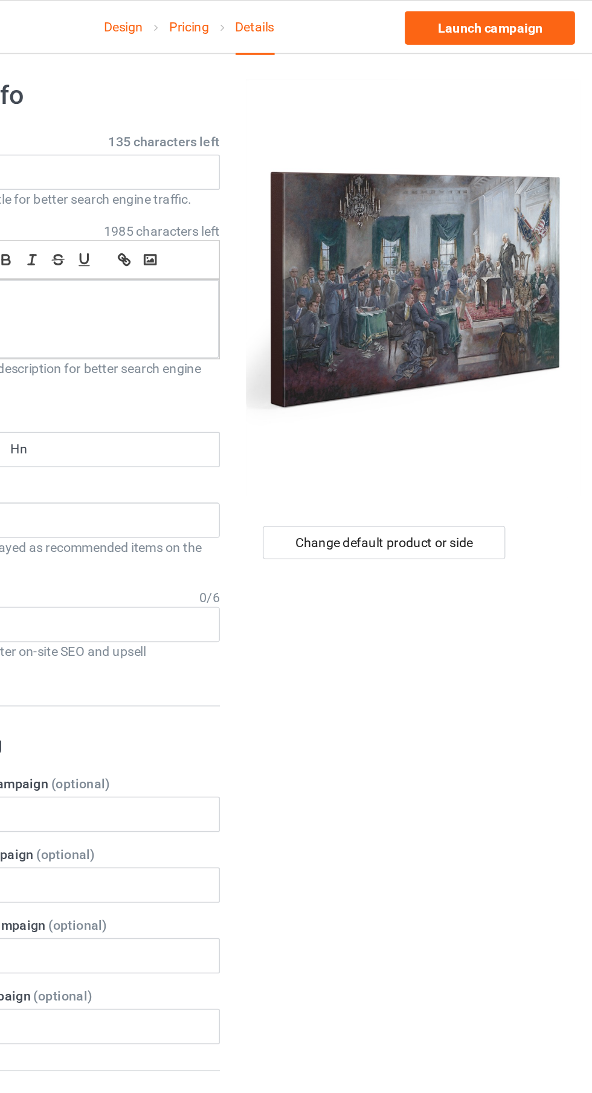
scroll to position [8, 0]
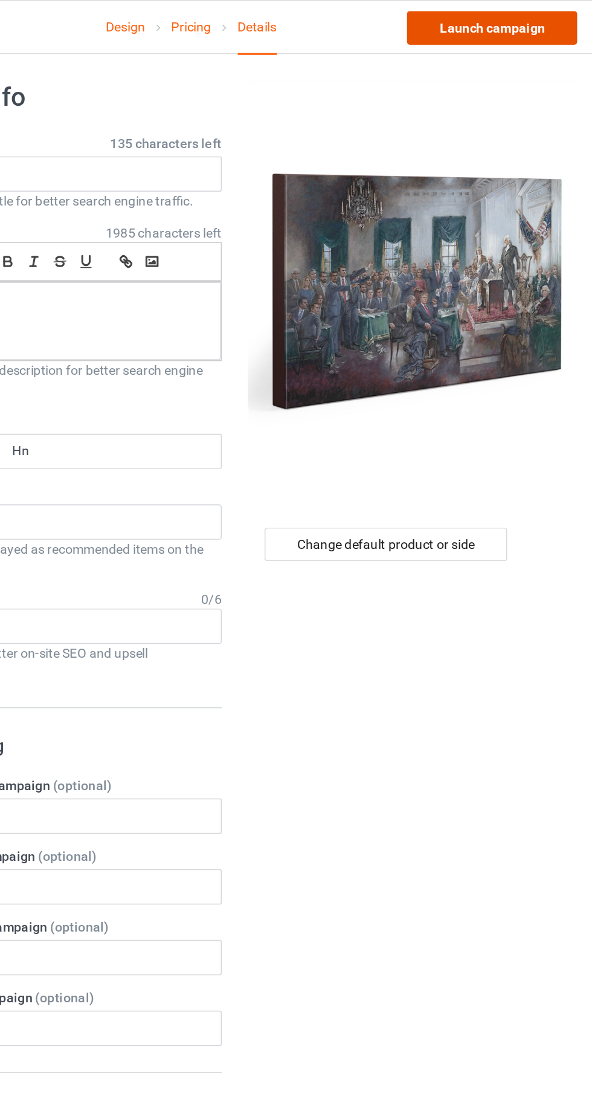
click at [518, 18] on link "Launch campaign" at bounding box center [491, 18] width 111 height 22
